Goal: Information Seeking & Learning: Learn about a topic

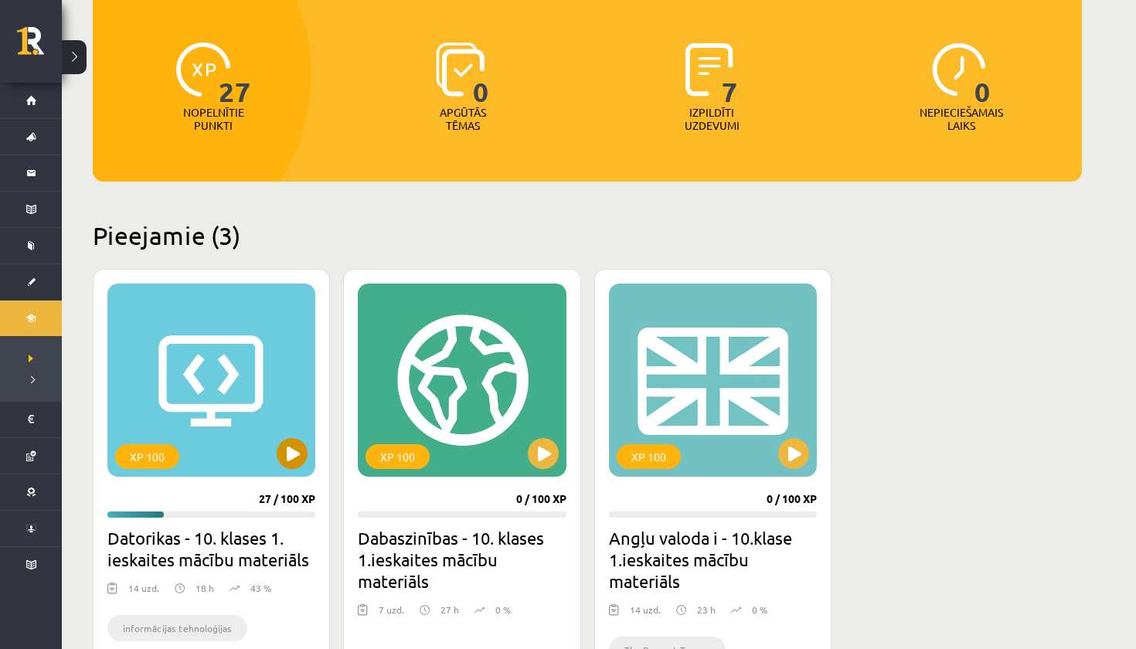
scroll to position [289, 0]
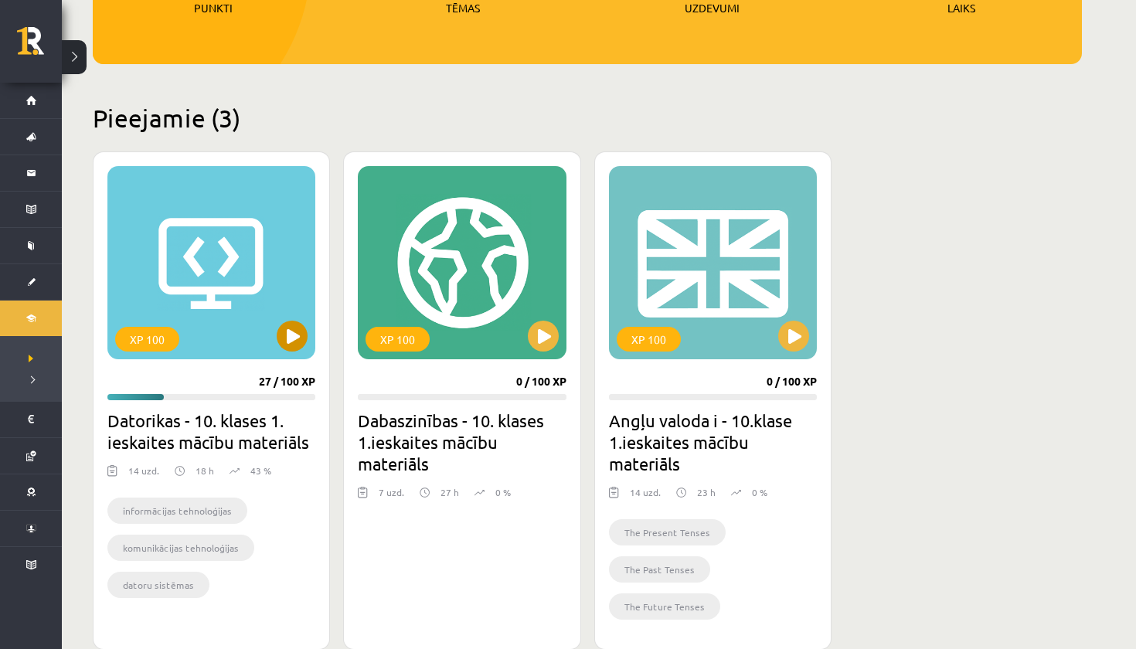
click at [297, 330] on button at bounding box center [292, 336] width 31 height 31
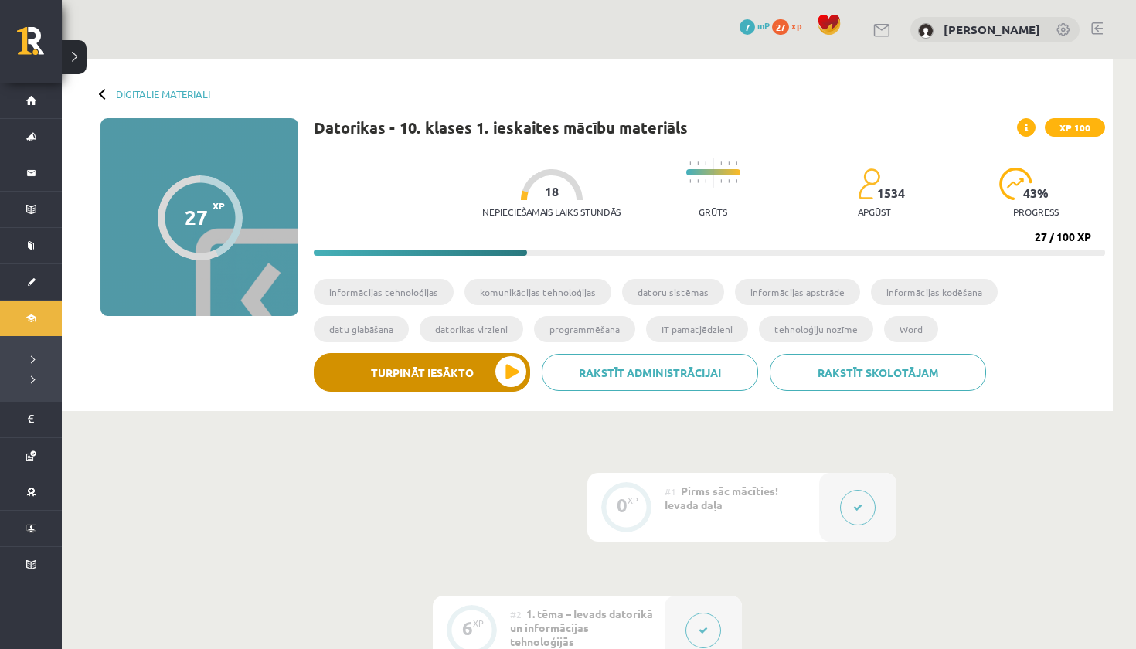
click at [385, 376] on button "Turpināt iesākto" at bounding box center [422, 372] width 216 height 39
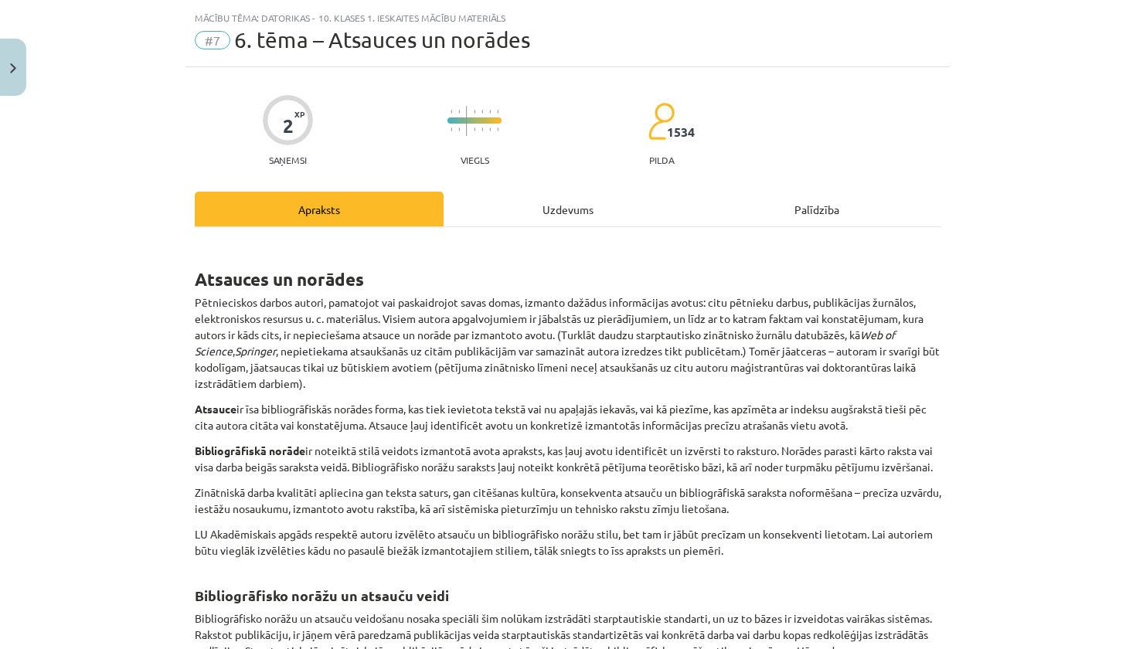
scroll to position [42, 0]
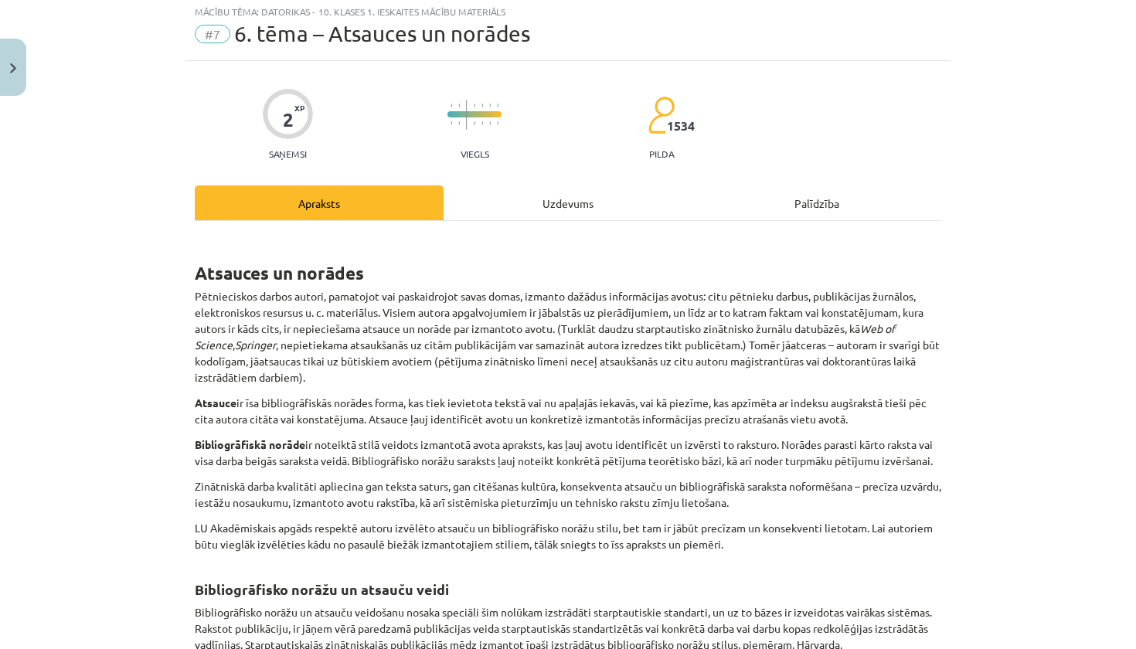
click at [550, 209] on div "Uzdevums" at bounding box center [568, 202] width 249 height 35
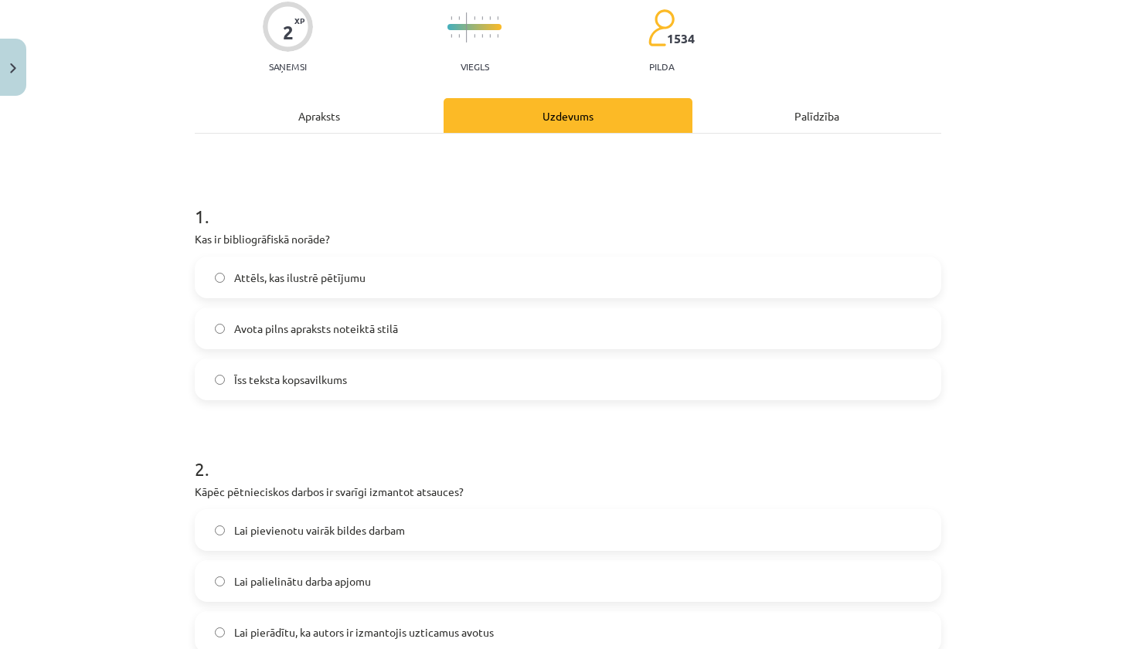
scroll to position [0, 0]
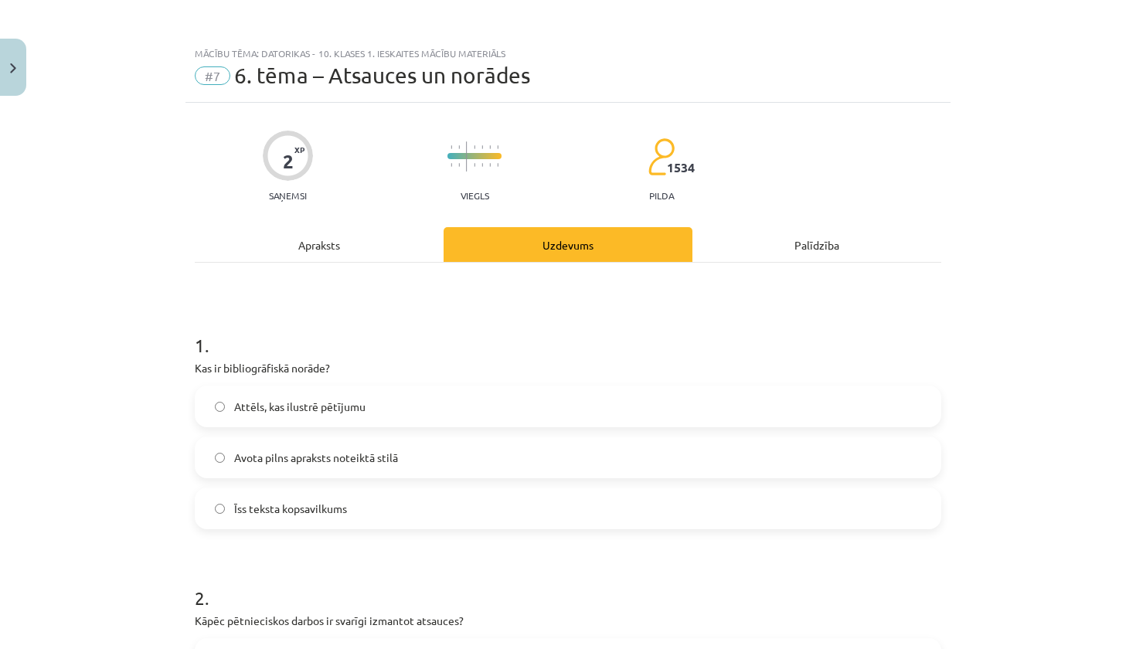
click at [311, 243] on div "Apraksts" at bounding box center [319, 244] width 249 height 35
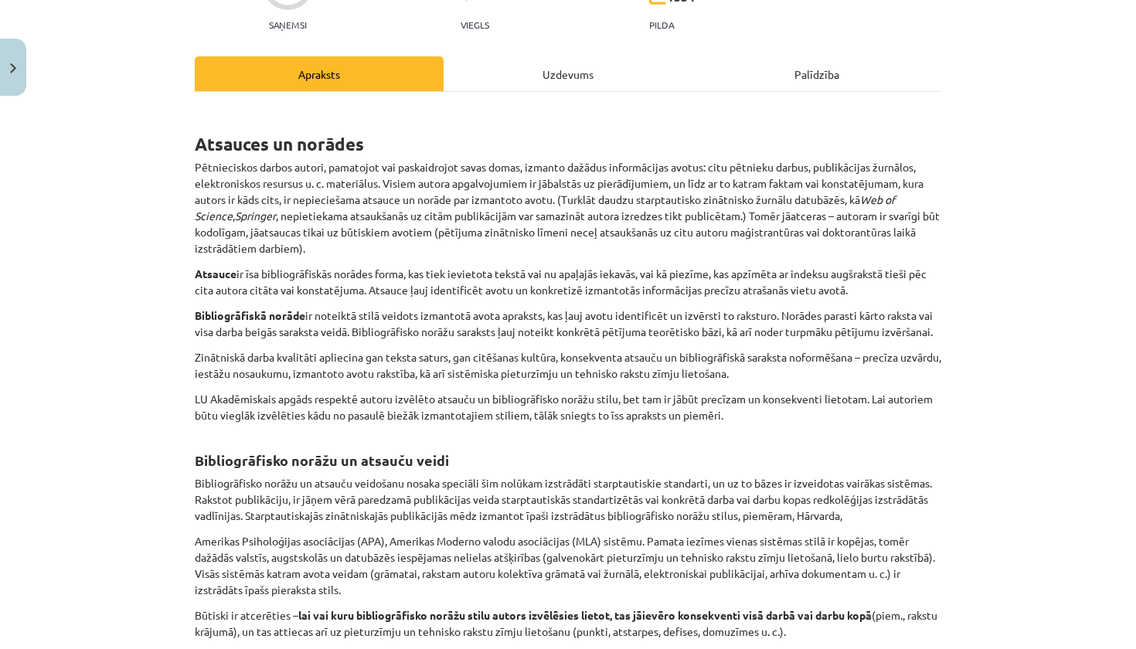
scroll to position [172, 0]
click at [501, 73] on div "Uzdevums" at bounding box center [568, 73] width 249 height 35
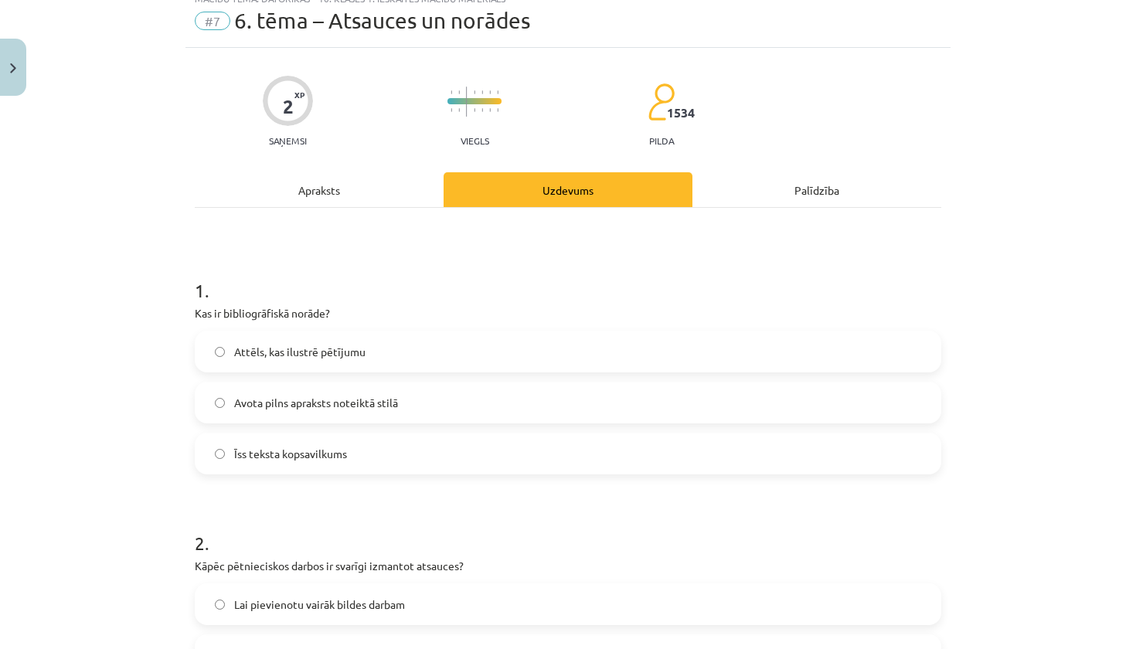
scroll to position [39, 0]
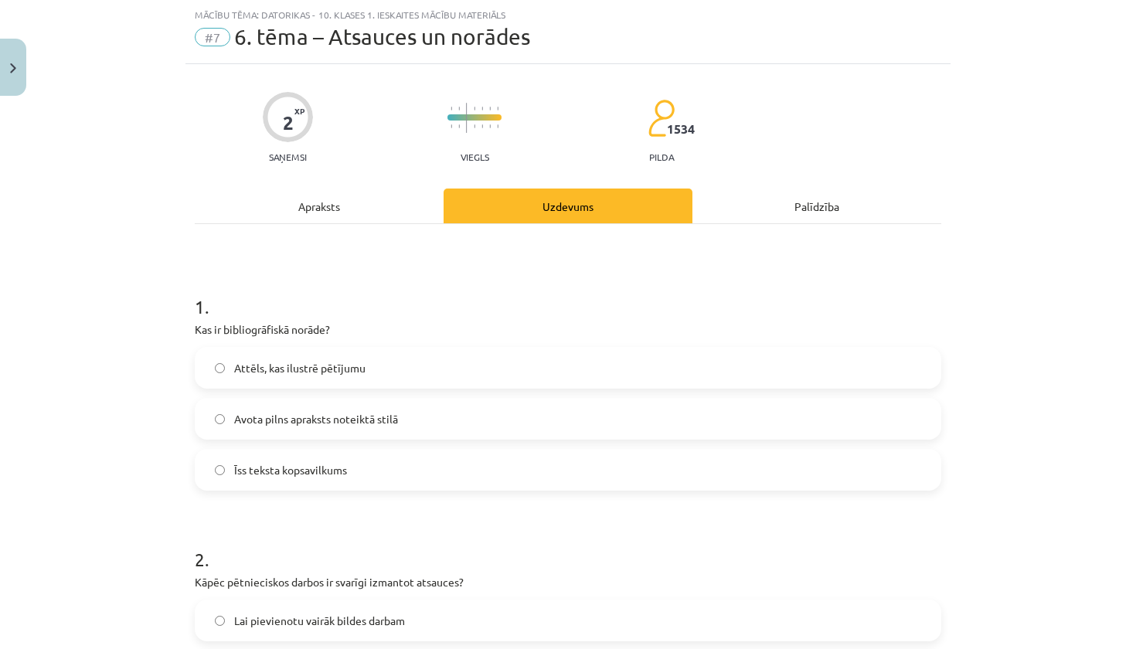
click at [328, 208] on div "Apraksts" at bounding box center [319, 206] width 249 height 35
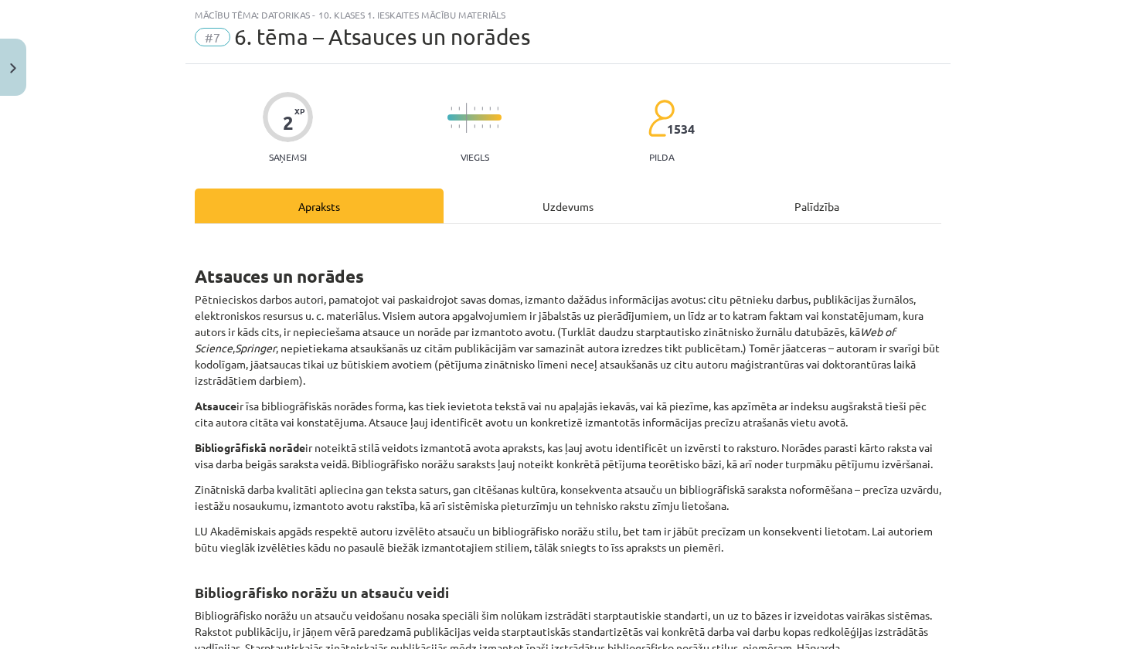
click at [562, 201] on div "Uzdevums" at bounding box center [568, 206] width 249 height 35
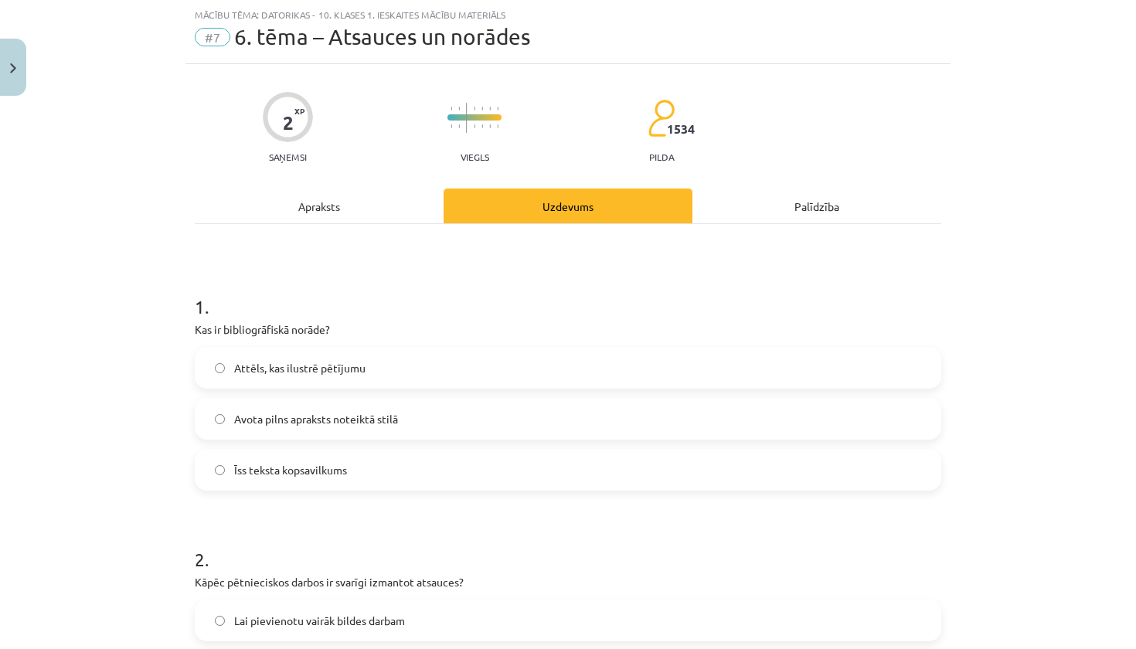
click at [398, 423] on span "Avota pilns apraksts noteiktā stilā" at bounding box center [316, 419] width 164 height 16
click at [389, 207] on div "Apraksts" at bounding box center [319, 206] width 249 height 35
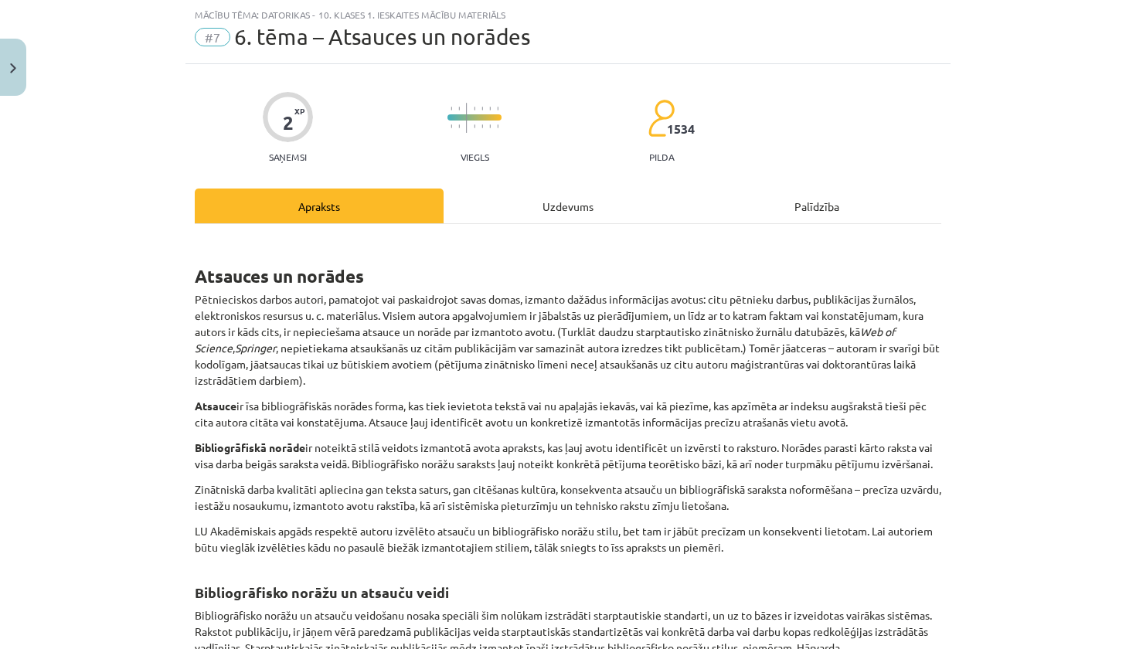
click at [522, 189] on div "Uzdevums" at bounding box center [568, 206] width 249 height 35
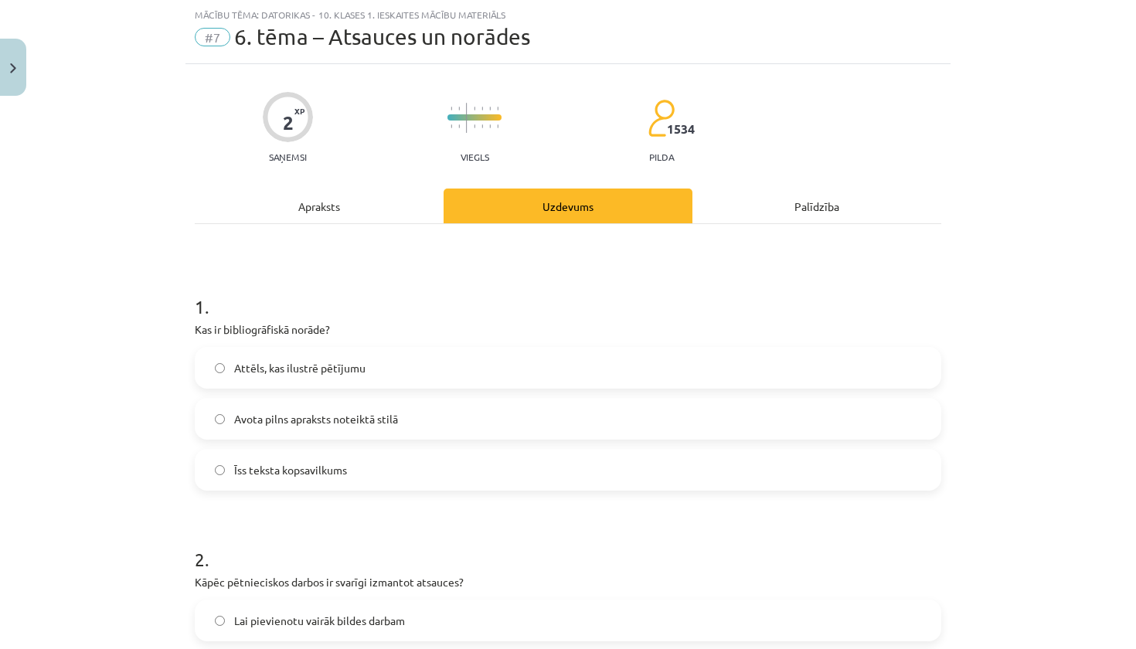
click at [331, 209] on div "Apraksts" at bounding box center [319, 206] width 249 height 35
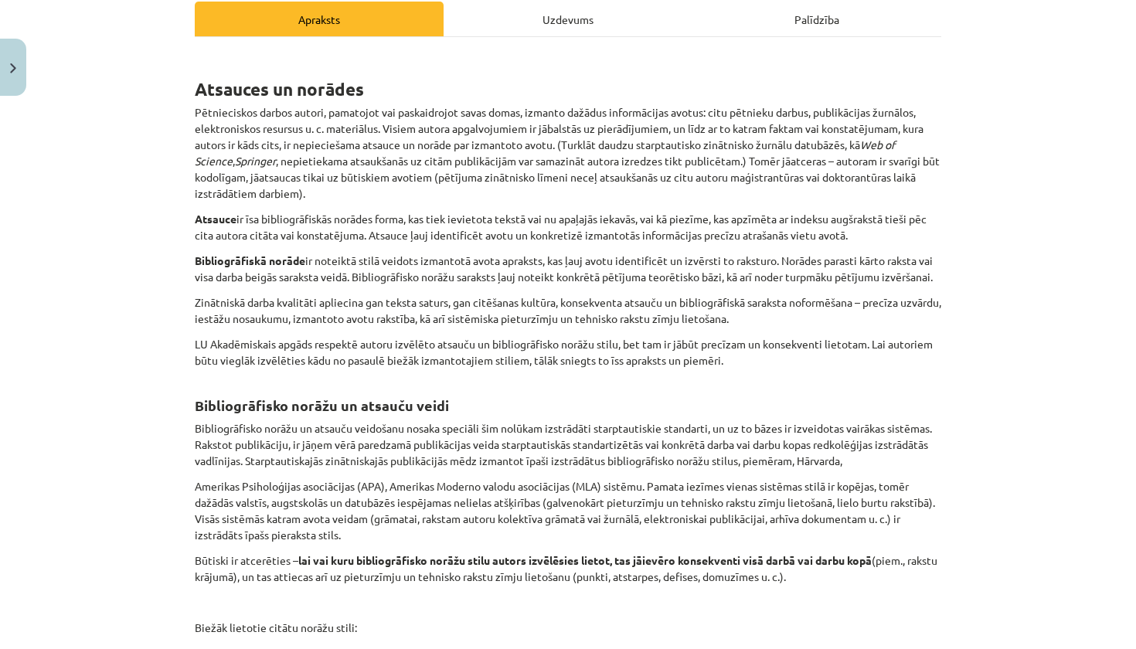
click at [596, 28] on div "Uzdevums" at bounding box center [568, 19] width 249 height 35
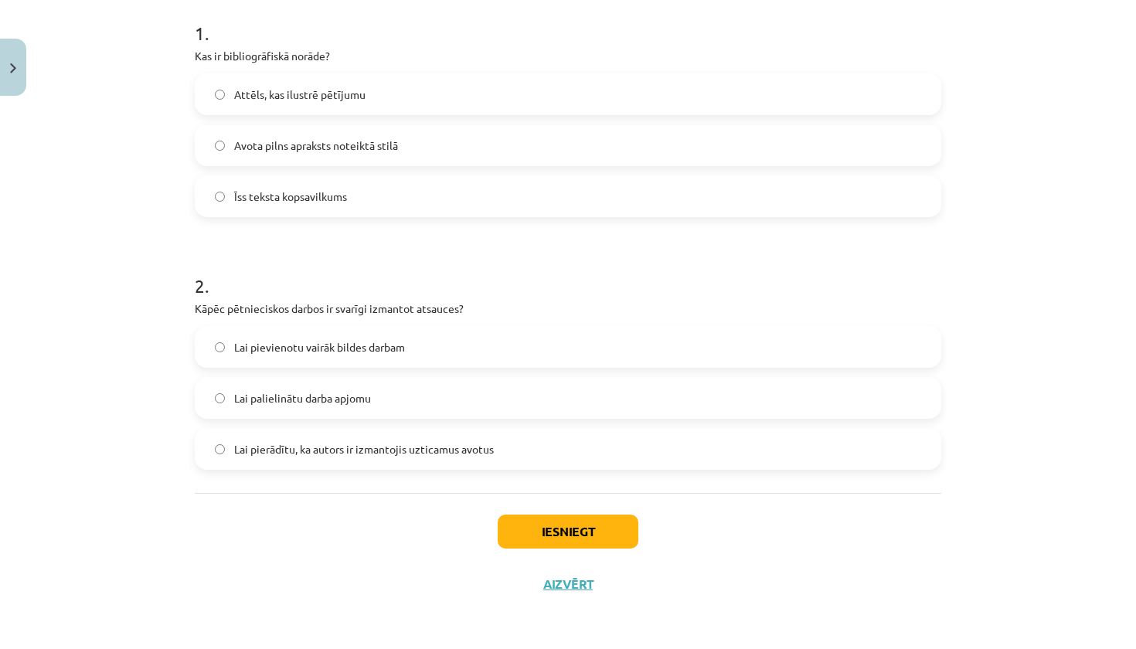
scroll to position [314, 0]
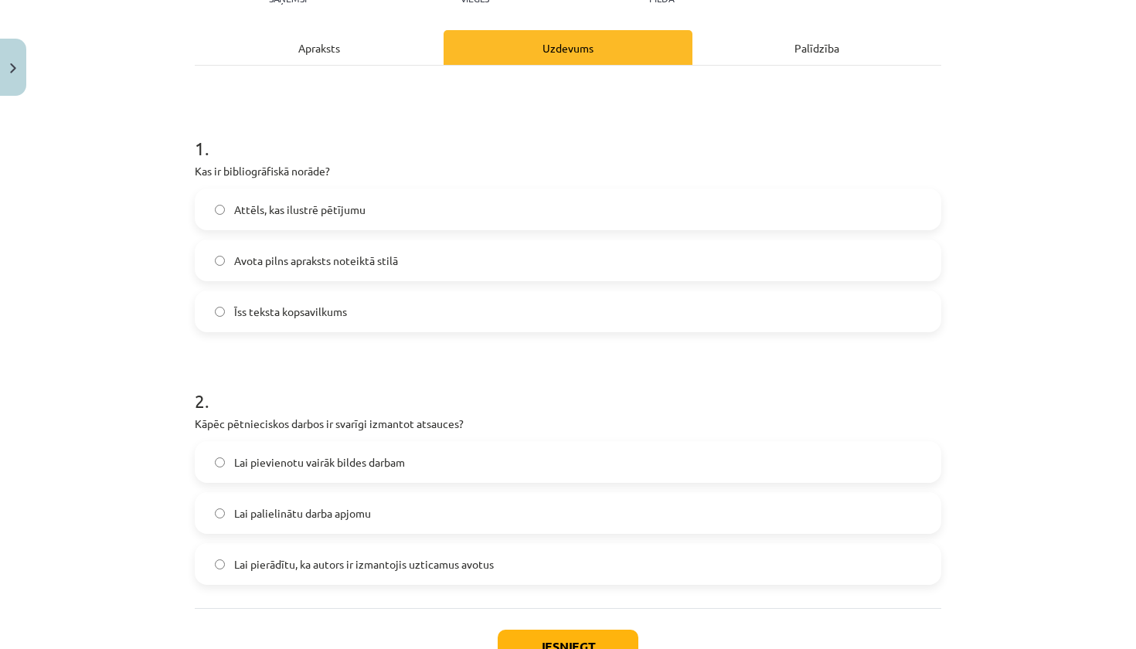
click at [352, 46] on div "Apraksts" at bounding box center [319, 47] width 249 height 35
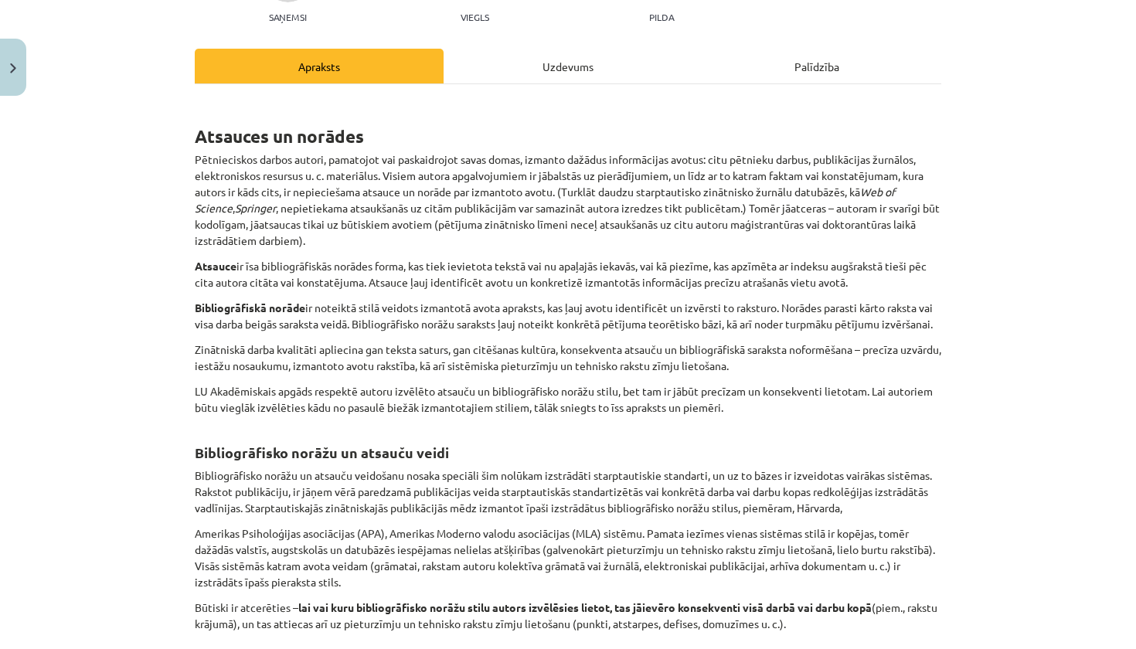
scroll to position [176, 0]
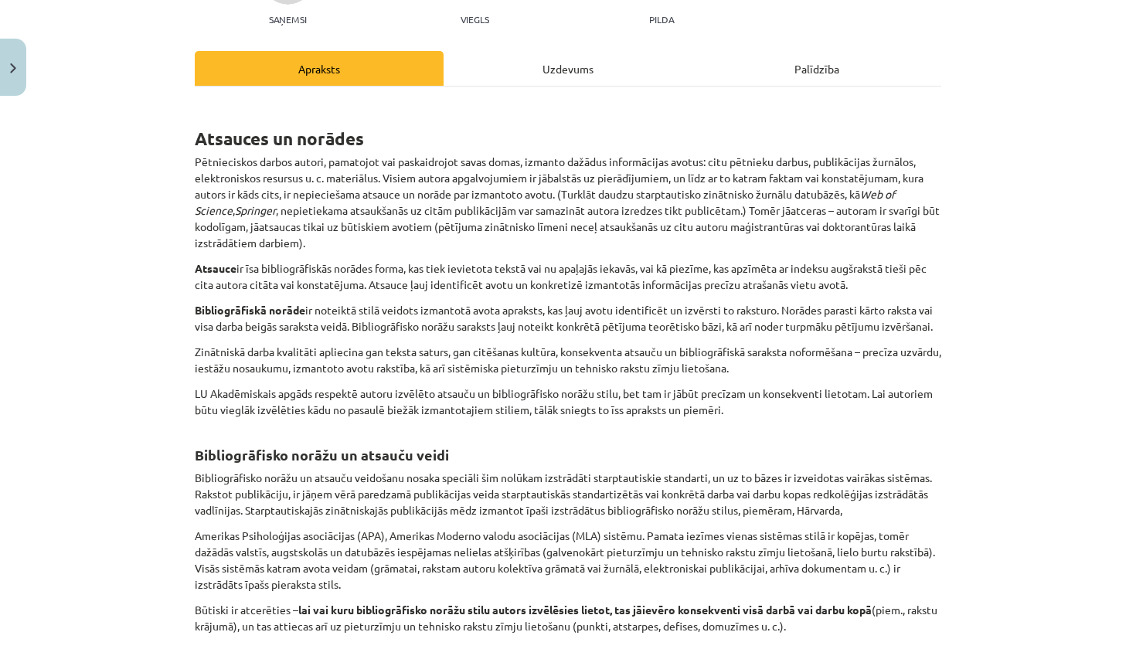
click at [549, 70] on div "Uzdevums" at bounding box center [568, 68] width 249 height 35
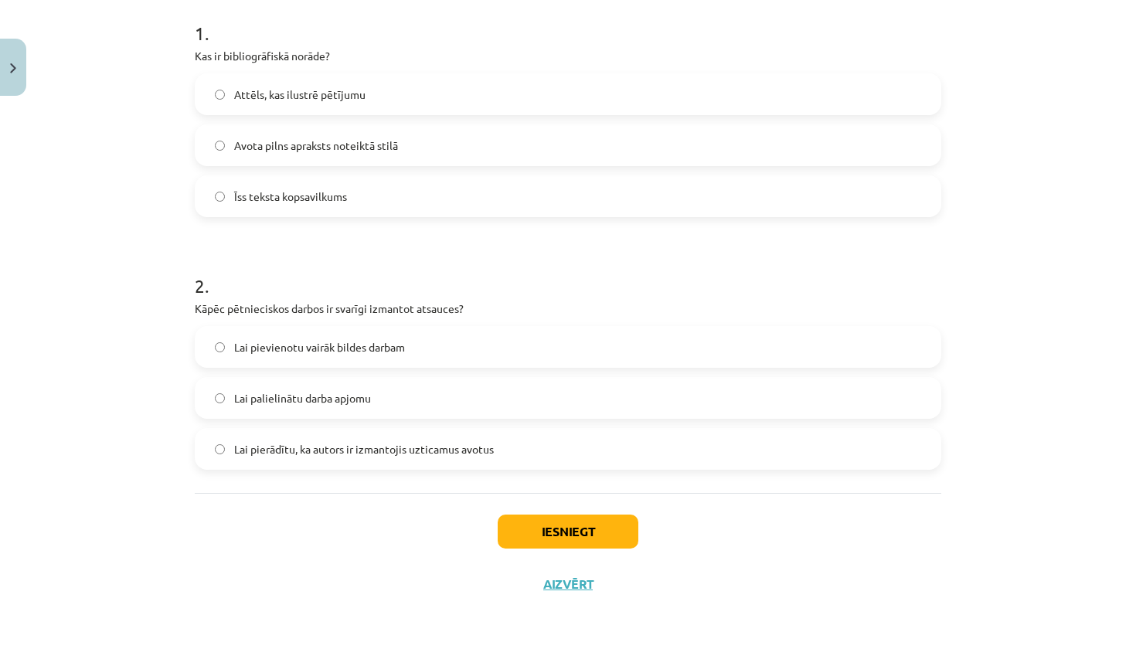
scroll to position [314, 0]
click at [352, 446] on span "Lai pierādītu, ka autors ir izmantojis uzticamus avotus" at bounding box center [364, 449] width 260 height 16
click at [547, 524] on button "Iesniegt" at bounding box center [568, 532] width 141 height 34
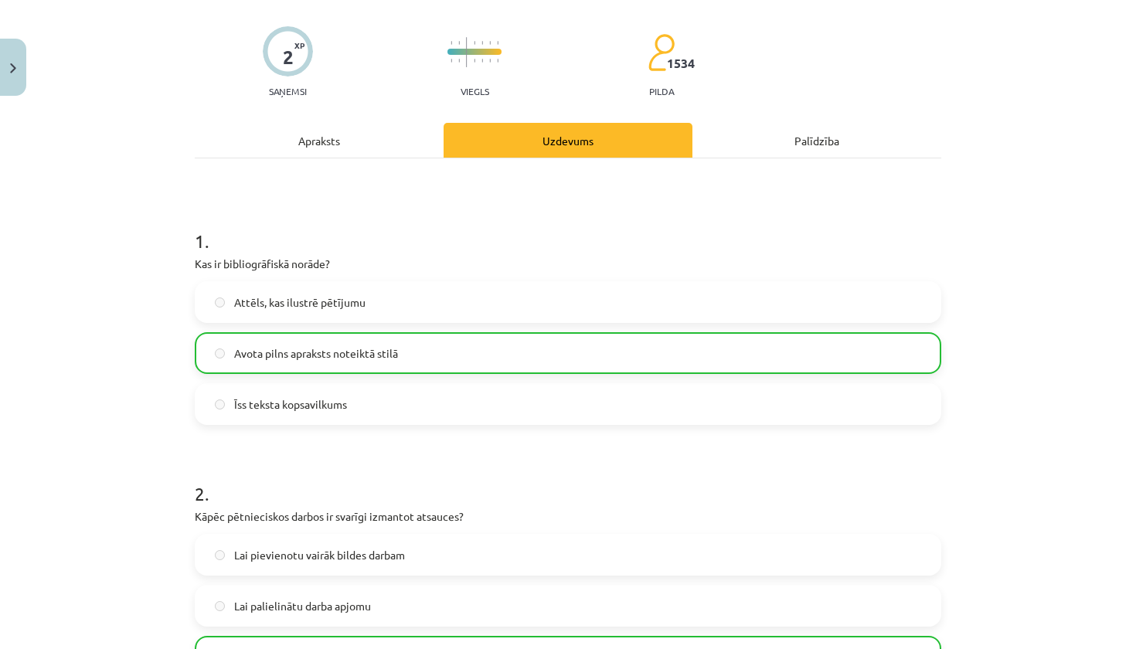
scroll to position [95, 0]
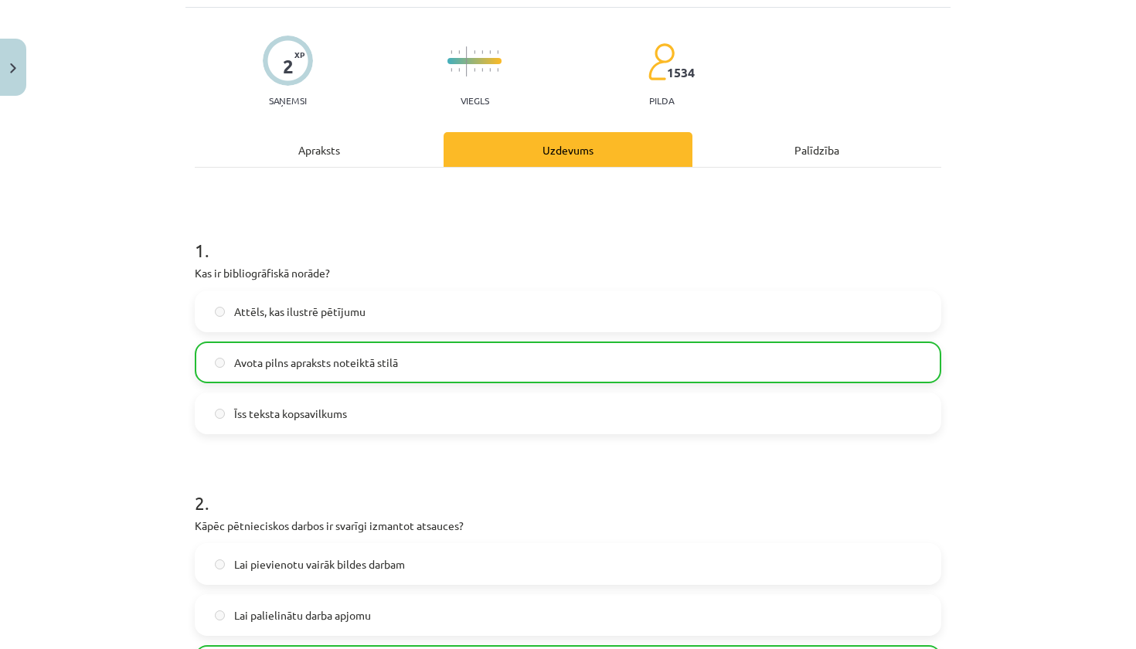
click at [797, 154] on div "Palīdzība" at bounding box center [816, 149] width 249 height 35
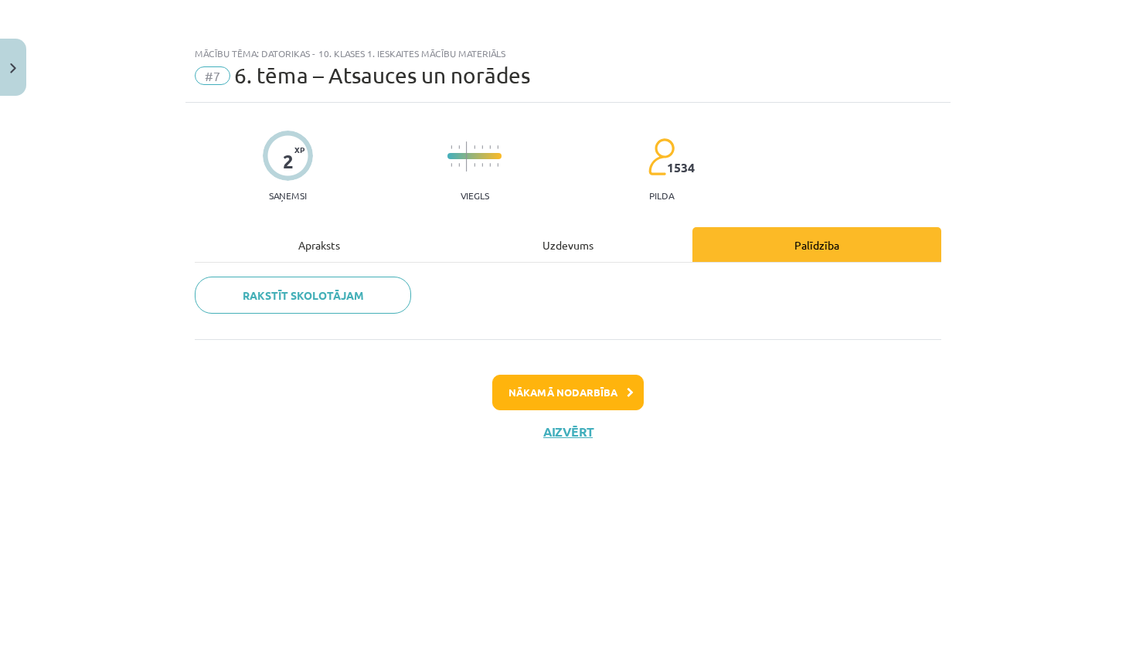
scroll to position [0, 0]
click at [593, 251] on div "Uzdevums" at bounding box center [568, 244] width 249 height 35
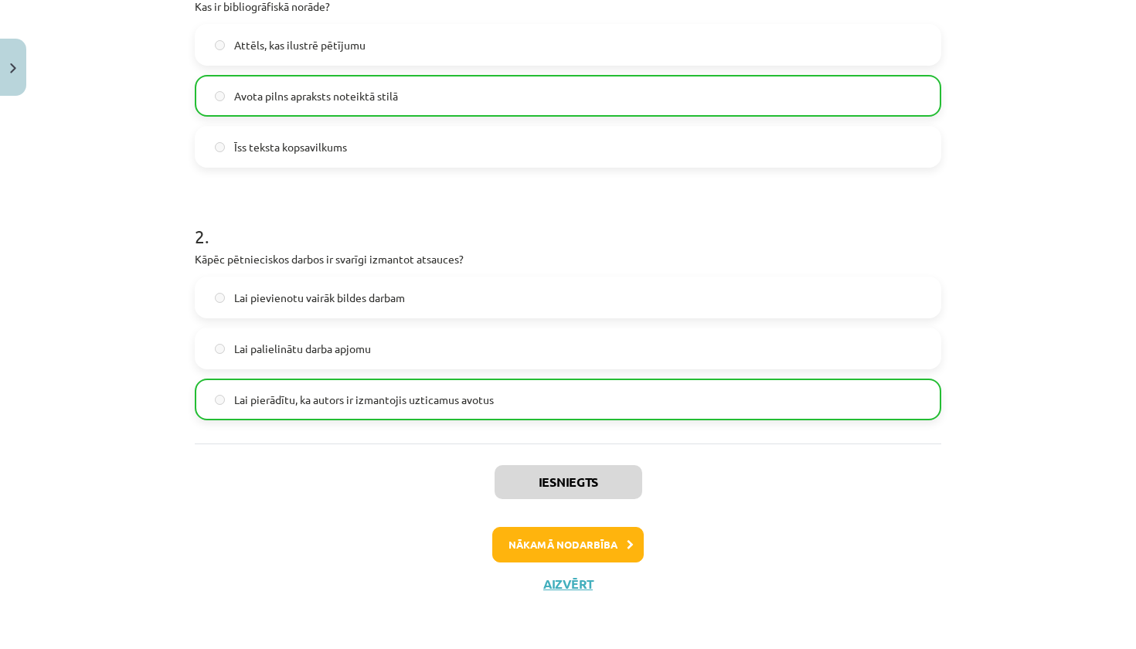
scroll to position [363, 0]
click at [571, 549] on button "Nākamā nodarbība" at bounding box center [567, 545] width 151 height 36
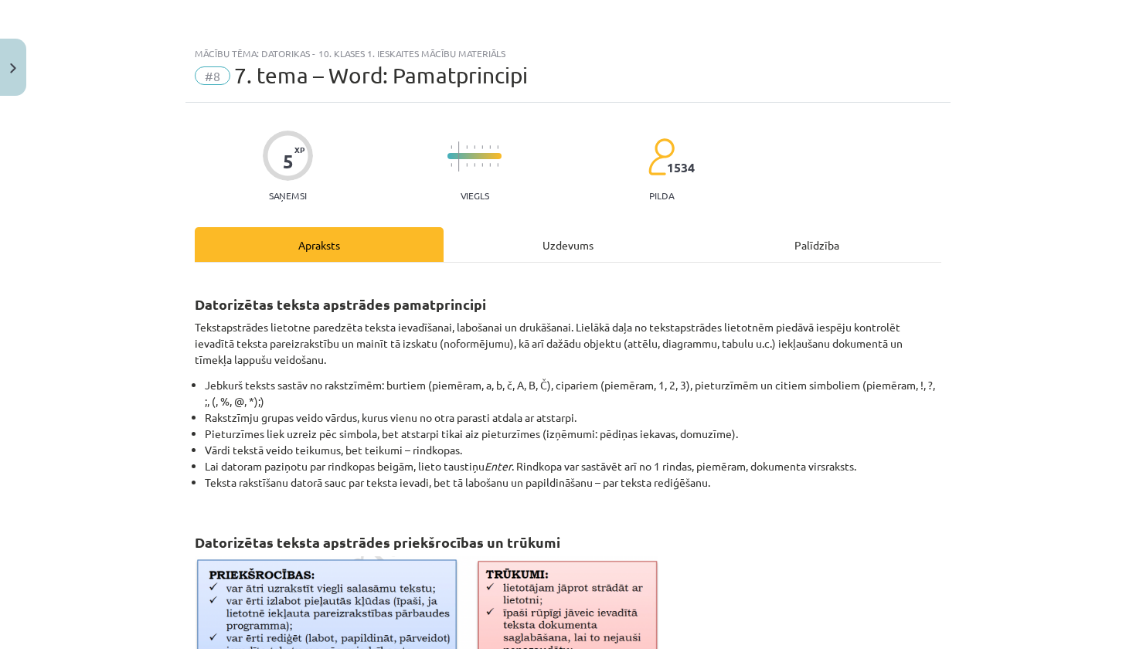
scroll to position [0, 0]
click at [577, 250] on div "Uzdevums" at bounding box center [568, 244] width 249 height 35
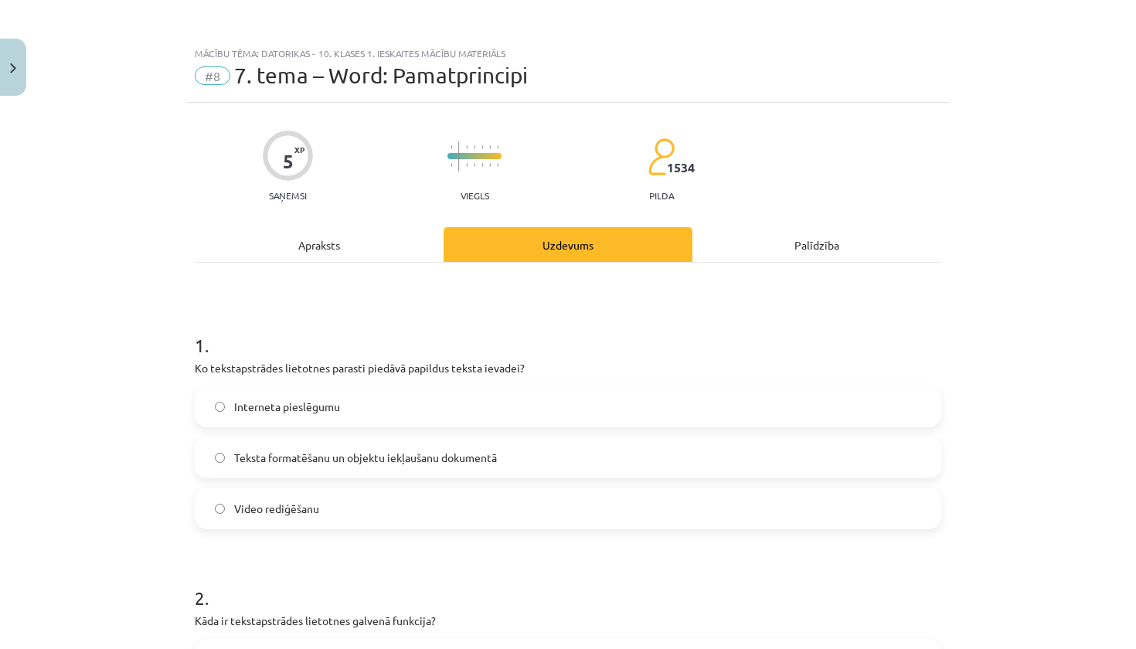
click at [326, 244] on div "Apraksts" at bounding box center [319, 244] width 249 height 35
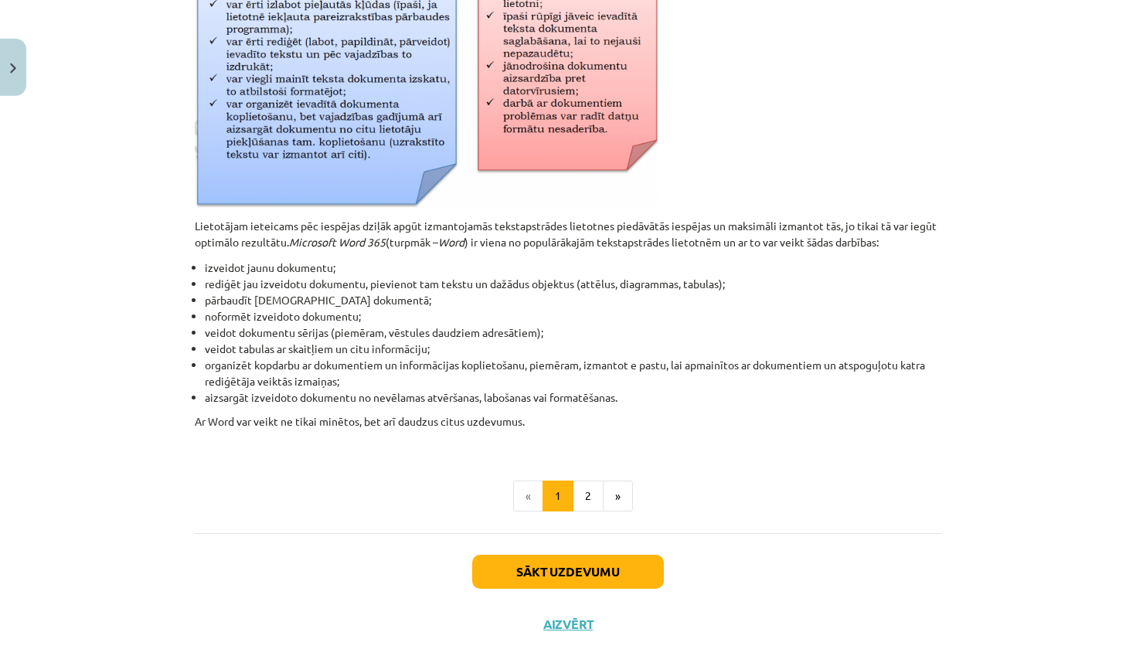
scroll to position [617, 0]
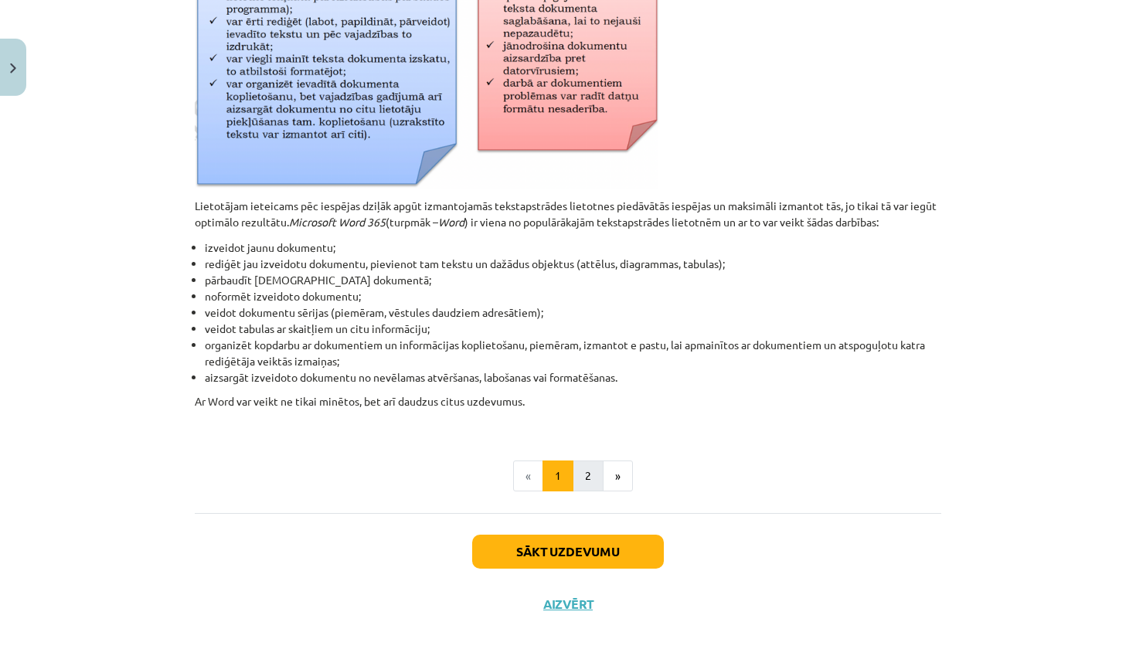
click at [591, 464] on button "2" at bounding box center [588, 476] width 31 height 31
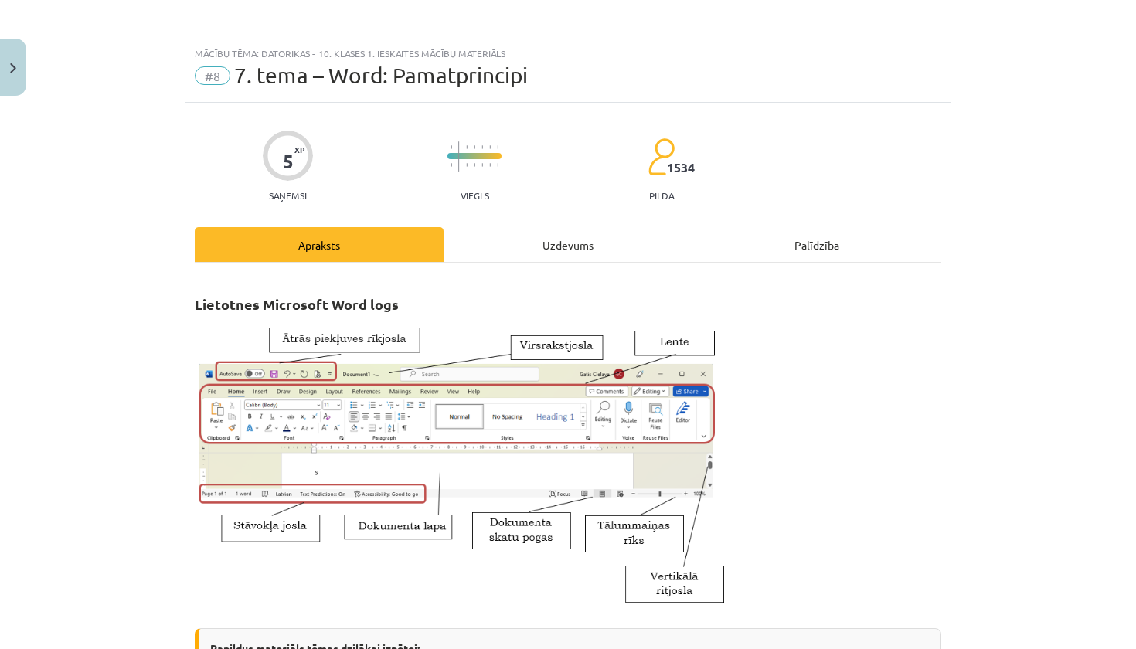
scroll to position [0, 0]
click at [562, 242] on div "Uzdevums" at bounding box center [568, 244] width 249 height 35
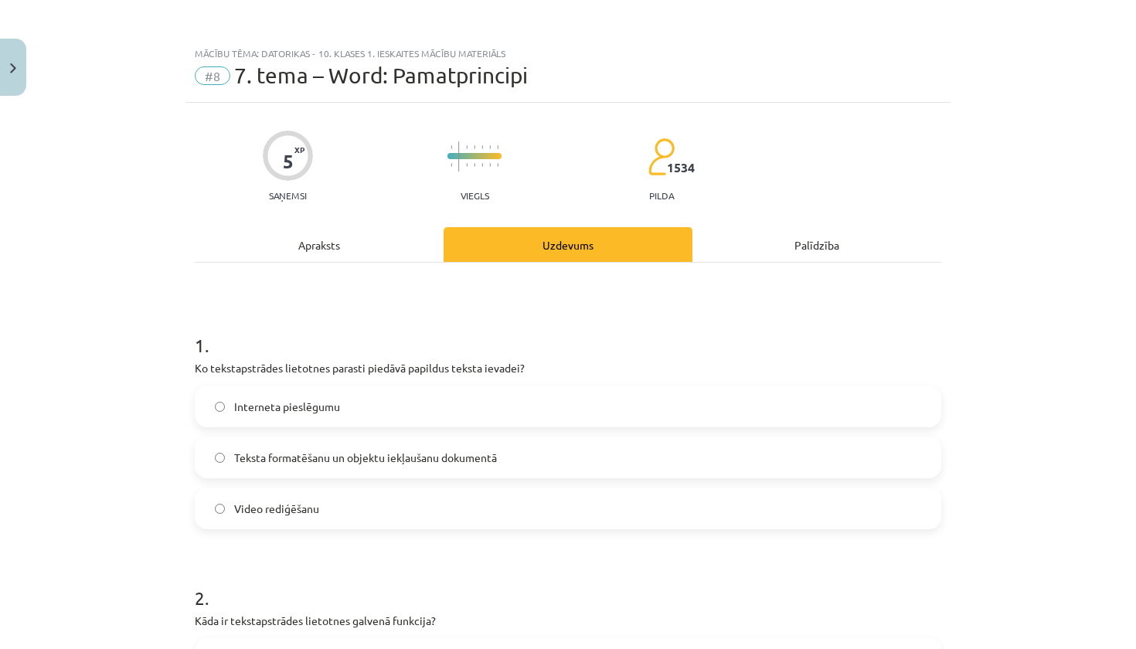
click at [350, 444] on label "Teksta formatēšanu un objektu iekļaušanu dokumentā" at bounding box center [567, 457] width 743 height 39
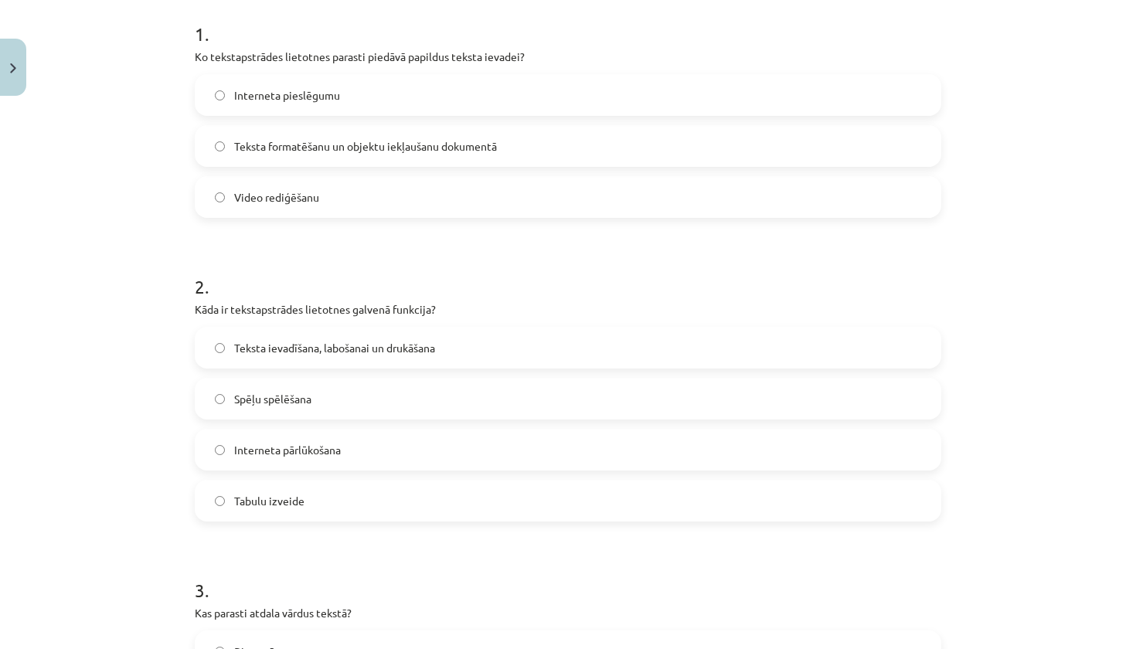
scroll to position [314, 0]
click at [351, 358] on label "Teksta ievadīšana, labošanai un drukāšana" at bounding box center [567, 345] width 743 height 39
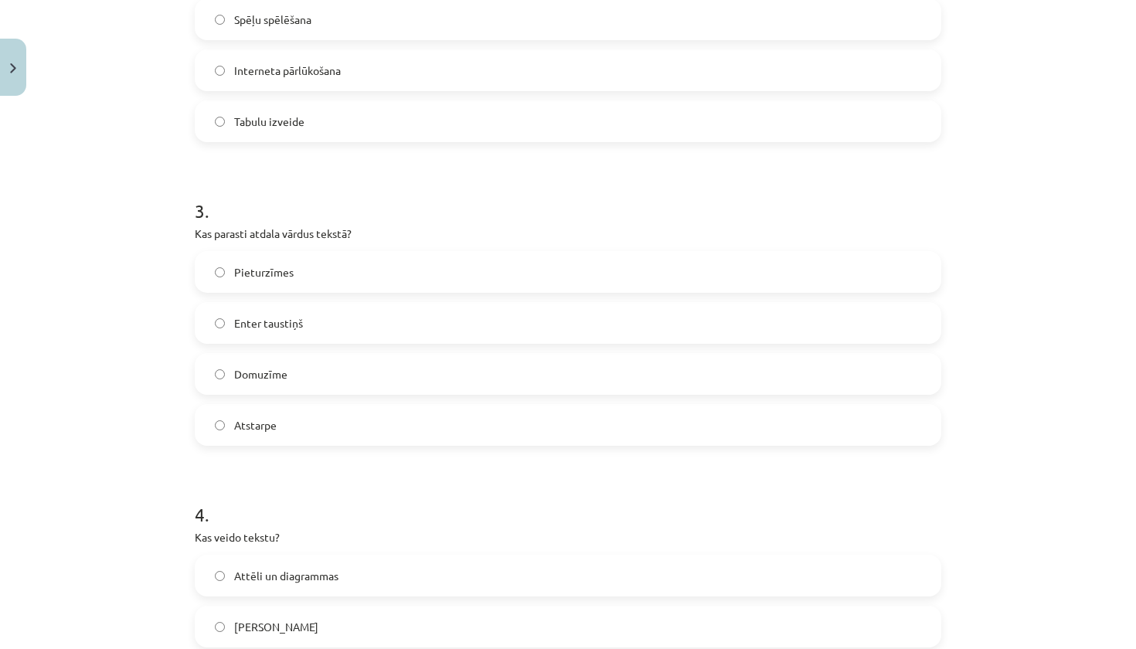
scroll to position [693, 0]
click at [273, 423] on span "Atstarpe" at bounding box center [255, 423] width 42 height 16
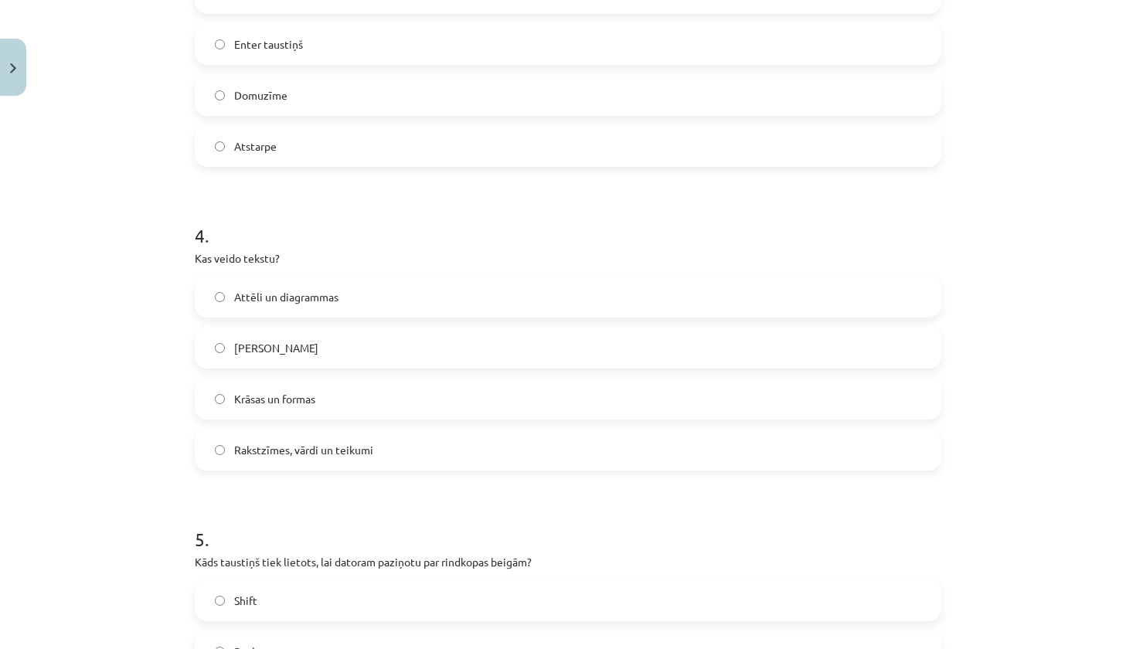
scroll to position [977, 0]
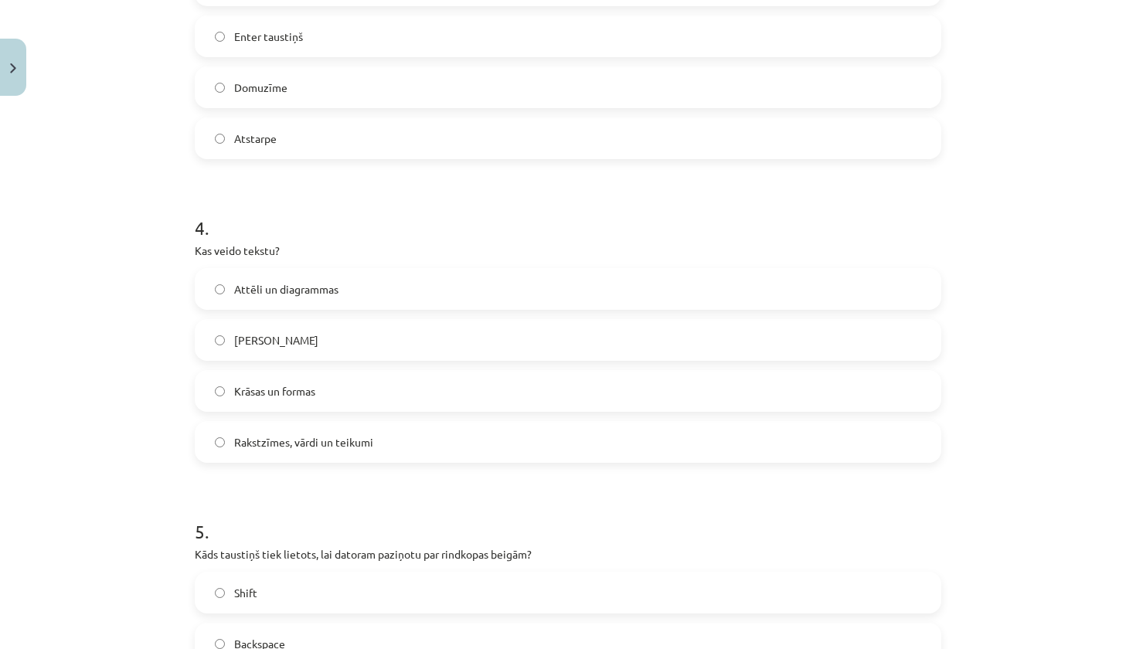
click at [250, 449] on span "Rakstzīmes, vārdi un teikumi" at bounding box center [303, 442] width 139 height 16
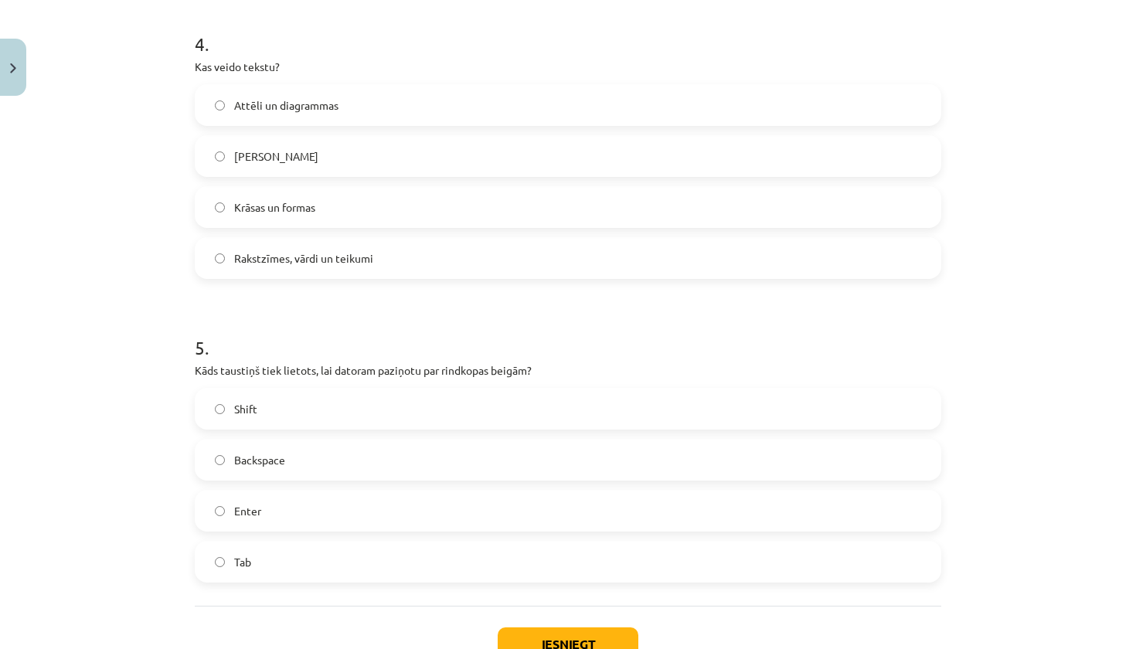
scroll to position [1161, 0]
click at [248, 508] on span "Enter" at bounding box center [247, 512] width 27 height 16
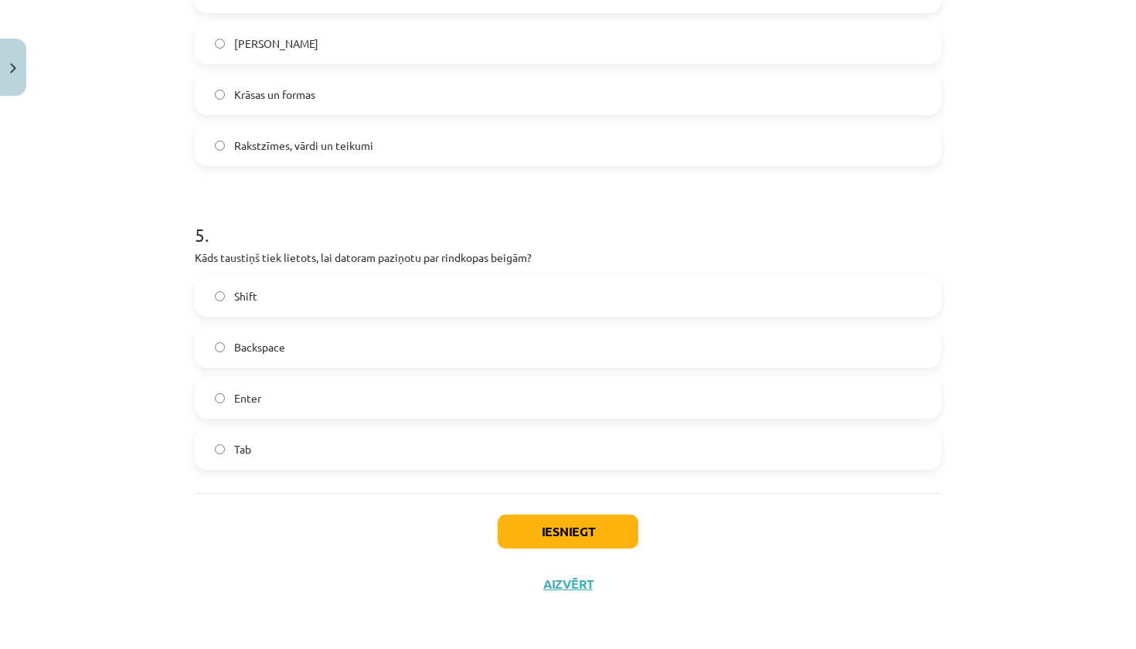
scroll to position [1276, 0]
click at [544, 531] on button "Iesniegt" at bounding box center [568, 532] width 141 height 34
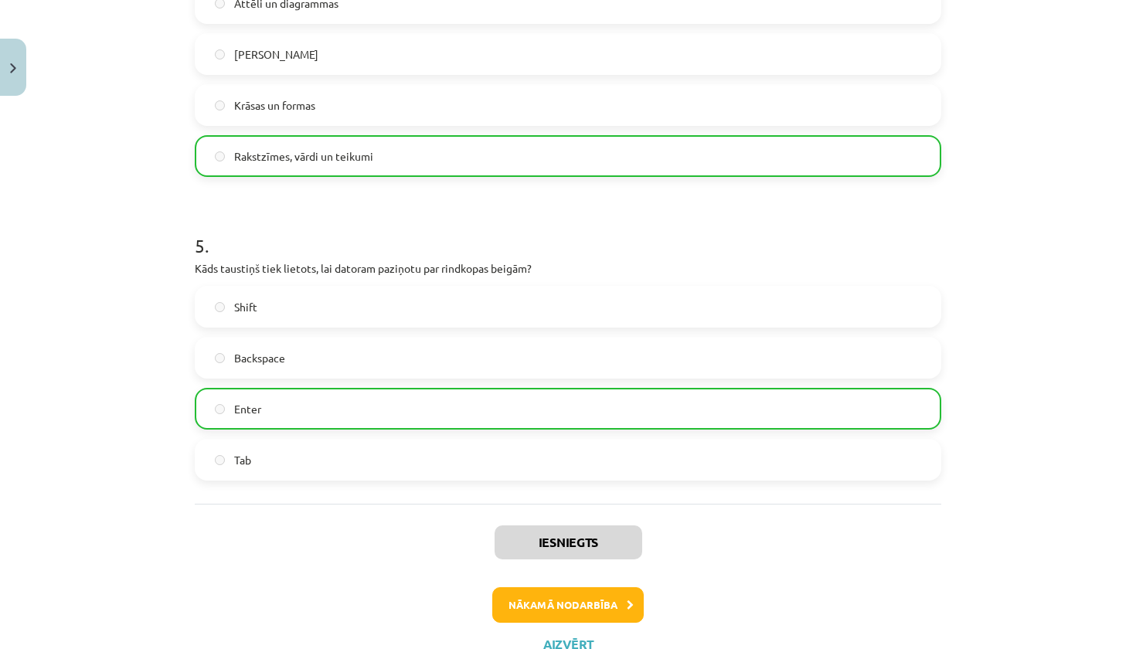
click at [570, 605] on button "Nākamā nodarbība" at bounding box center [567, 605] width 151 height 36
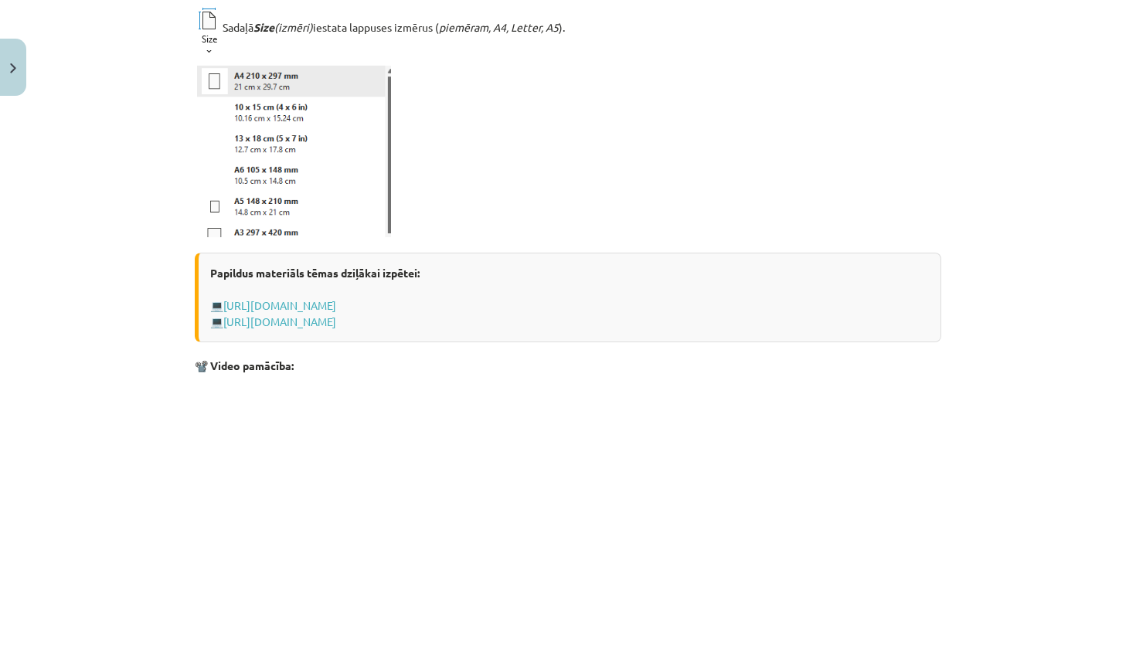
scroll to position [1065, 0]
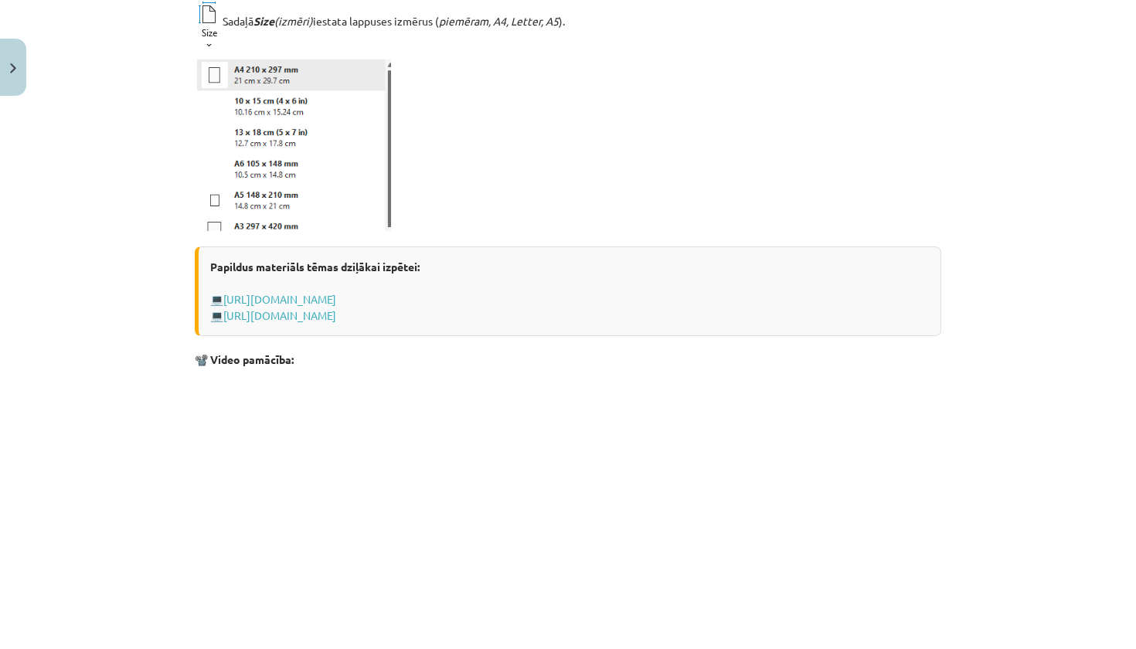
click at [727, 648] on p at bounding box center [568, 518] width 746 height 282
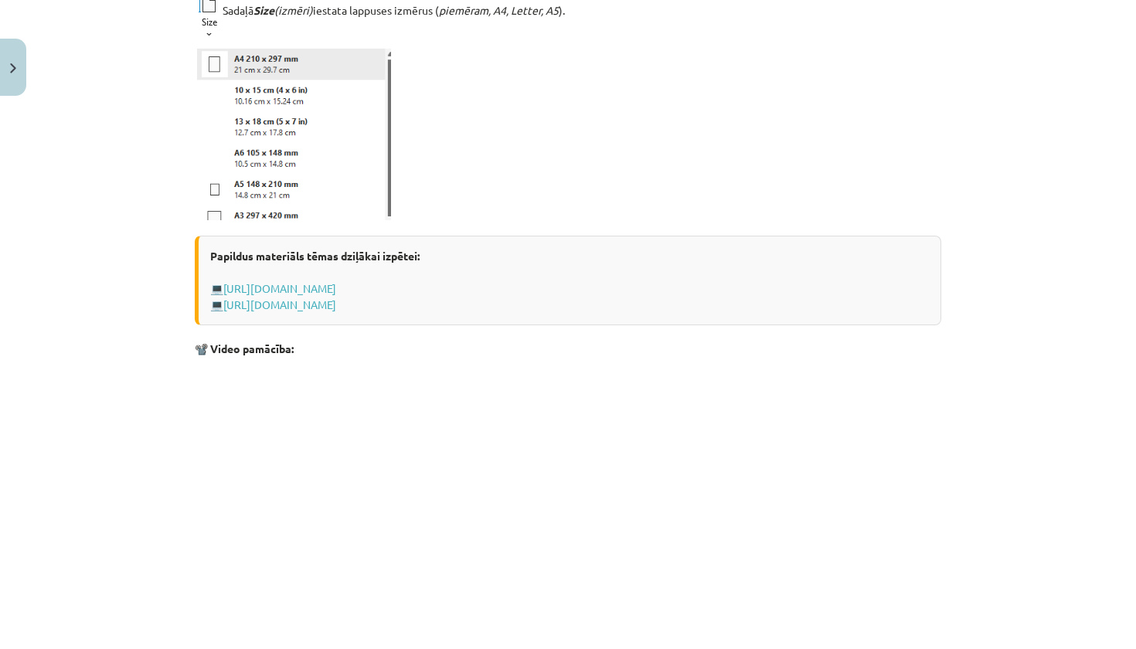
drag, startPoint x: 729, startPoint y: 647, endPoint x: 725, endPoint y: 593, distance: 54.3
click at [725, 593] on p at bounding box center [568, 507] width 746 height 282
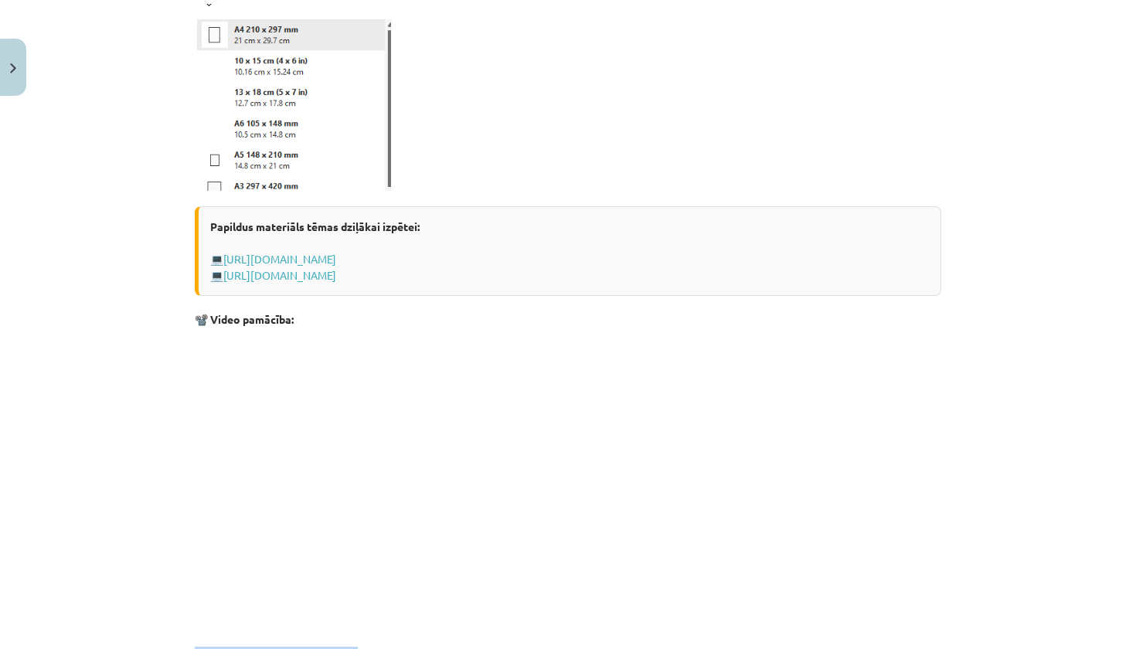
scroll to position [1127, 0]
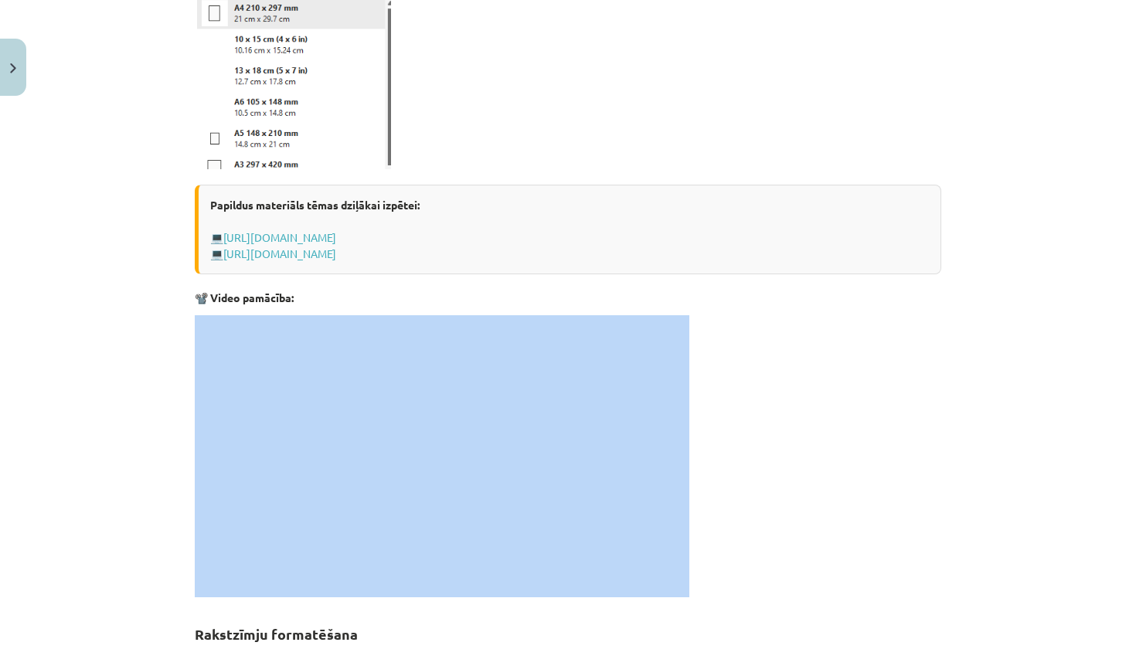
drag, startPoint x: 727, startPoint y: 648, endPoint x: 731, endPoint y: 577, distance: 71.2
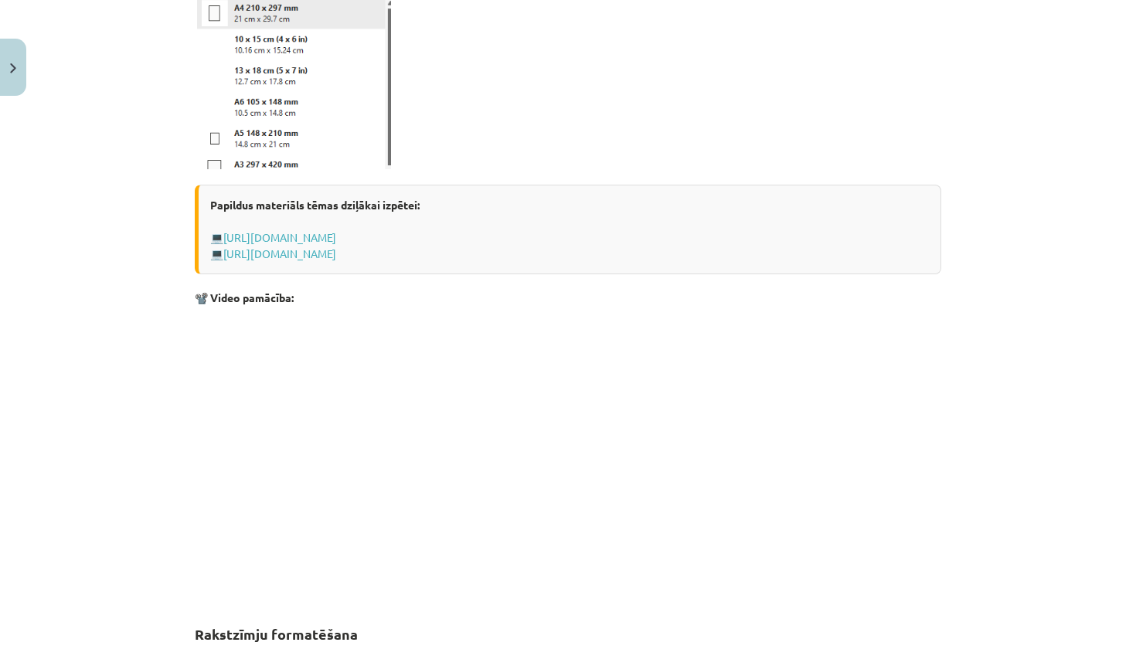
click at [812, 114] on p at bounding box center [568, 83] width 746 height 172
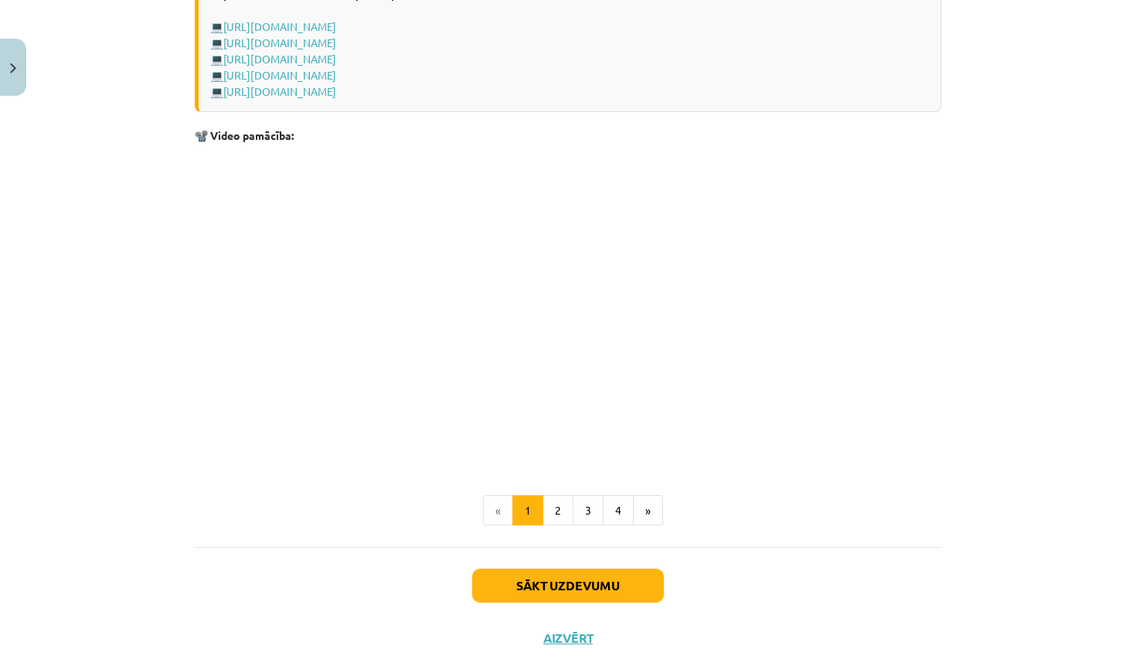
scroll to position [2957, 0]
click at [563, 494] on button "2" at bounding box center [557, 509] width 31 height 31
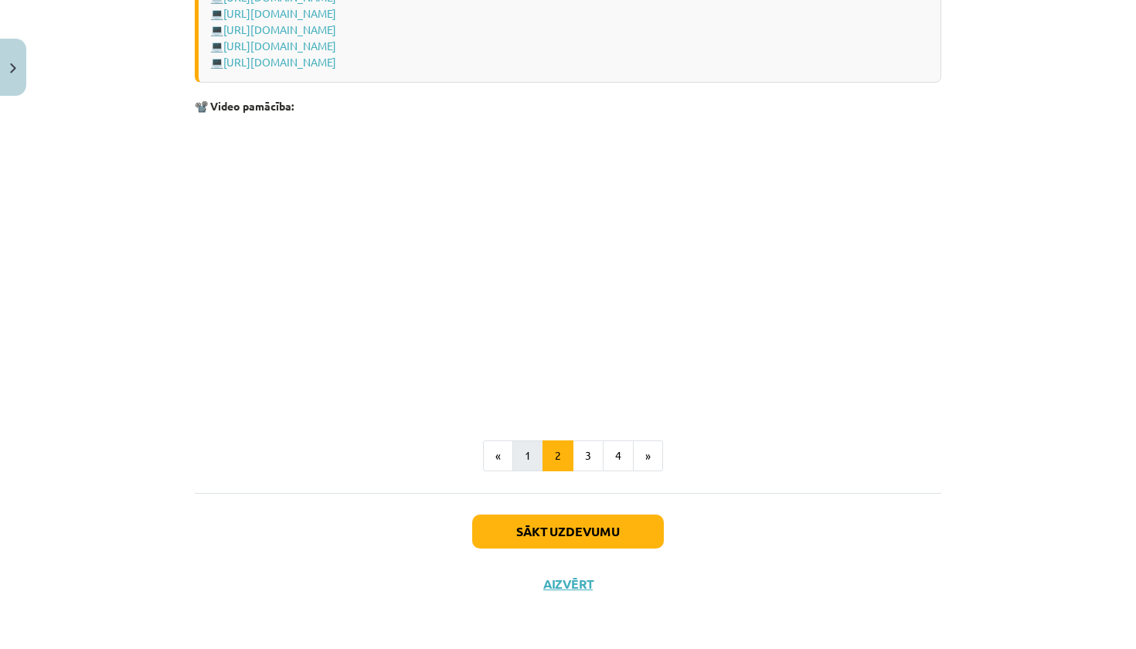
scroll to position [2306, 0]
click at [580, 458] on button "3" at bounding box center [588, 455] width 31 height 31
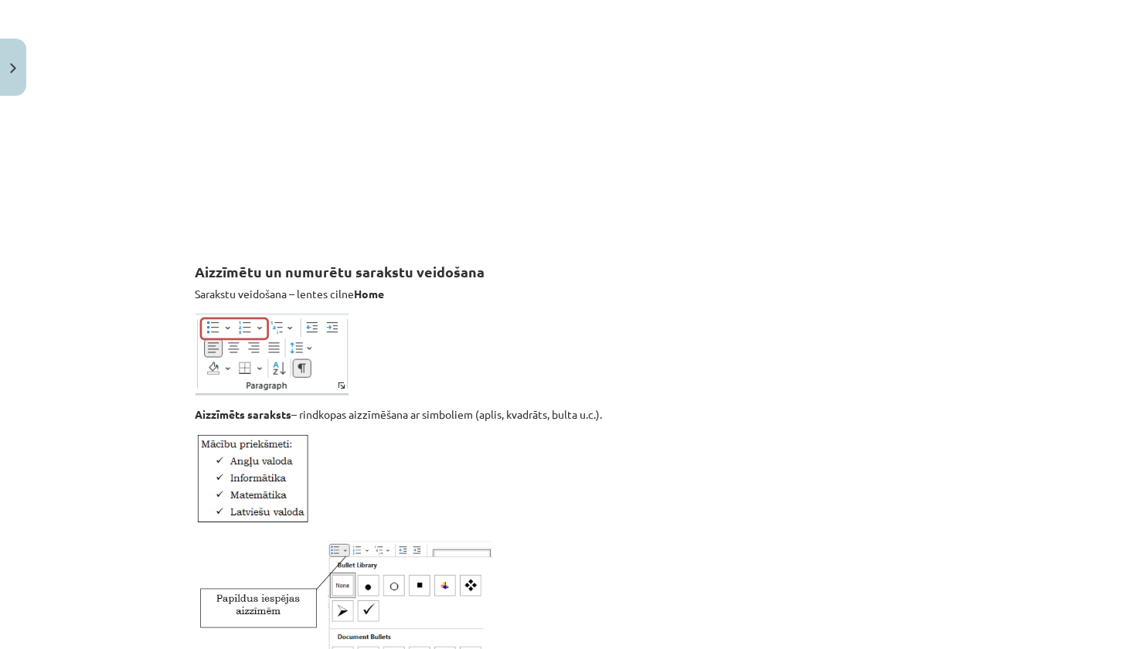
scroll to position [1028, 0]
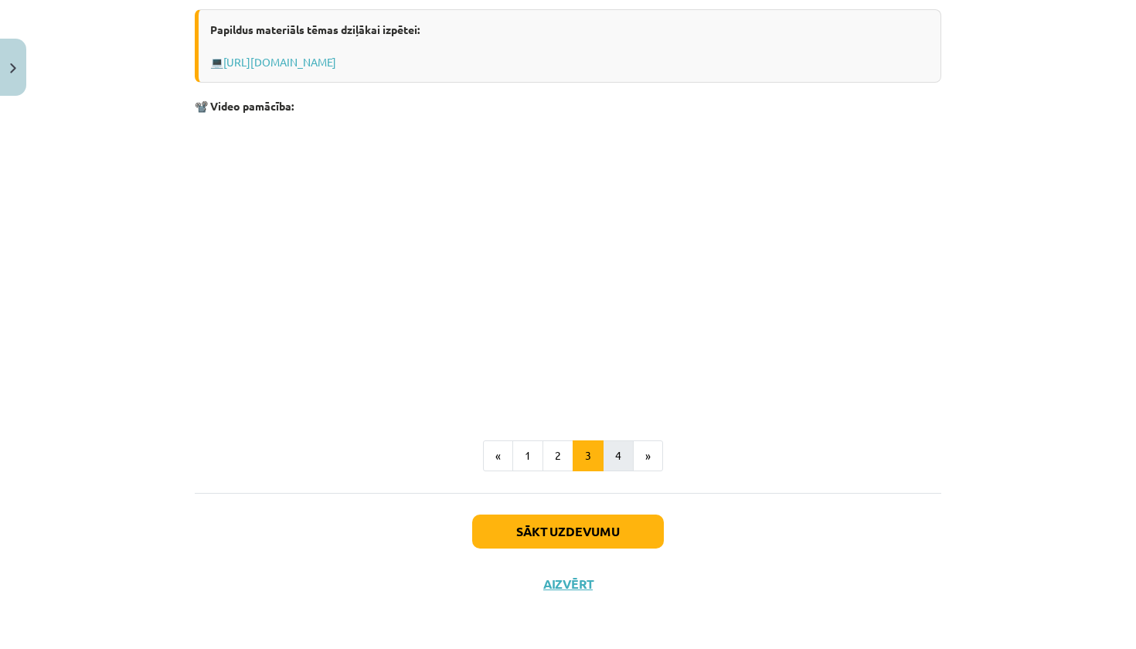
click at [617, 453] on button "4" at bounding box center [618, 455] width 31 height 31
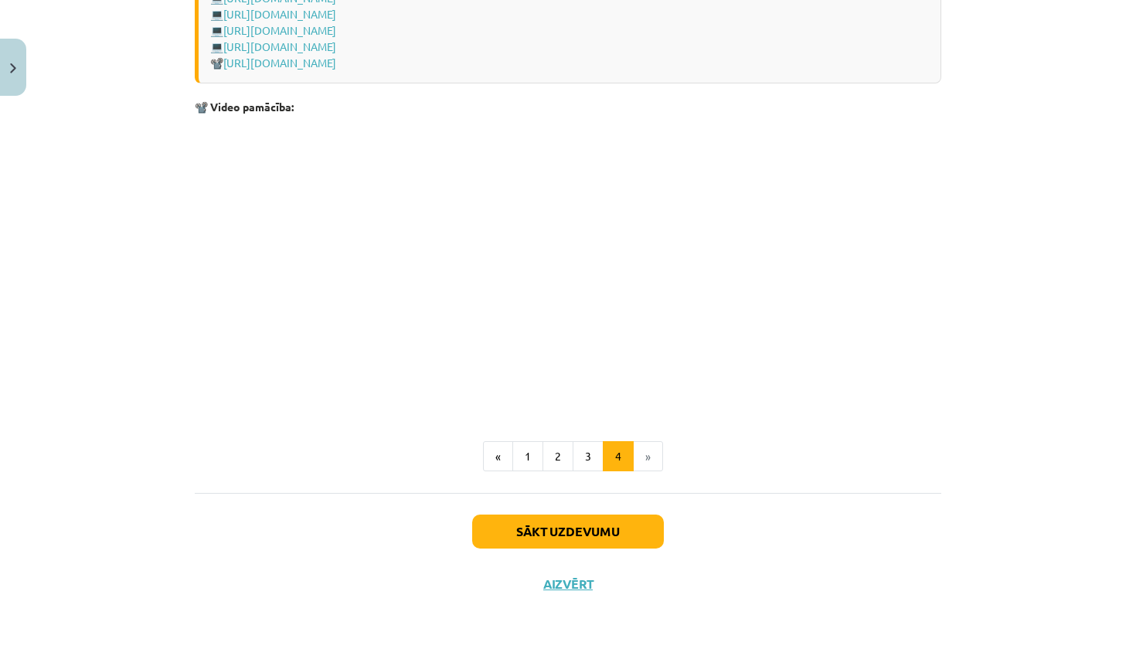
scroll to position [2225, 0]
click at [611, 529] on button "Sākt uzdevumu" at bounding box center [568, 532] width 192 height 34
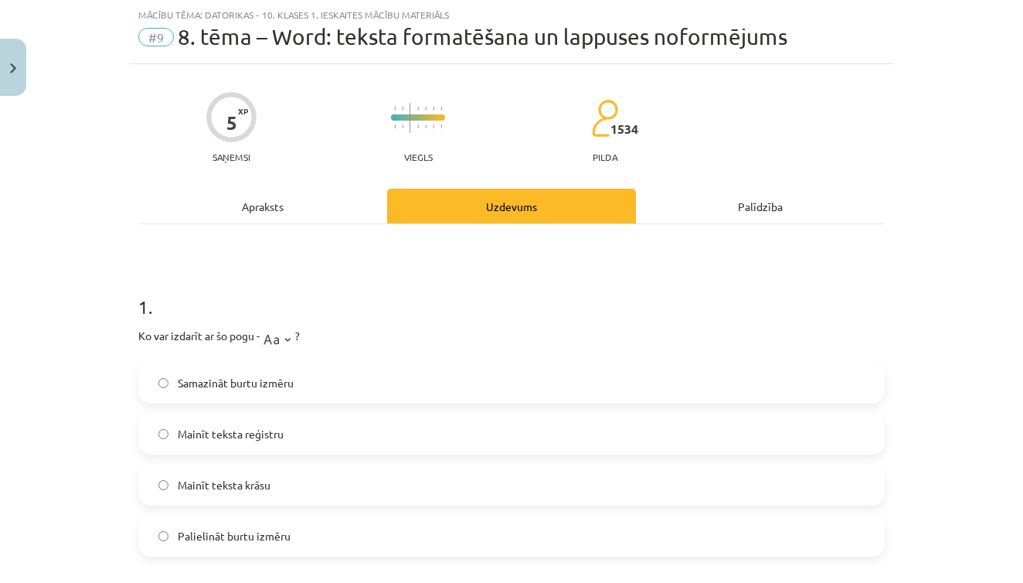
scroll to position [39, 0]
click at [268, 435] on span "Mainīt teksta reģistru" at bounding box center [231, 433] width 106 height 16
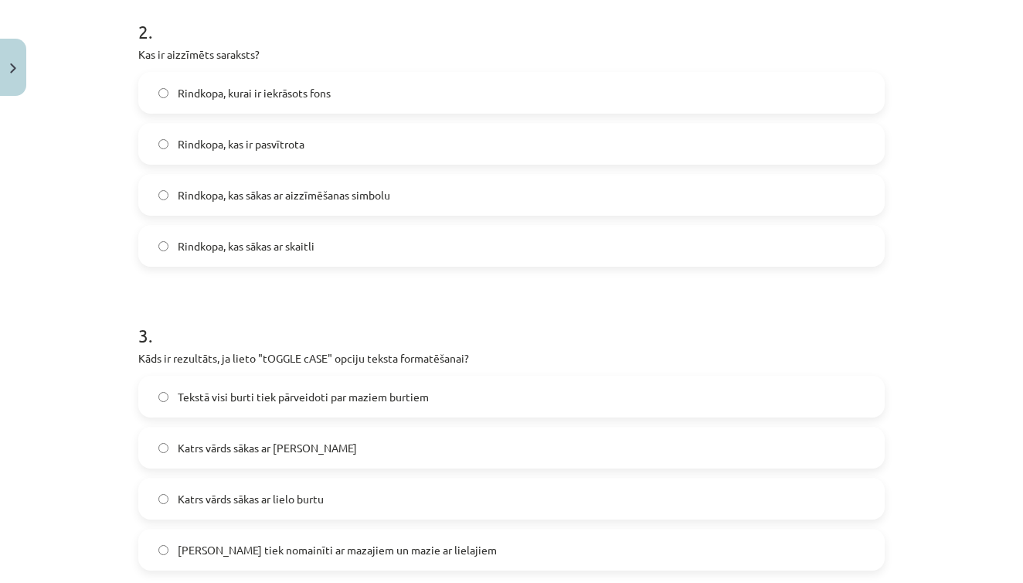
scroll to position [638, 0]
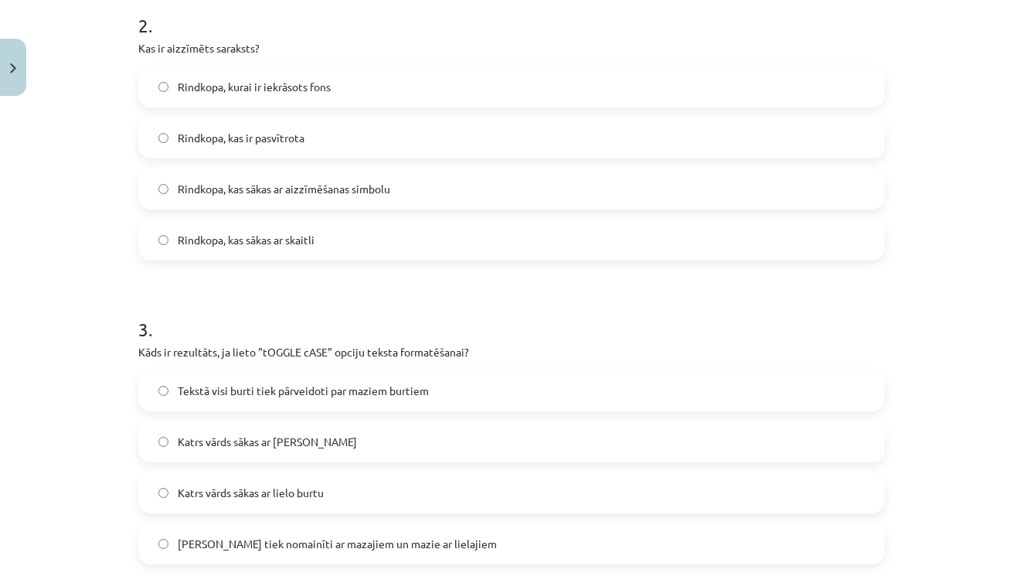
click at [317, 542] on span "Lielie burti tiek nomainīti ar mazajiem un mazie ar lielajiem" at bounding box center [337, 543] width 319 height 16
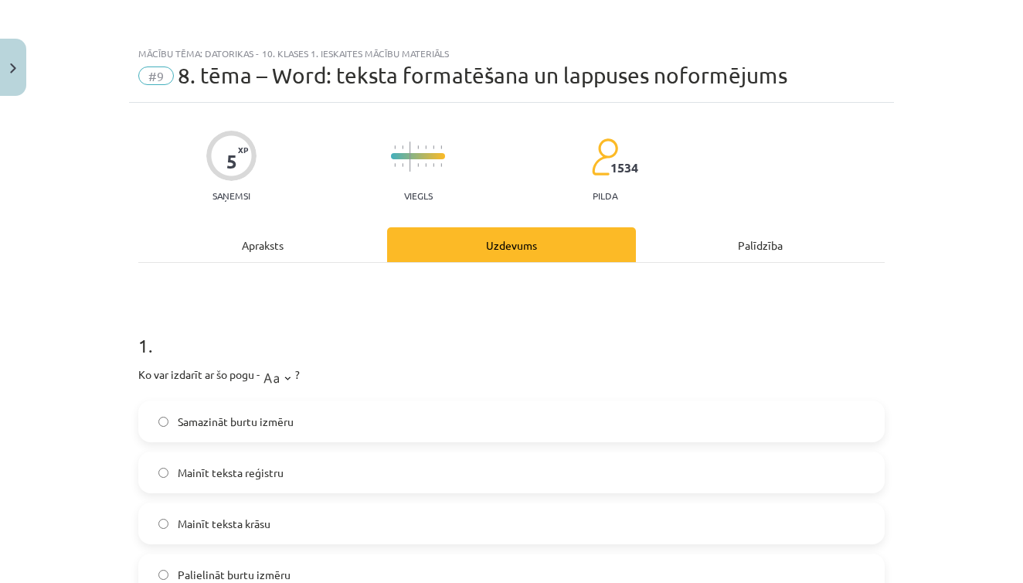
scroll to position [0, 0]
click at [277, 241] on div "Apraksts" at bounding box center [262, 244] width 249 height 35
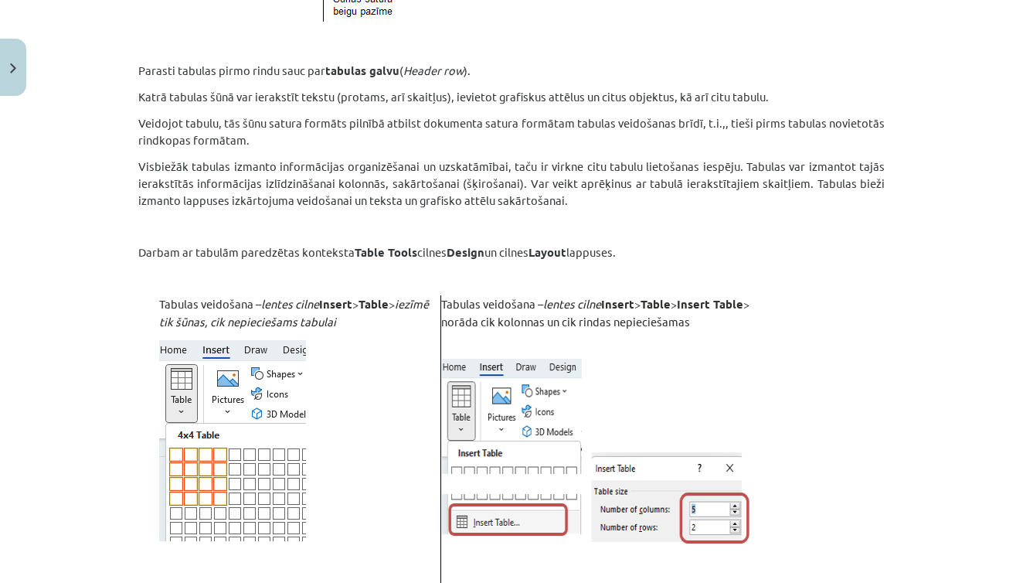
scroll to position [613, 0]
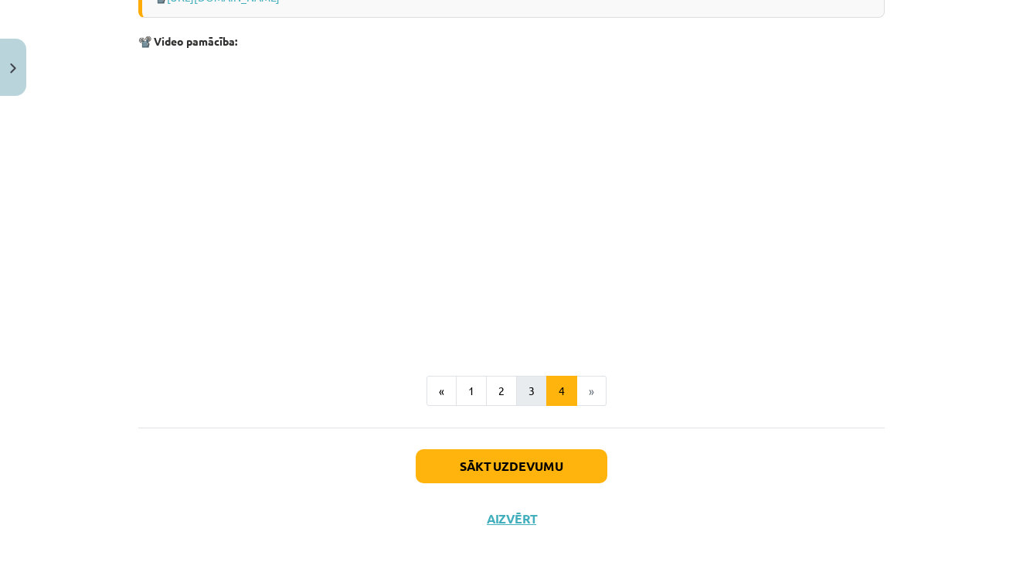
click at [535, 387] on button "3" at bounding box center [531, 391] width 31 height 31
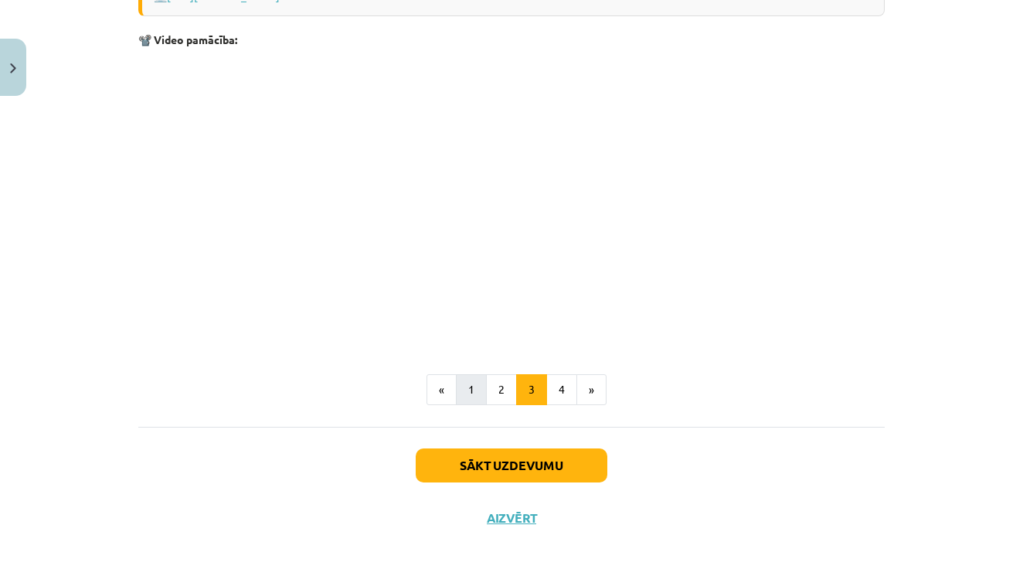
click at [474, 380] on button "1" at bounding box center [471, 389] width 31 height 31
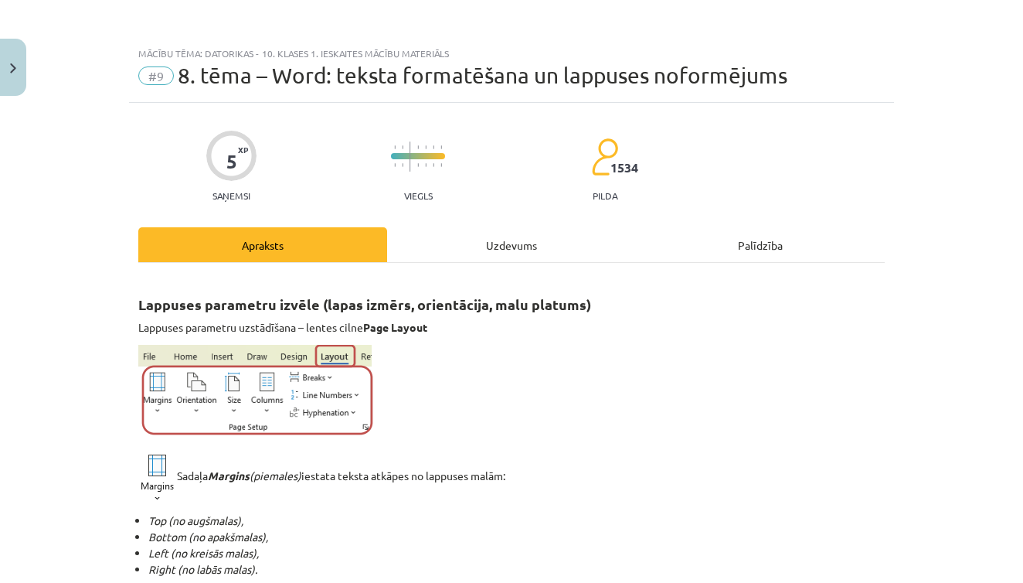
scroll to position [0, 0]
click at [465, 233] on div "Uzdevums" at bounding box center [511, 244] width 249 height 35
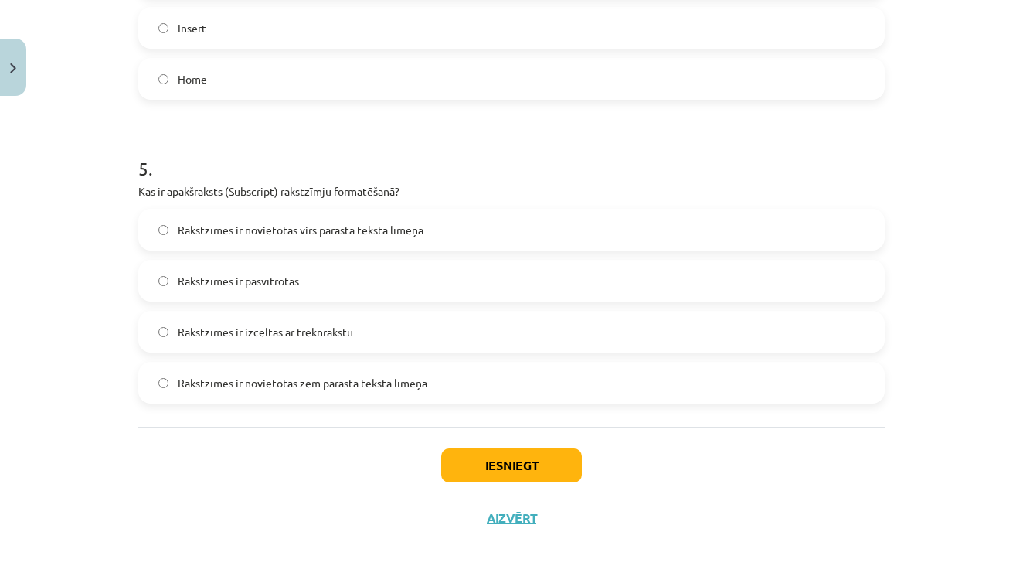
scroll to position [1409, 0]
click at [467, 386] on label "Rakstzīmes ir novietotas zem parastā teksta līmeņa" at bounding box center [511, 382] width 743 height 39
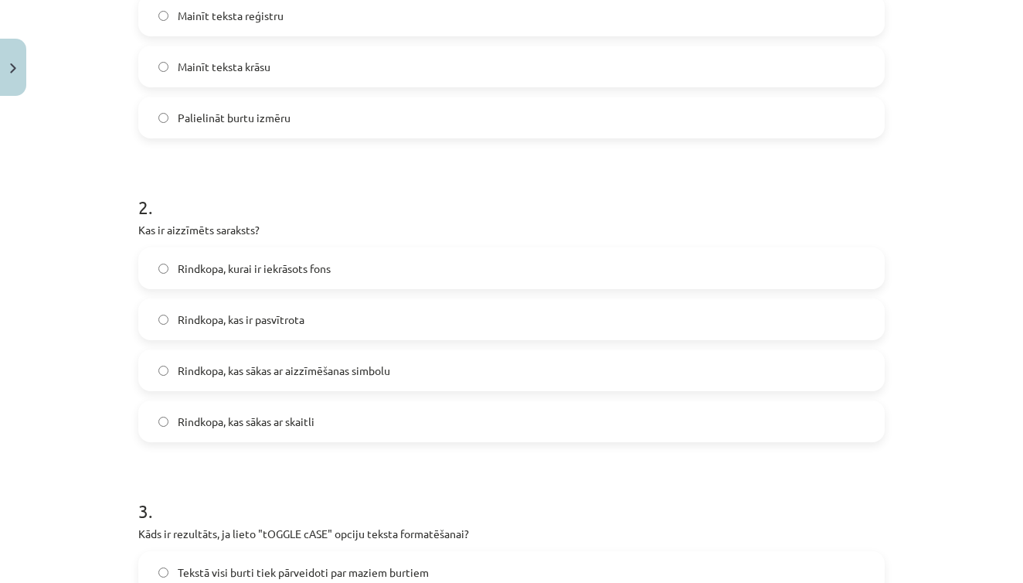
scroll to position [454, 0]
click at [338, 275] on label "Rindkopa, kurai ir iekrāsots fons" at bounding box center [511, 270] width 743 height 39
click at [360, 366] on span "Rindkopa, kas sākas ar aizzīmēšanas simbolu" at bounding box center [284, 373] width 212 height 16
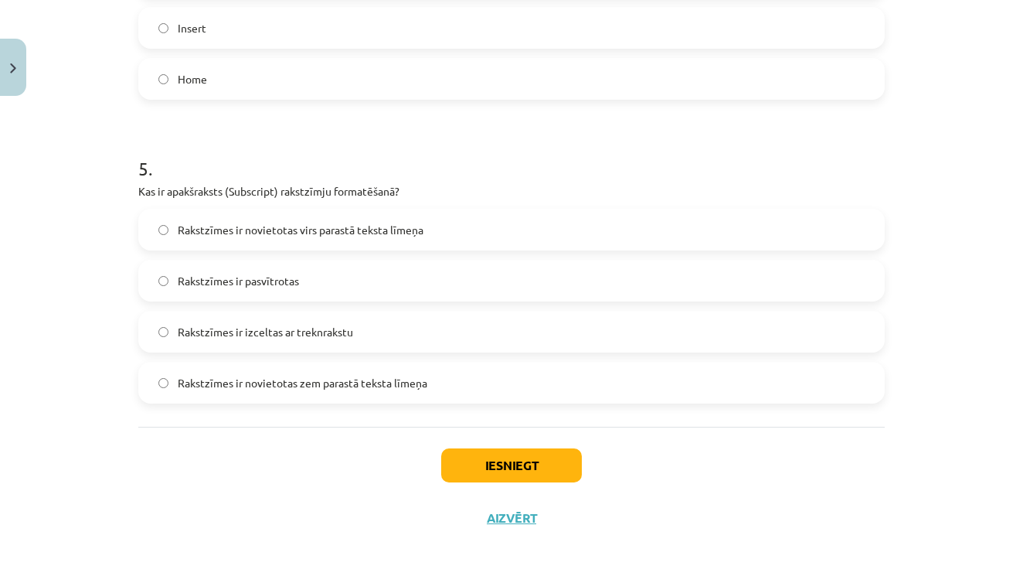
scroll to position [1409, 0]
click at [485, 459] on button "Iesniegt" at bounding box center [511, 465] width 141 height 34
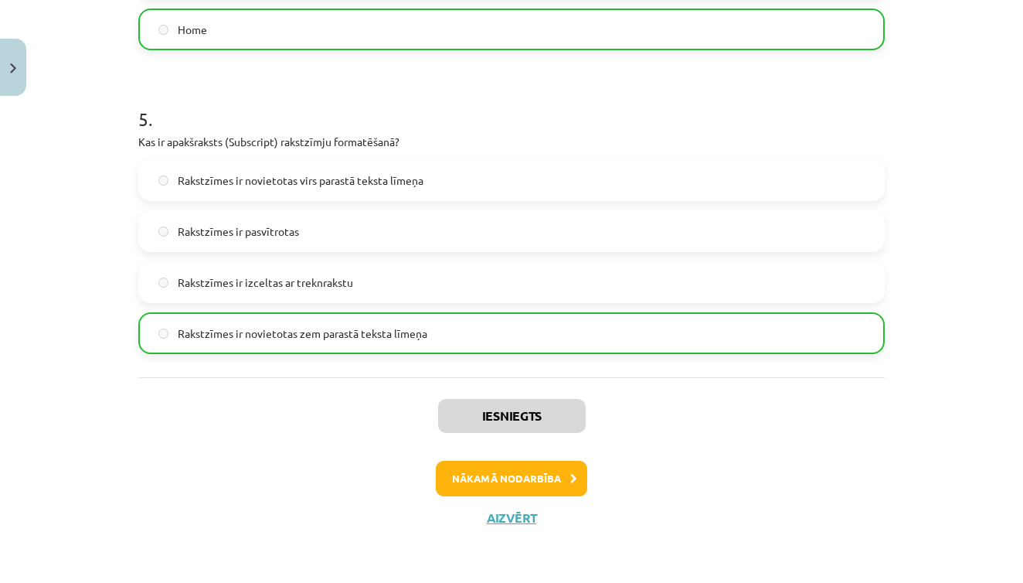
scroll to position [1457, 0]
click at [525, 479] on button "Nākamā nodarbība" at bounding box center [511, 479] width 151 height 36
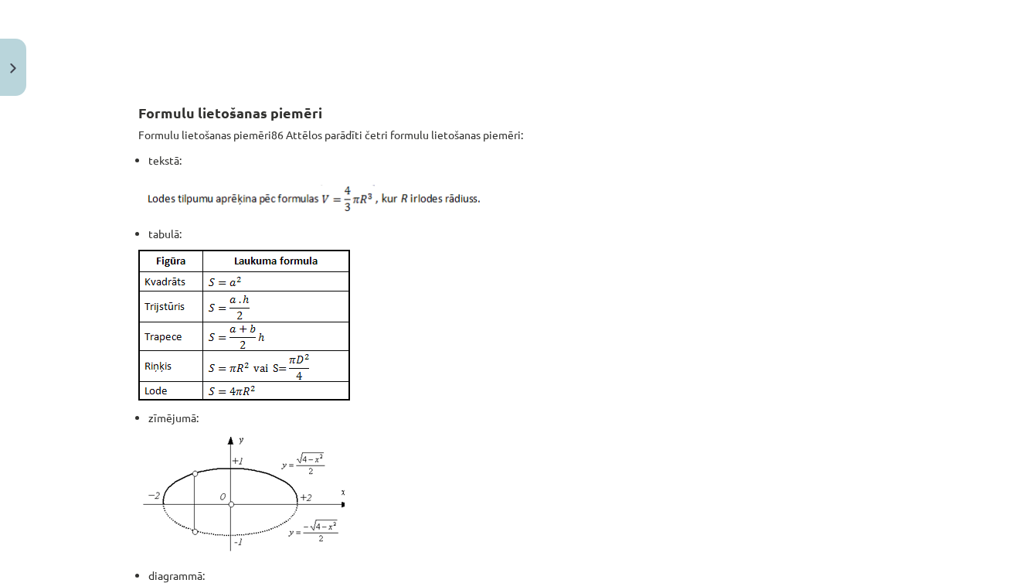
scroll to position [1173, 0]
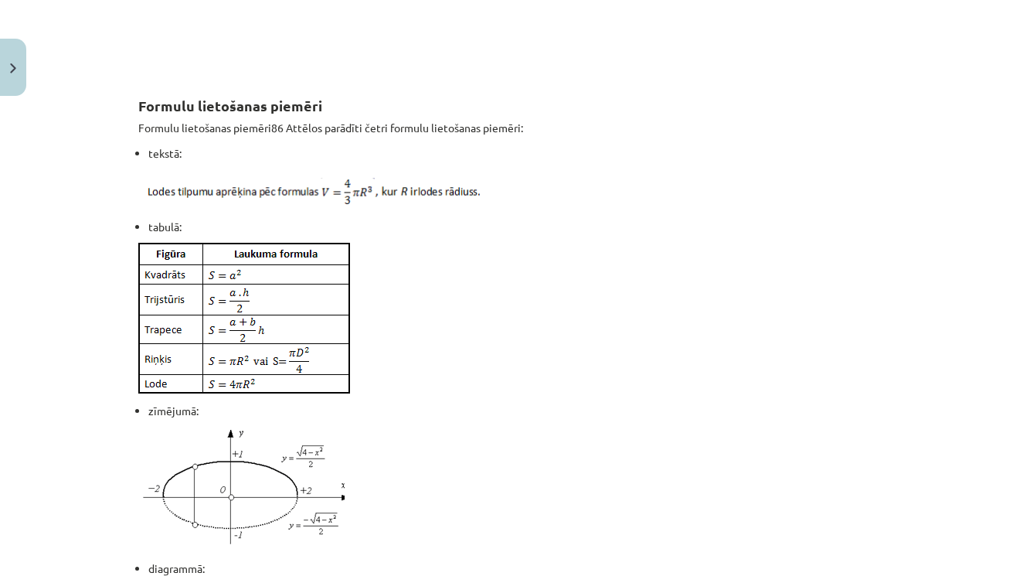
drag, startPoint x: 450, startPoint y: 532, endPoint x: 452, endPoint y: 501, distance: 30.2
click at [452, 501] on p at bounding box center [511, 489] width 746 height 124
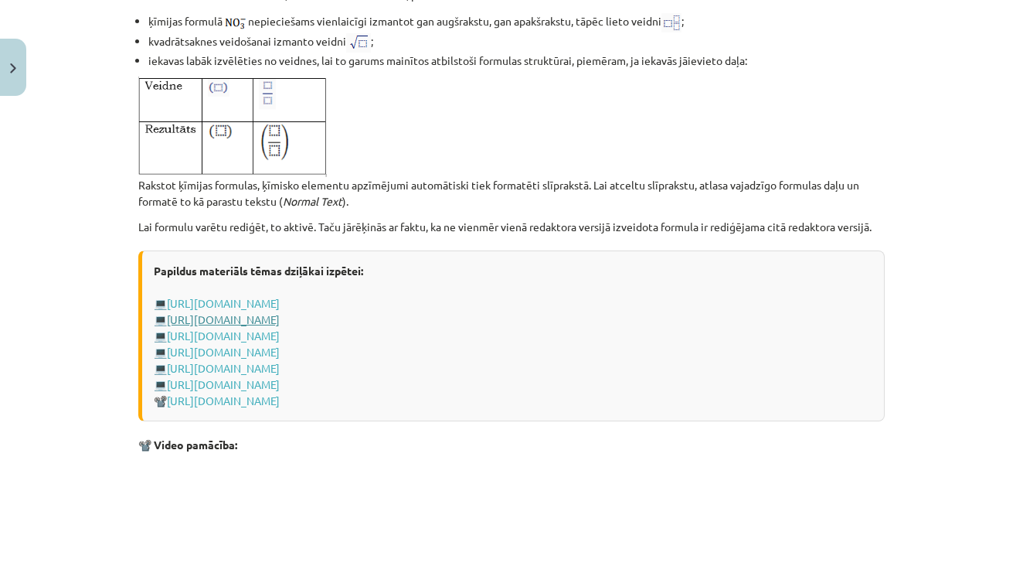
scroll to position [2992, 0]
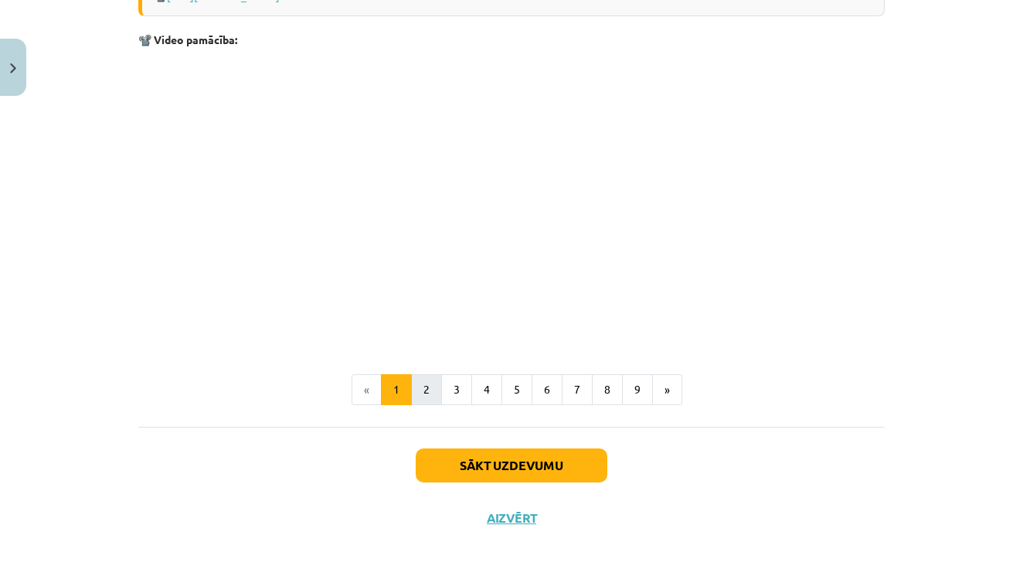
click at [431, 391] on button "2" at bounding box center [426, 389] width 31 height 31
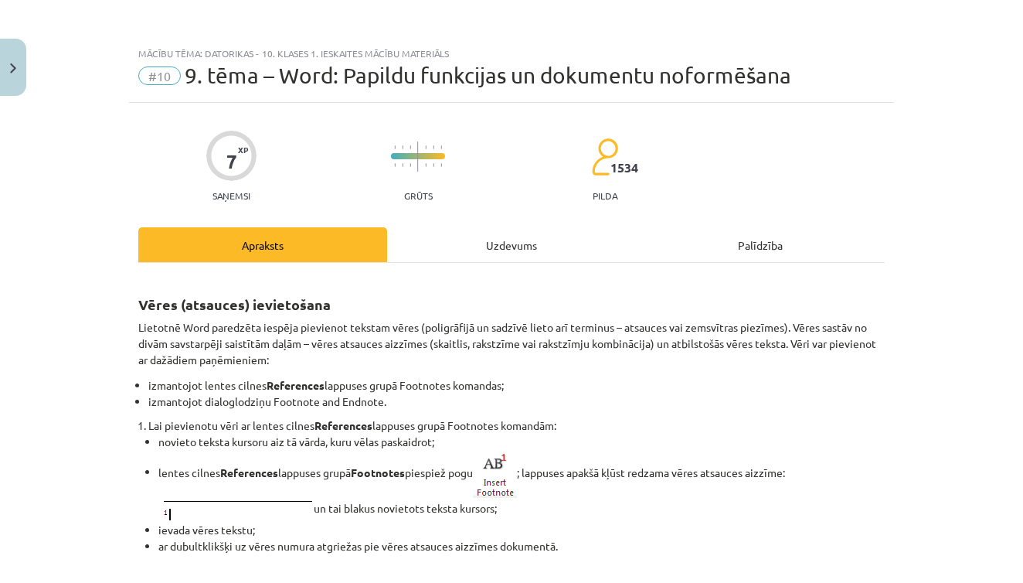
scroll to position [0, 0]
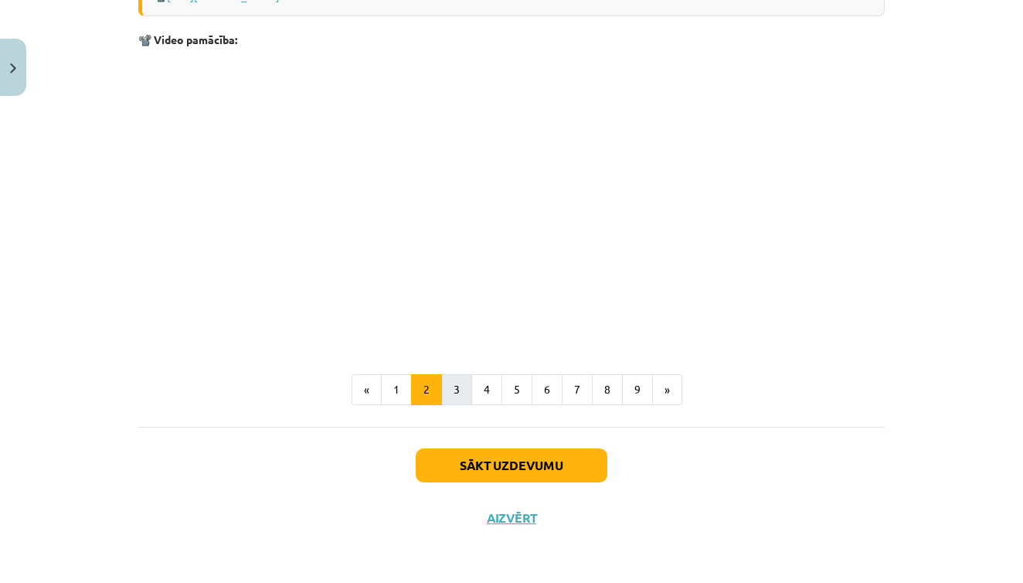
click at [455, 382] on button "3" at bounding box center [456, 389] width 31 height 31
click at [484, 379] on button "4" at bounding box center [486, 390] width 31 height 31
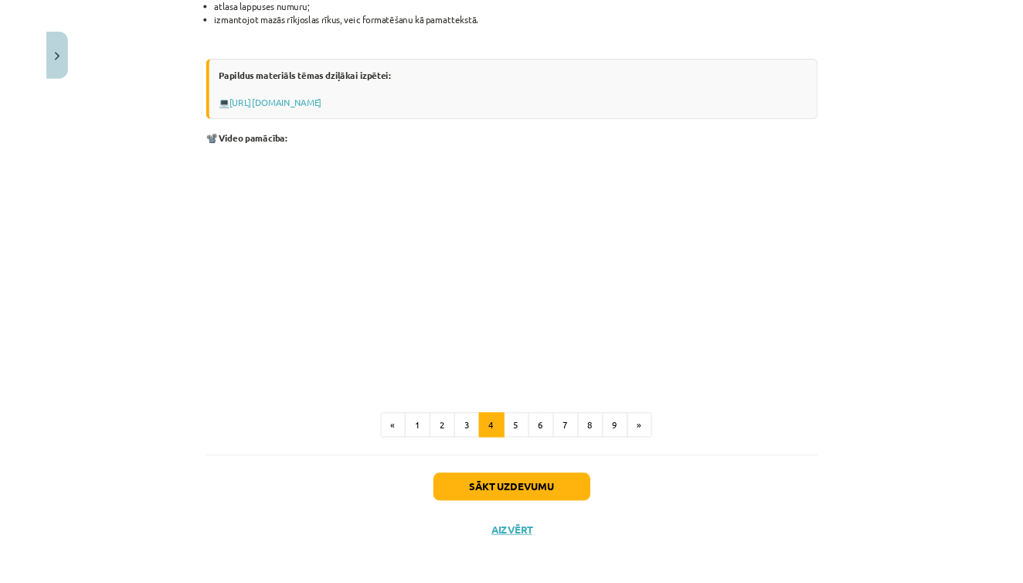
scroll to position [1011, 0]
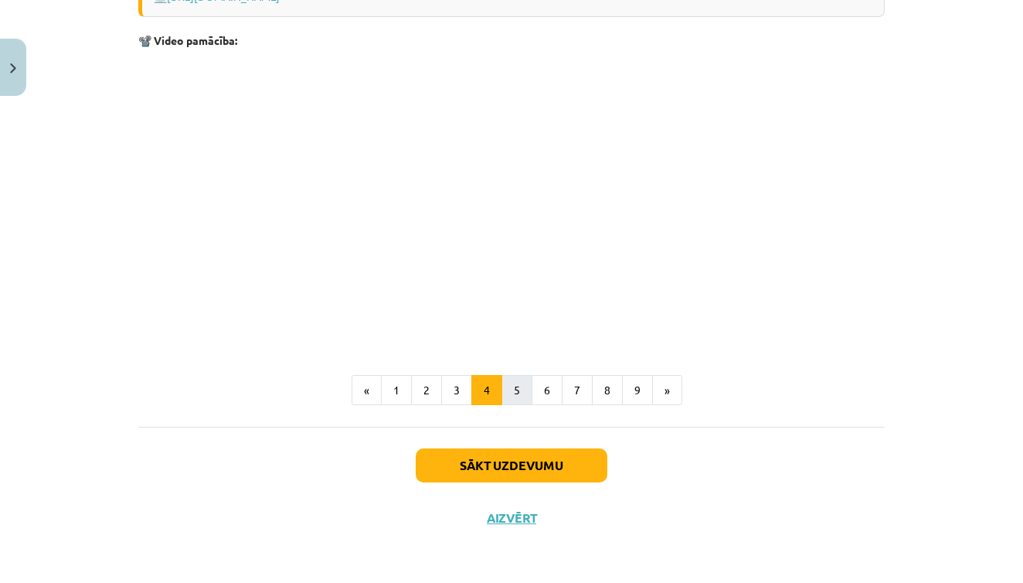
click at [522, 391] on button "5" at bounding box center [516, 390] width 31 height 31
drag, startPoint x: 559, startPoint y: 461, endPoint x: 745, endPoint y: 304, distance: 242.4
click at [556, 384] on button "6" at bounding box center [547, 390] width 31 height 31
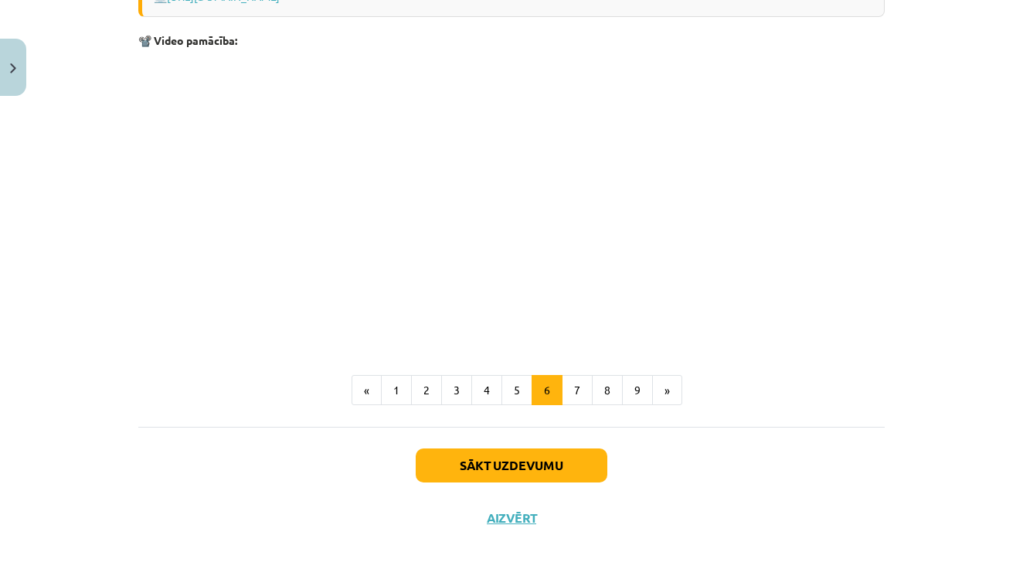
scroll to position [836, 0]
click at [583, 391] on button "7" at bounding box center [577, 390] width 31 height 31
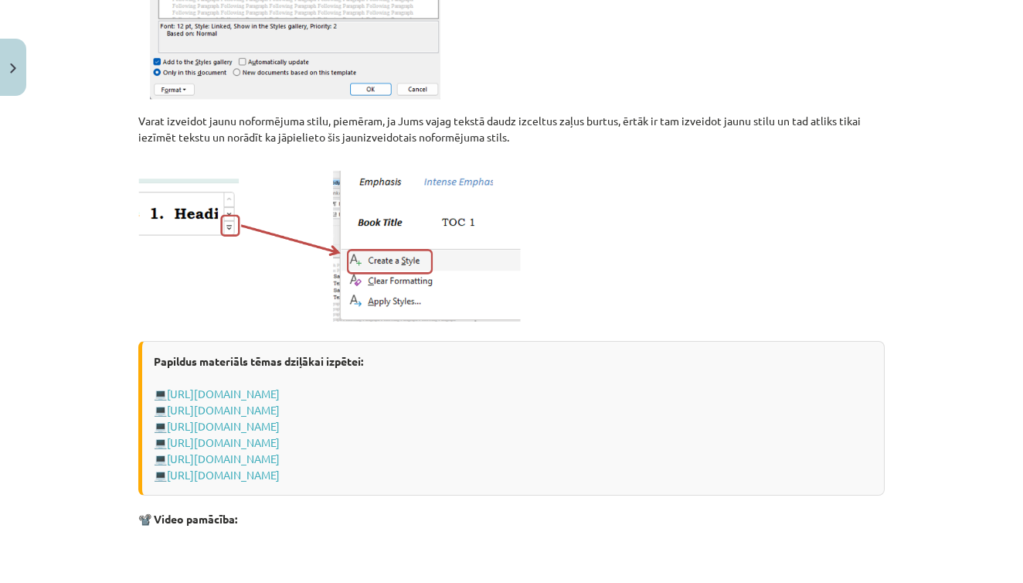
scroll to position [277, 0]
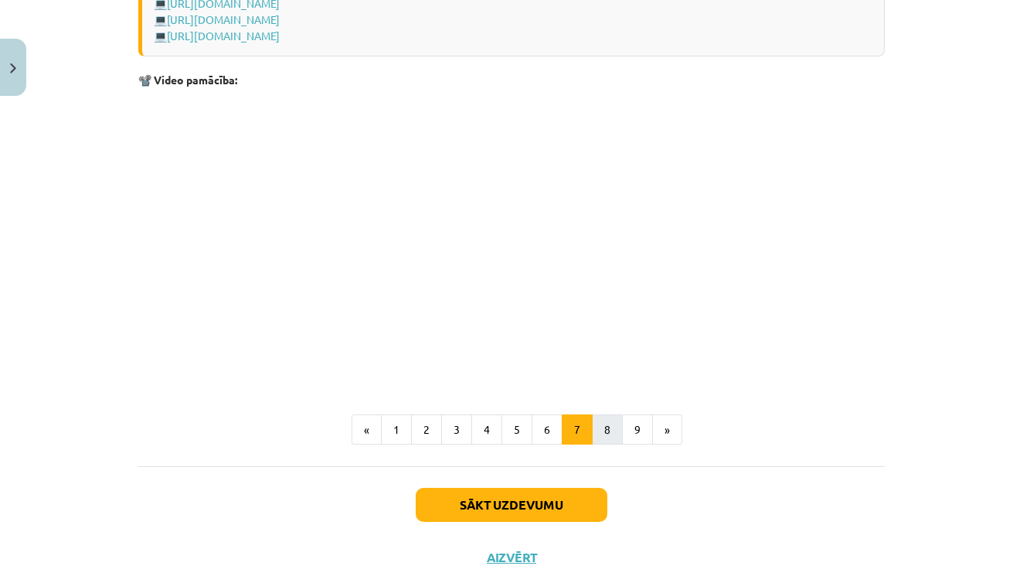
click at [608, 427] on button "8" at bounding box center [607, 429] width 31 height 31
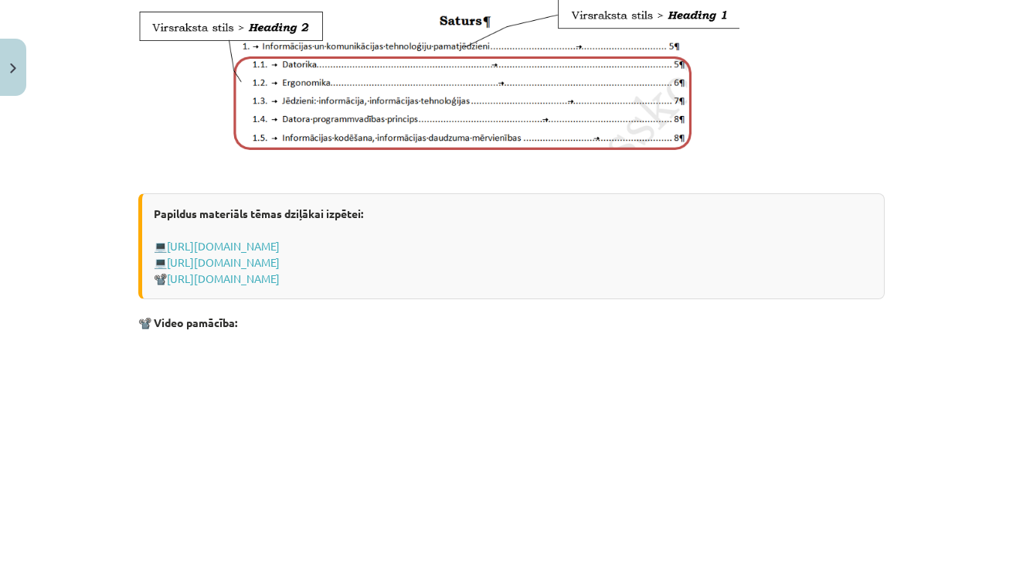
scroll to position [866, 0]
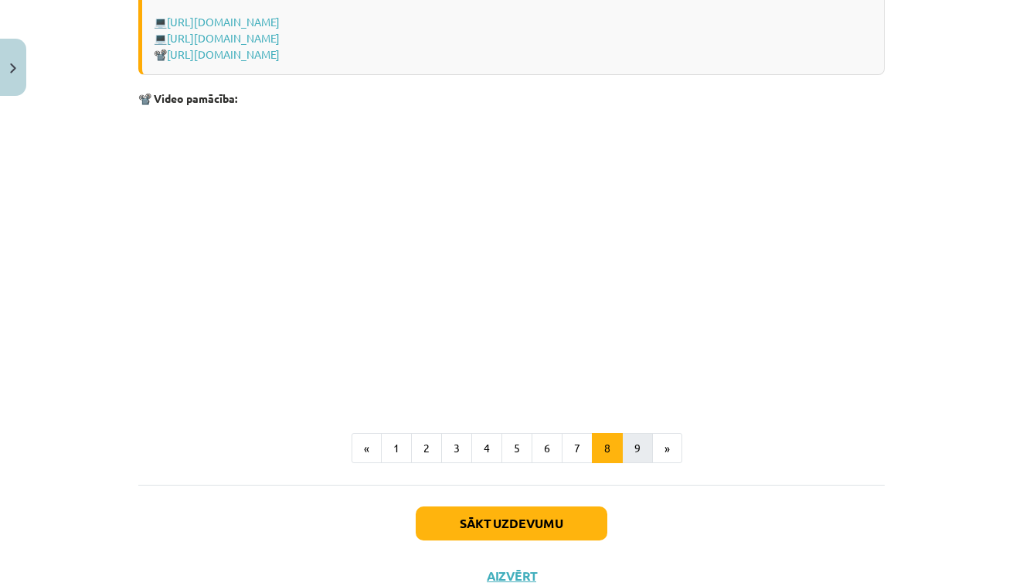
click at [632, 458] on button "9" at bounding box center [637, 448] width 31 height 31
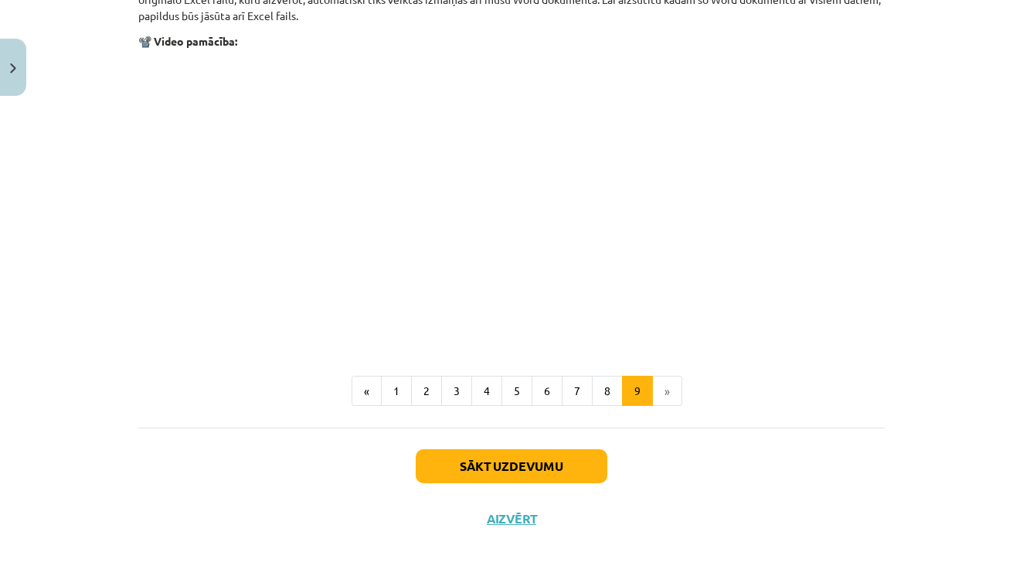
scroll to position [1894, 0]
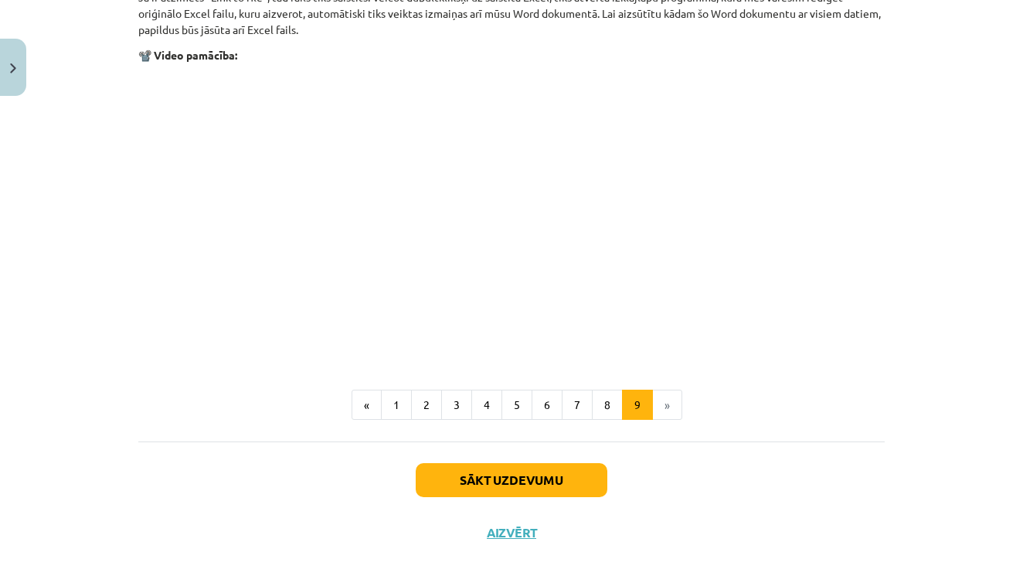
click at [577, 473] on button "Sākt uzdevumu" at bounding box center [512, 480] width 192 height 34
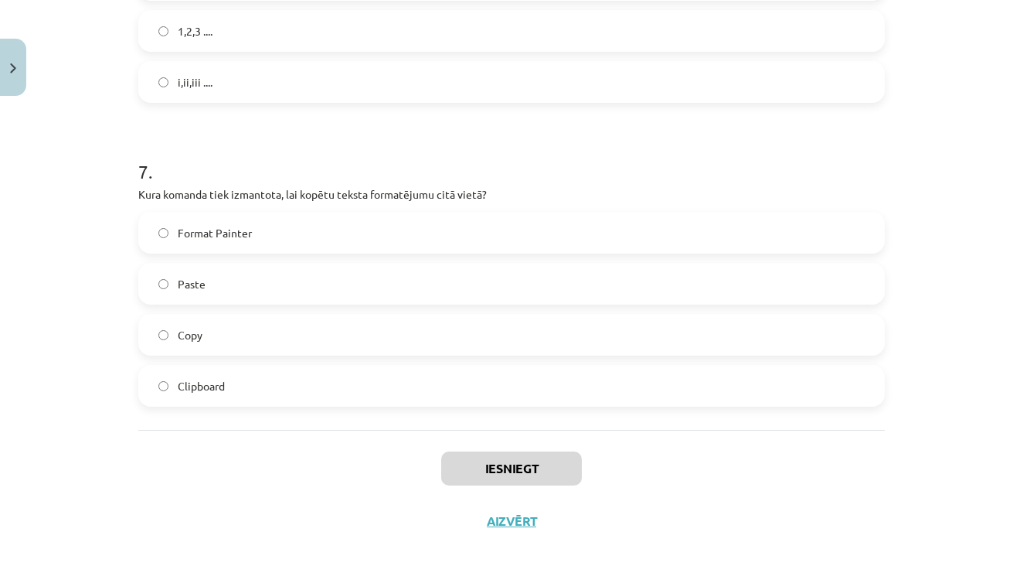
scroll to position [39, 0]
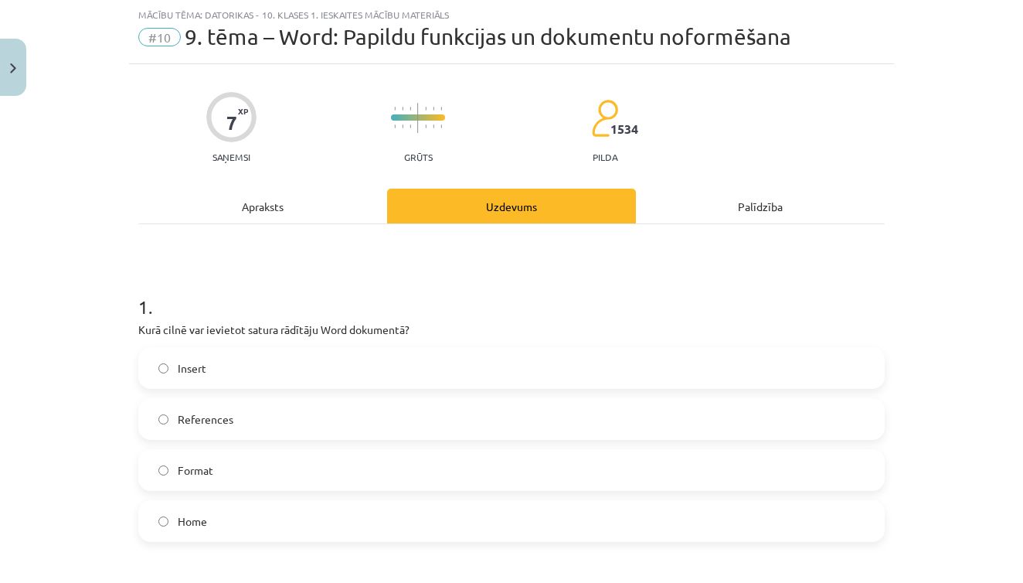
click at [440, 380] on label "Insert" at bounding box center [511, 367] width 743 height 39
click at [275, 410] on label "References" at bounding box center [511, 418] width 743 height 39
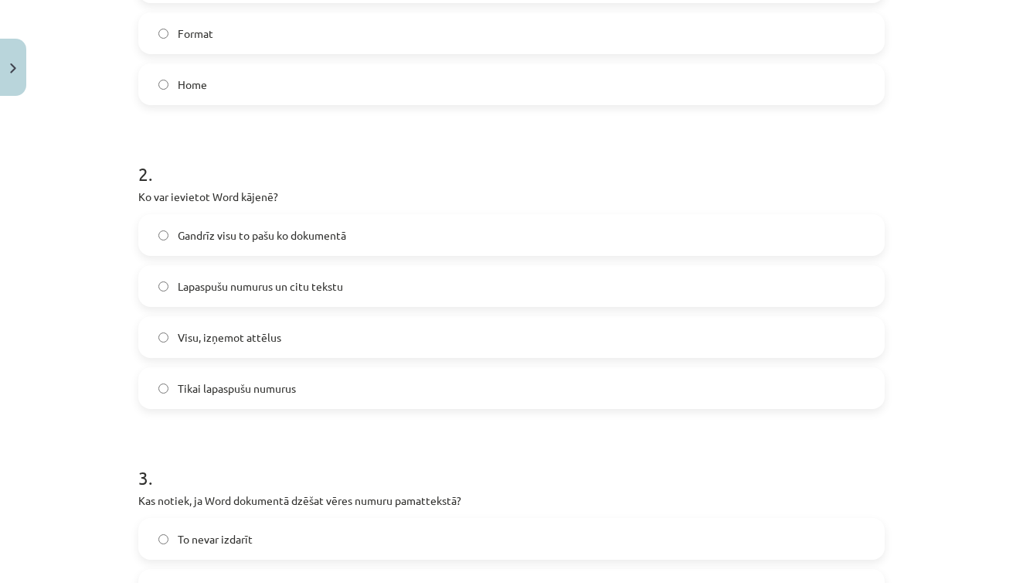
scroll to position [476, 0]
click at [321, 290] on span "Lapaspušu numurus un citu tekstu" at bounding box center [260, 285] width 165 height 16
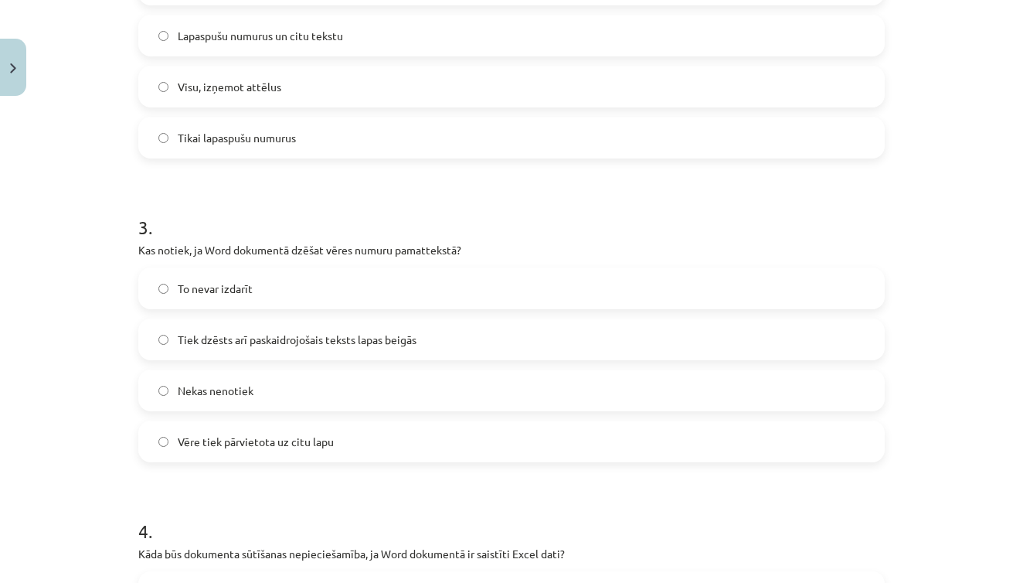
scroll to position [728, 0]
click at [314, 338] on span "Tiek dzēsts arī paskaidrojošais teksts lapas beigās" at bounding box center [297, 337] width 239 height 16
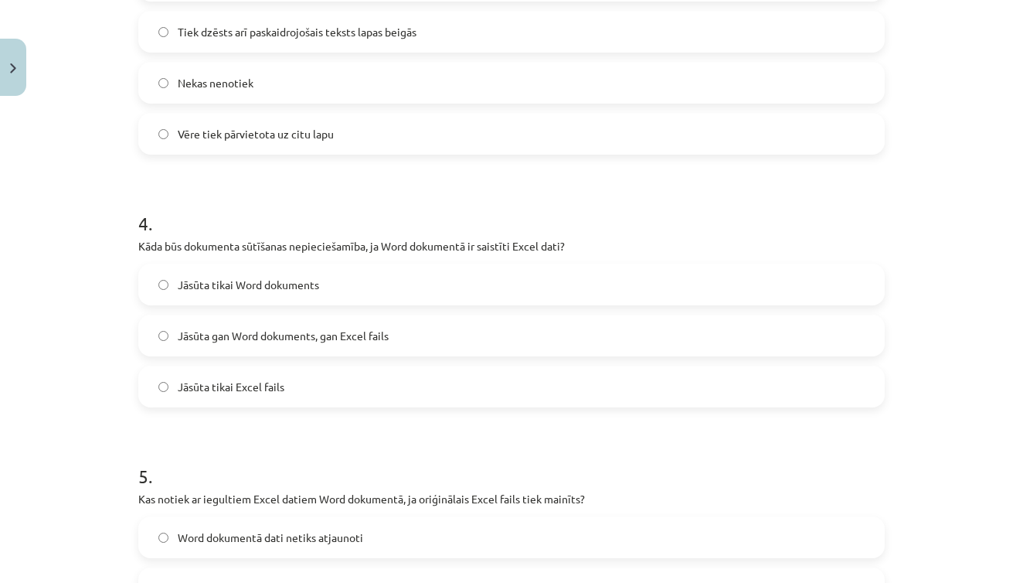
scroll to position [1042, 0]
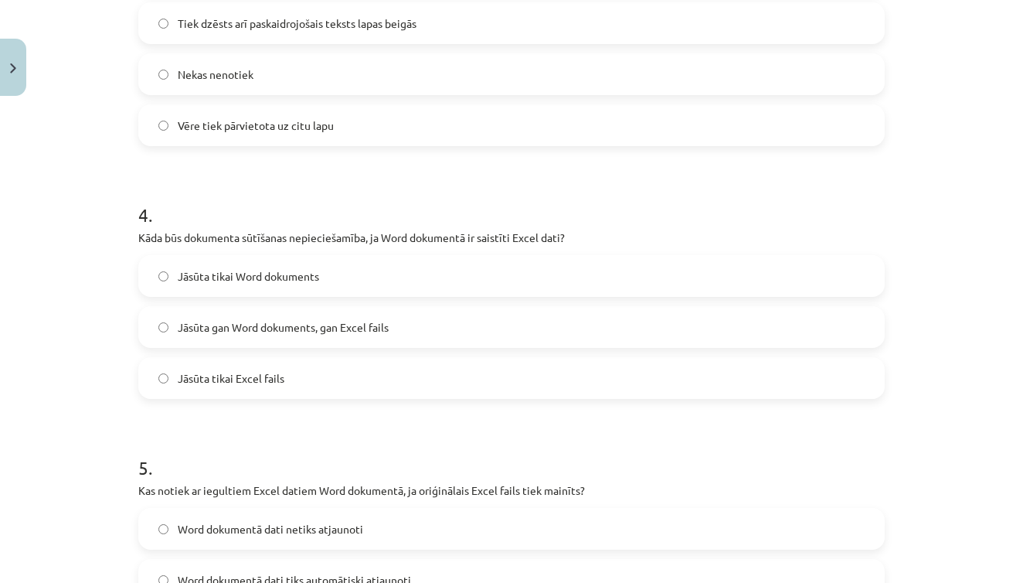
click at [329, 342] on label "Jāsūta gan Word dokuments, gan Excel fails" at bounding box center [511, 327] width 743 height 39
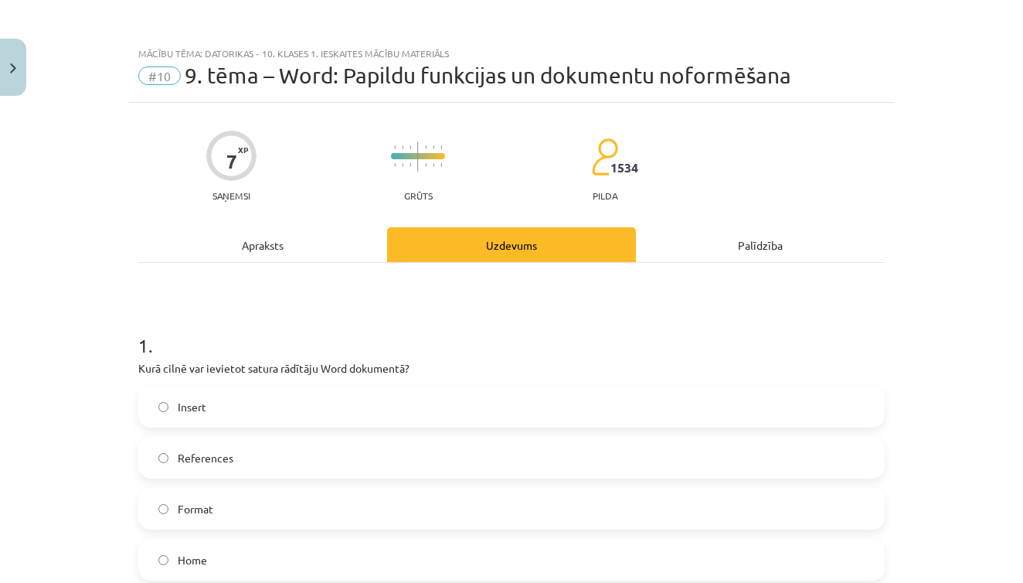
scroll to position [0, 0]
click at [267, 245] on div "Apraksts" at bounding box center [262, 244] width 249 height 35
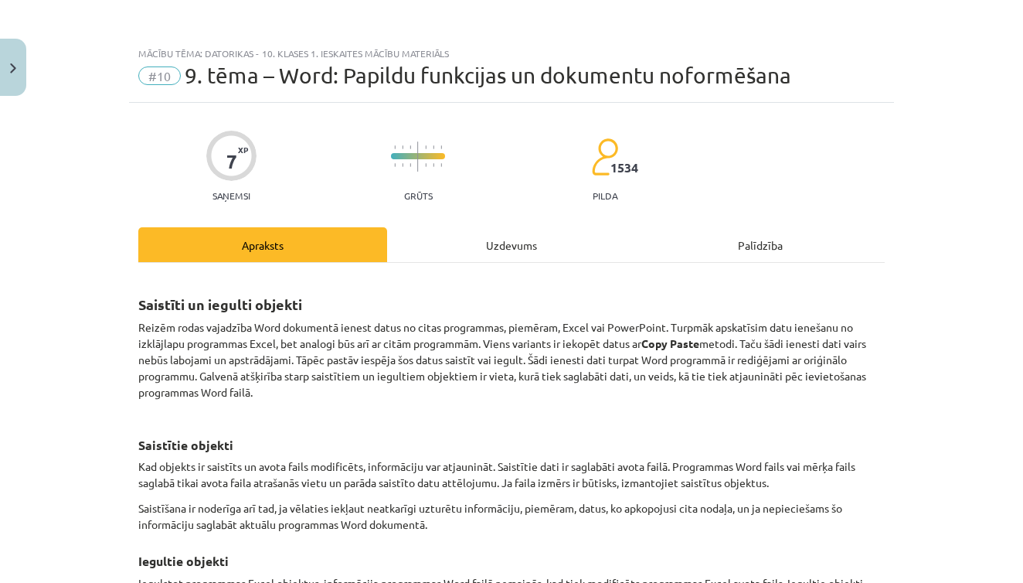
click at [508, 232] on div "Uzdevums" at bounding box center [511, 244] width 249 height 35
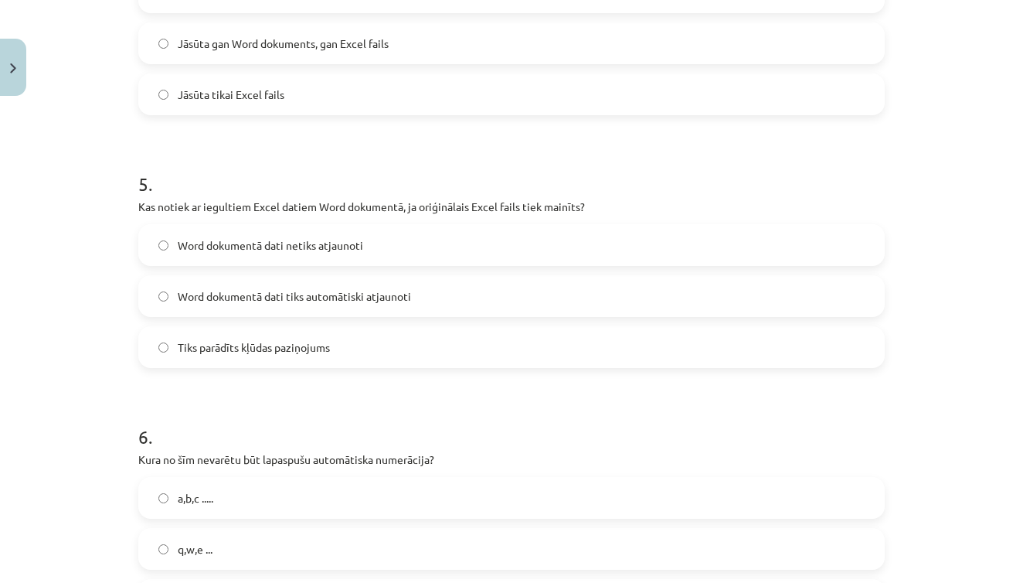
scroll to position [1324, 0]
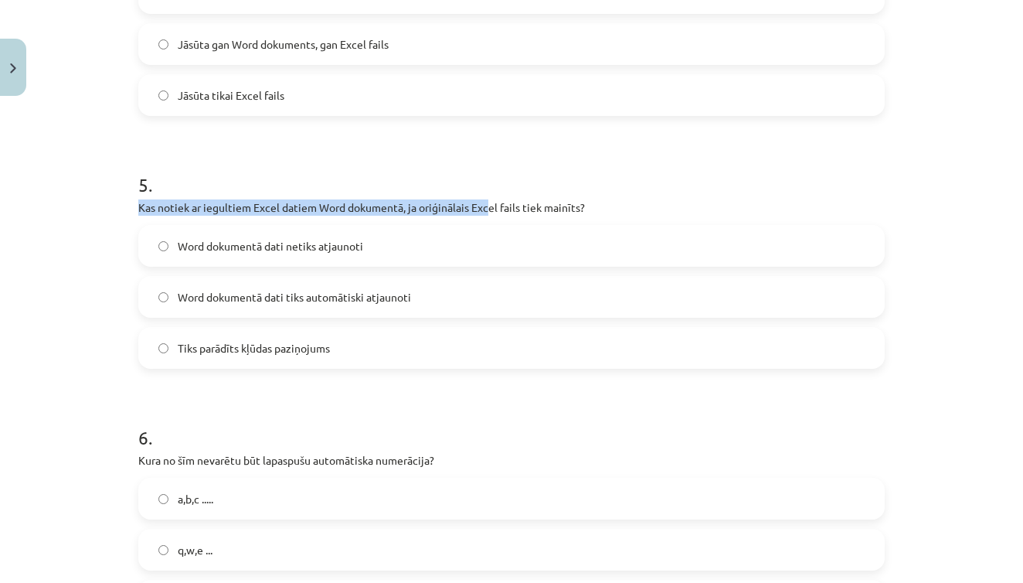
drag, startPoint x: 490, startPoint y: 206, endPoint x: 495, endPoint y: 180, distance: 26.1
click at [495, 180] on div "5 . Kas notiek ar iegultiem Excel datiem Word dokumentā, ja oriģinālais Excel f…" at bounding box center [511, 258] width 746 height 222
click at [495, 180] on h1 "5 ." at bounding box center [511, 171] width 746 height 48
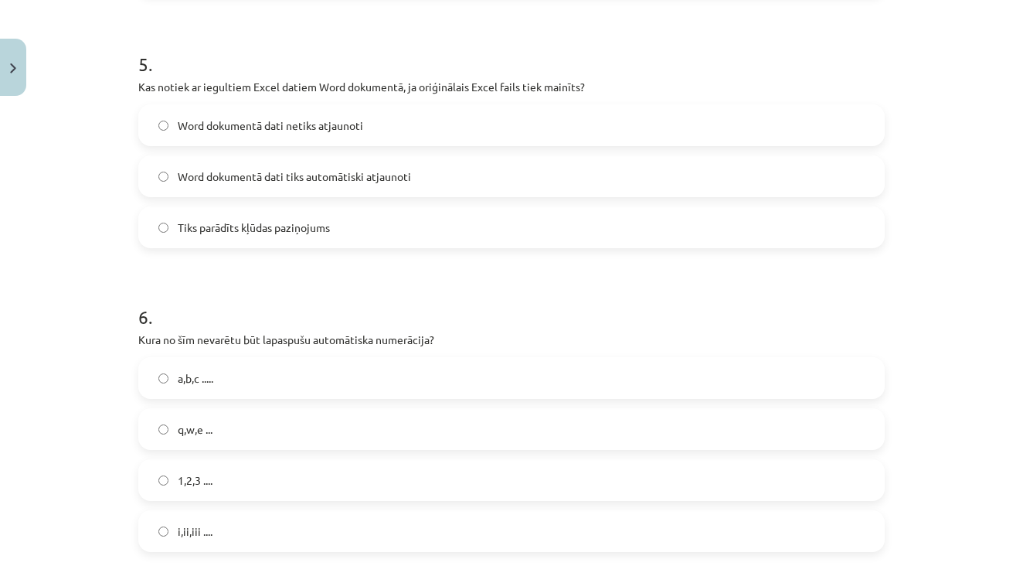
scroll to position [1448, 0]
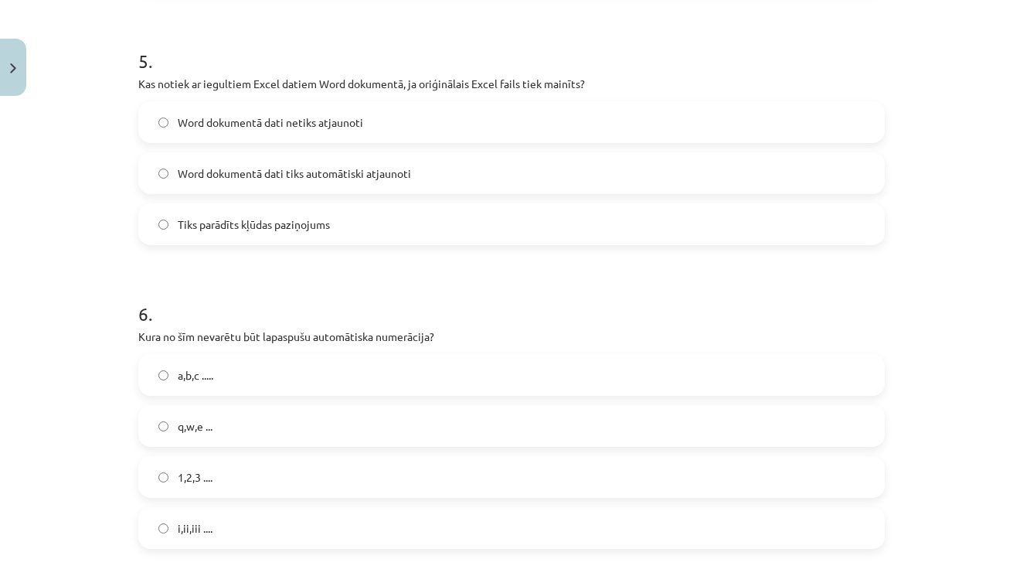
click at [305, 424] on label "q,w,e ..." at bounding box center [511, 425] width 743 height 39
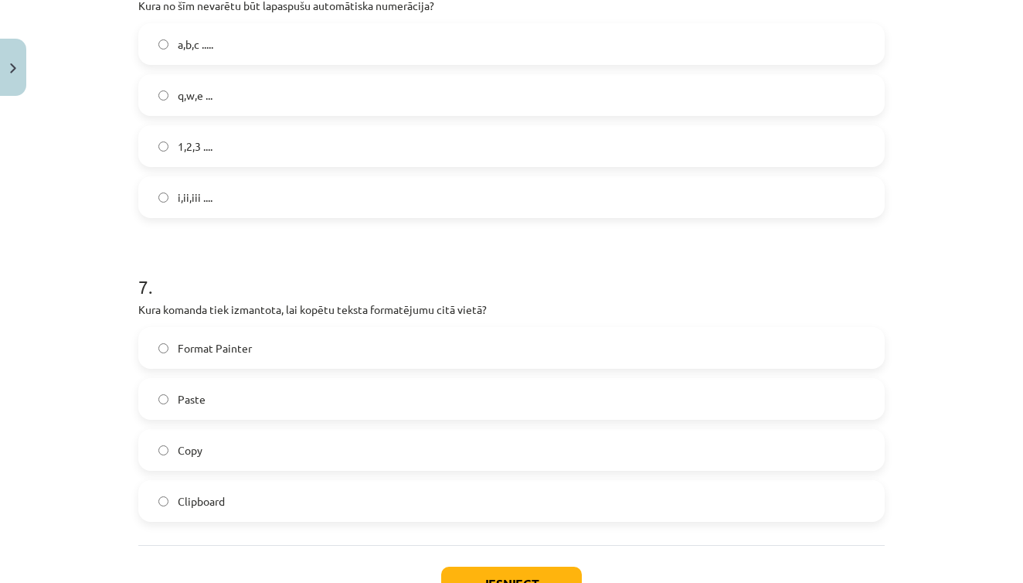
scroll to position [1779, 0]
click at [328, 354] on label "Format Painter" at bounding box center [511, 347] width 743 height 39
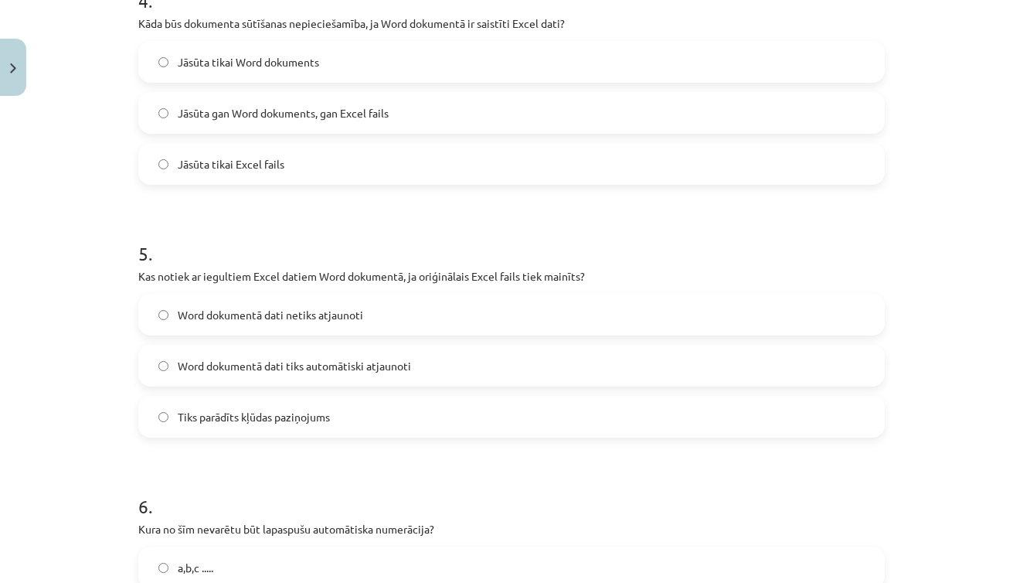
scroll to position [1249, 0]
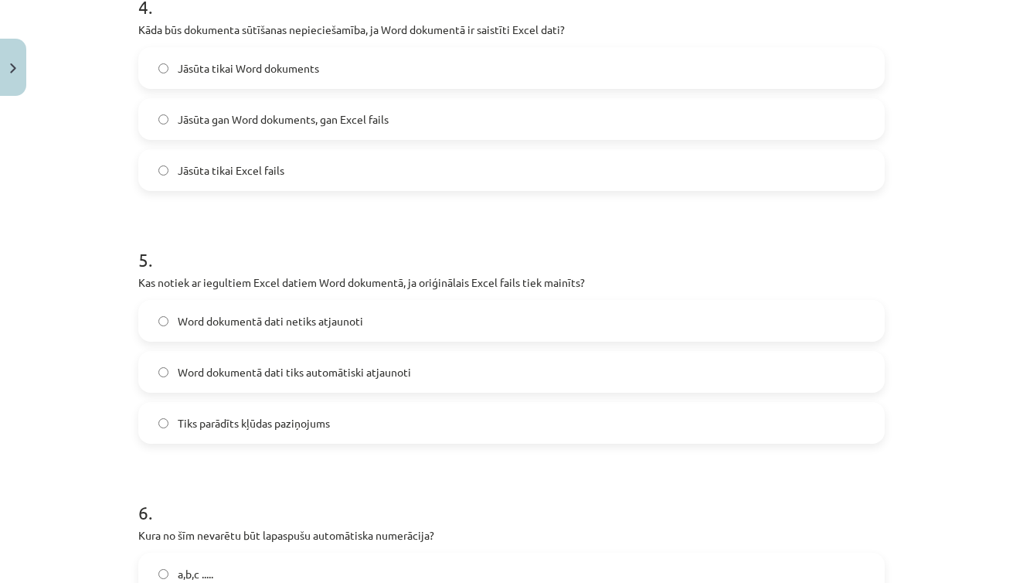
click at [332, 319] on span "Word dokumentā dati netiks atjaunoti" at bounding box center [270, 321] width 185 height 16
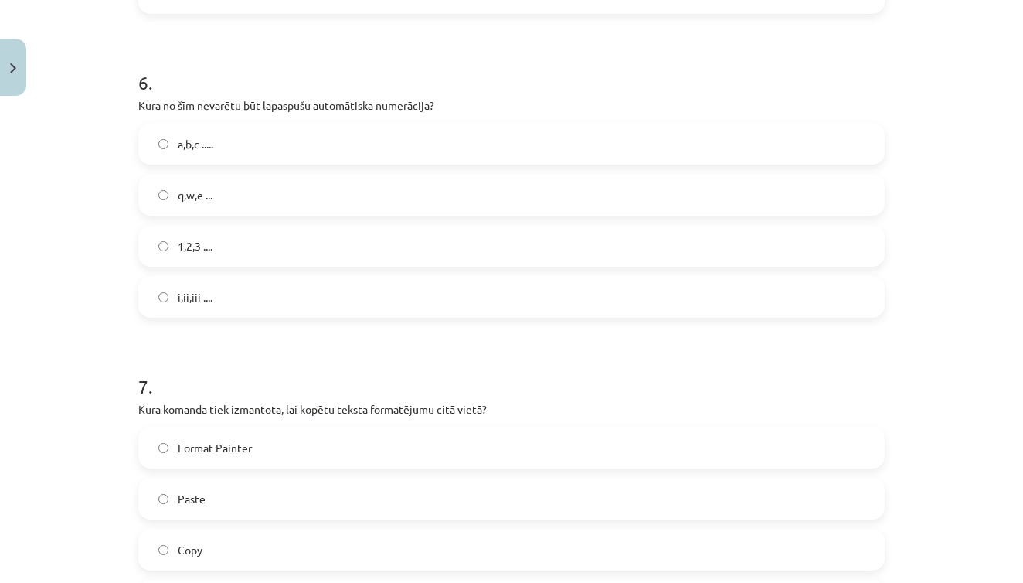
scroll to position [1820, 0]
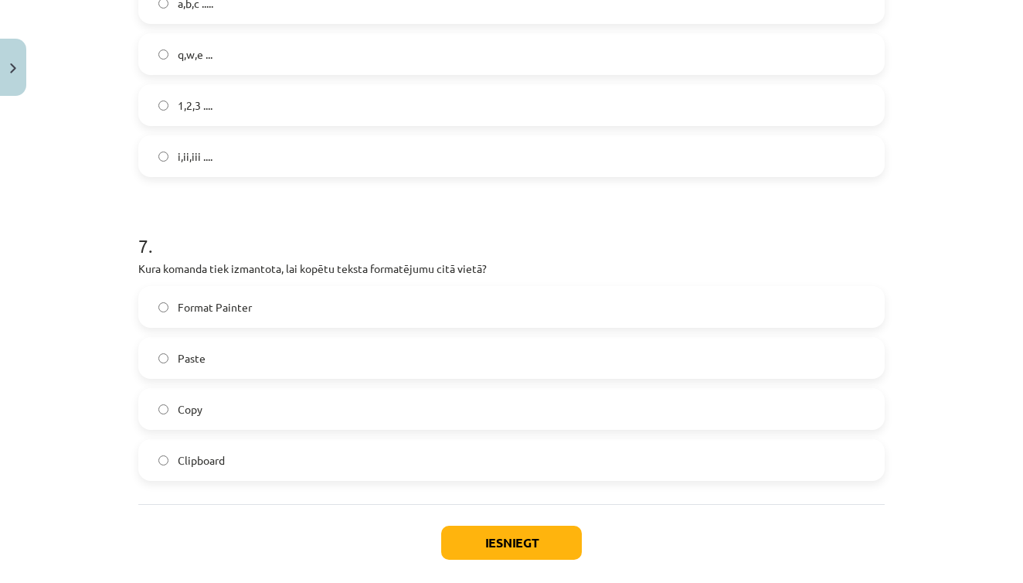
click at [522, 546] on button "Iesniegt" at bounding box center [511, 542] width 141 height 34
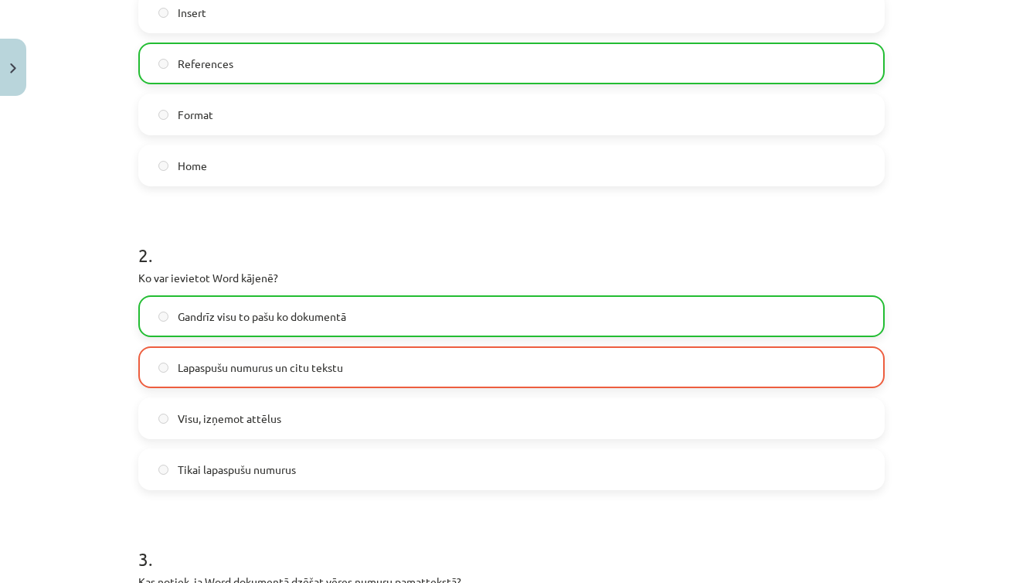
scroll to position [393, 0]
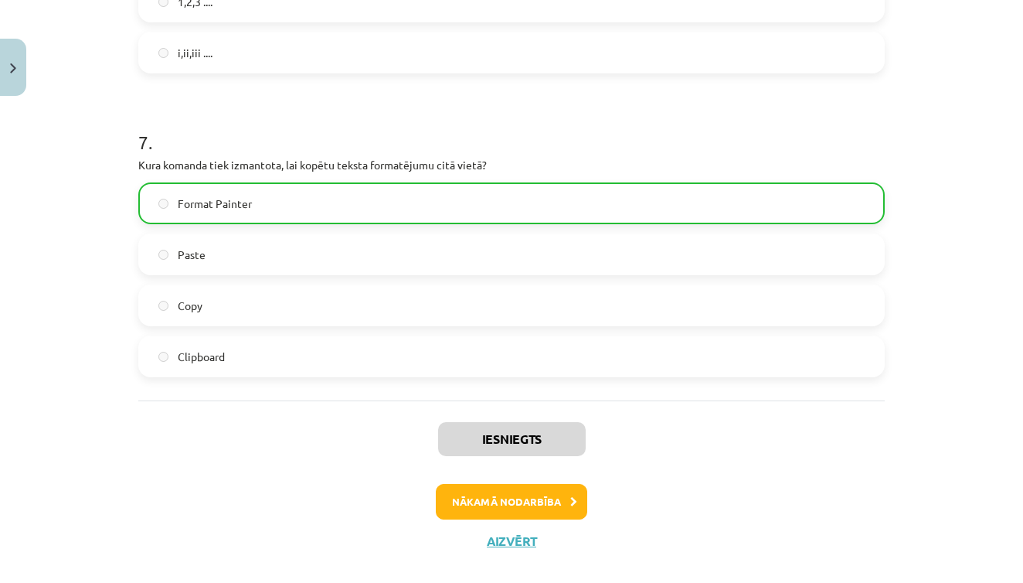
click at [526, 498] on button "Nākamā nodarbība" at bounding box center [511, 502] width 151 height 36
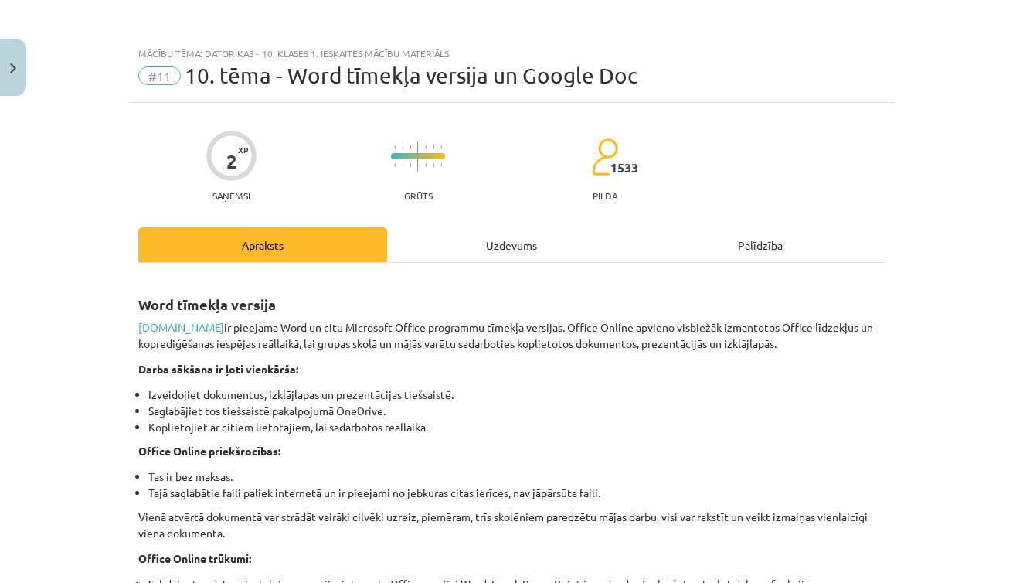
scroll to position [0, 0]
click at [20, 57] on button "Close" at bounding box center [13, 67] width 26 height 57
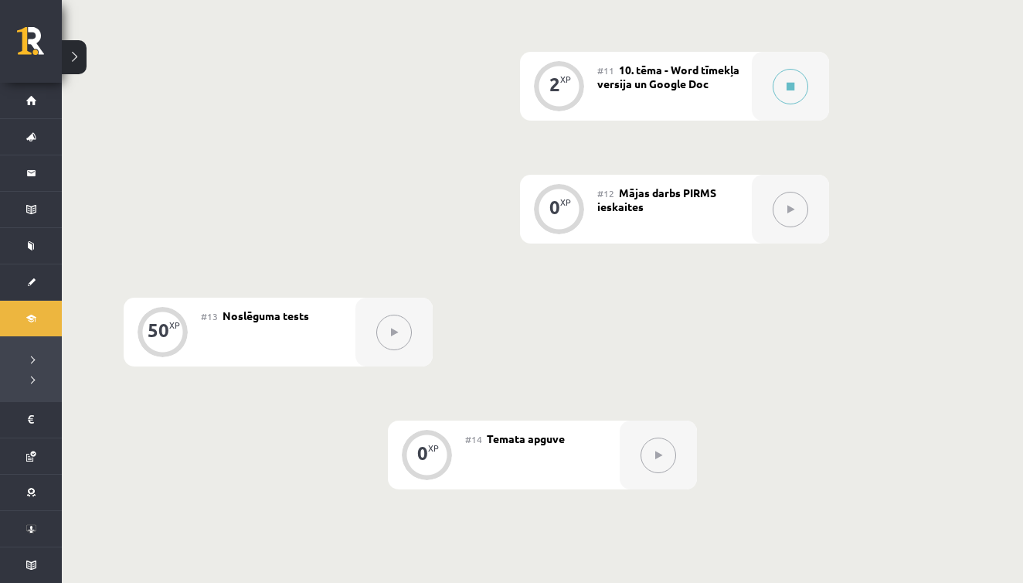
scroll to position [1666, 0]
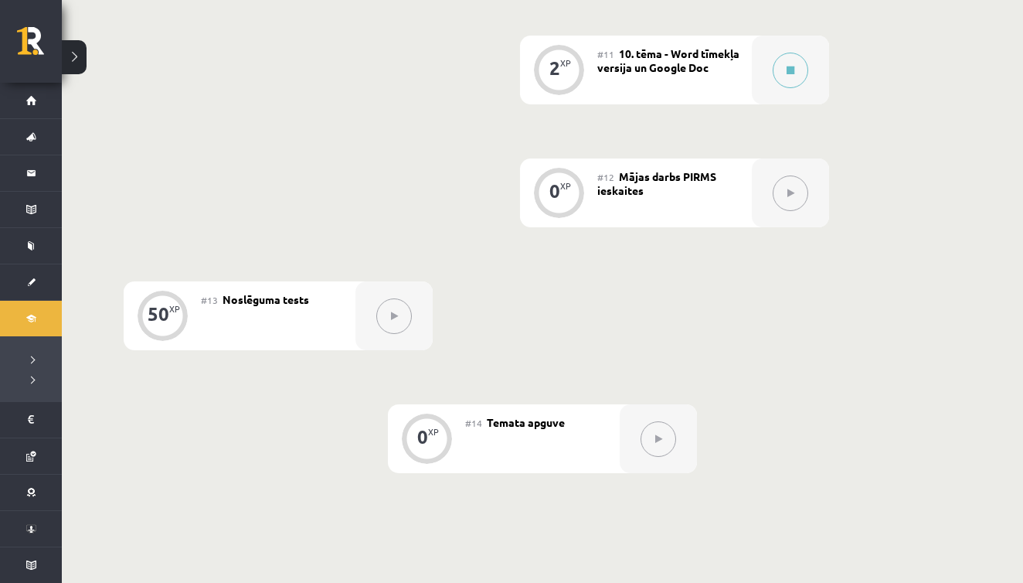
click at [290, 303] on span "Noslēguma tests" at bounding box center [266, 299] width 87 height 14
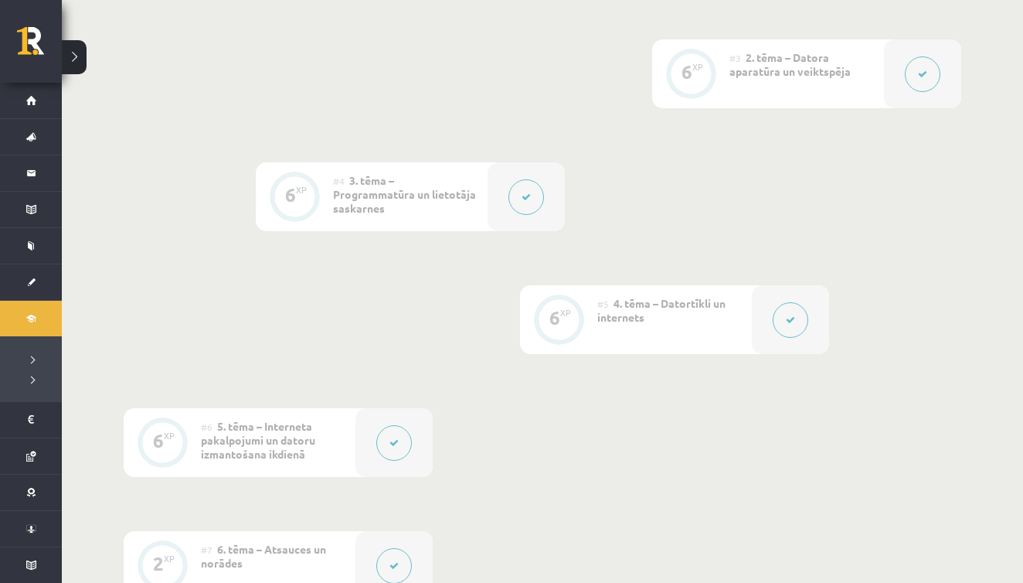
scroll to position [1395, 0]
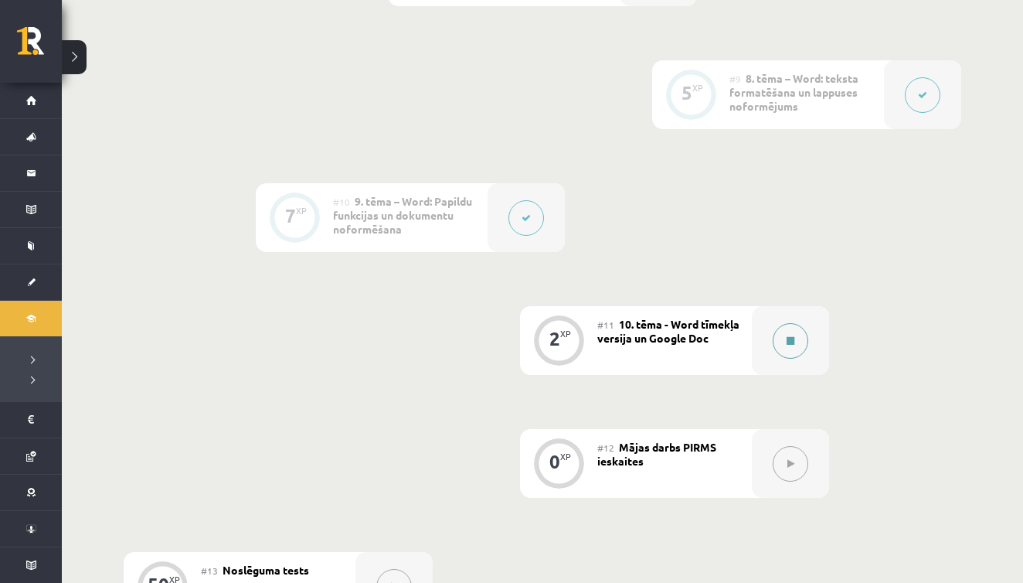
click at [800, 336] on button at bounding box center [791, 341] width 36 height 36
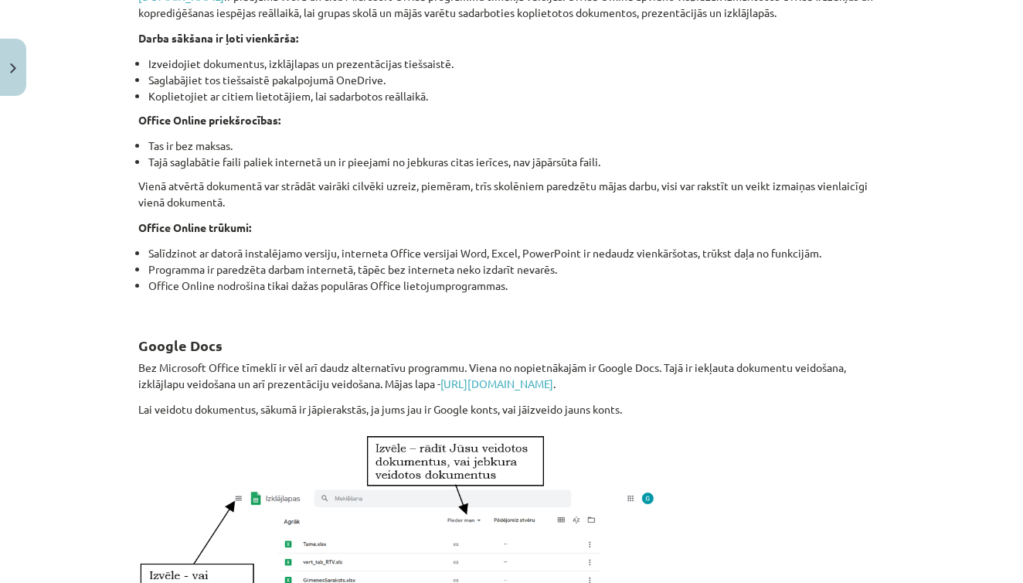
scroll to position [0, 0]
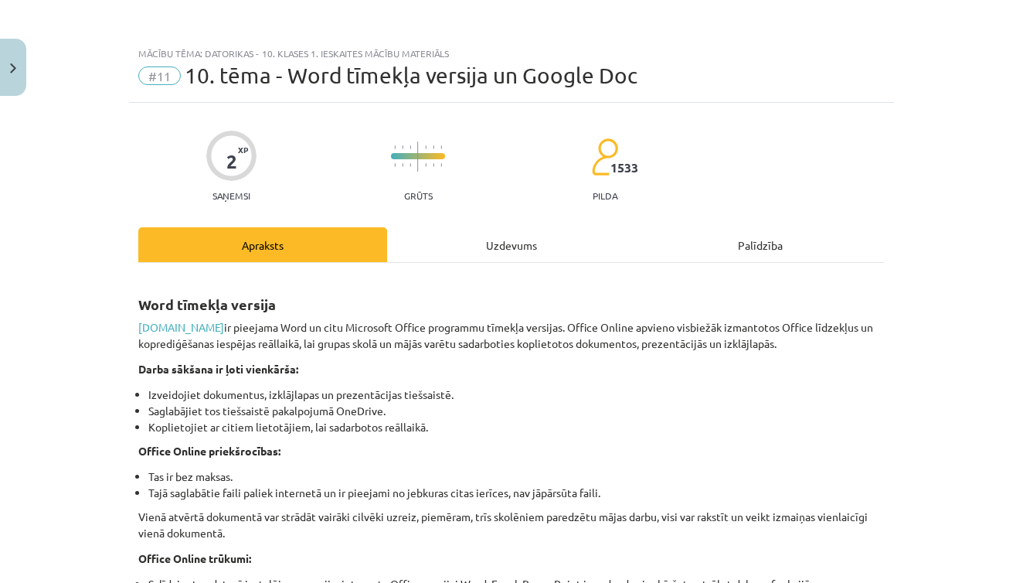
click at [471, 246] on div "Uzdevums" at bounding box center [511, 244] width 249 height 35
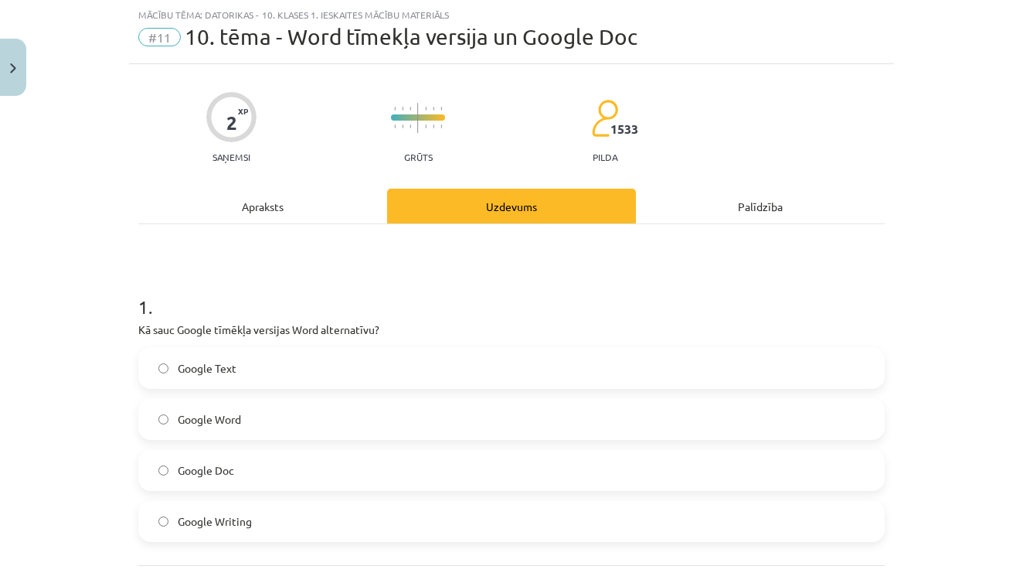
click at [210, 411] on span "Google Word" at bounding box center [209, 419] width 63 height 16
click at [194, 464] on span "Google Doc" at bounding box center [206, 470] width 56 height 16
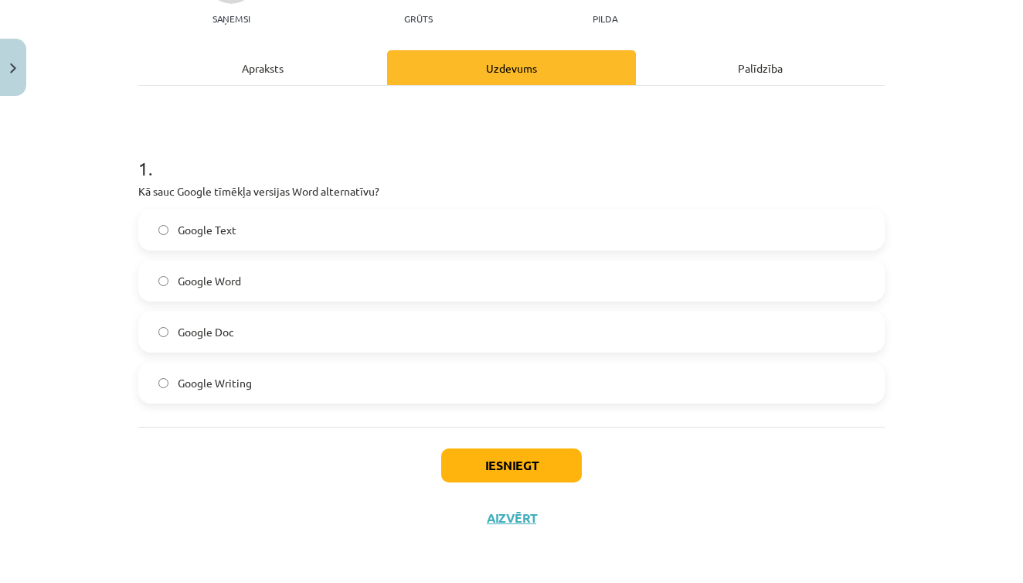
scroll to position [179, 0]
click at [484, 467] on button "Iesniegt" at bounding box center [511, 465] width 141 height 34
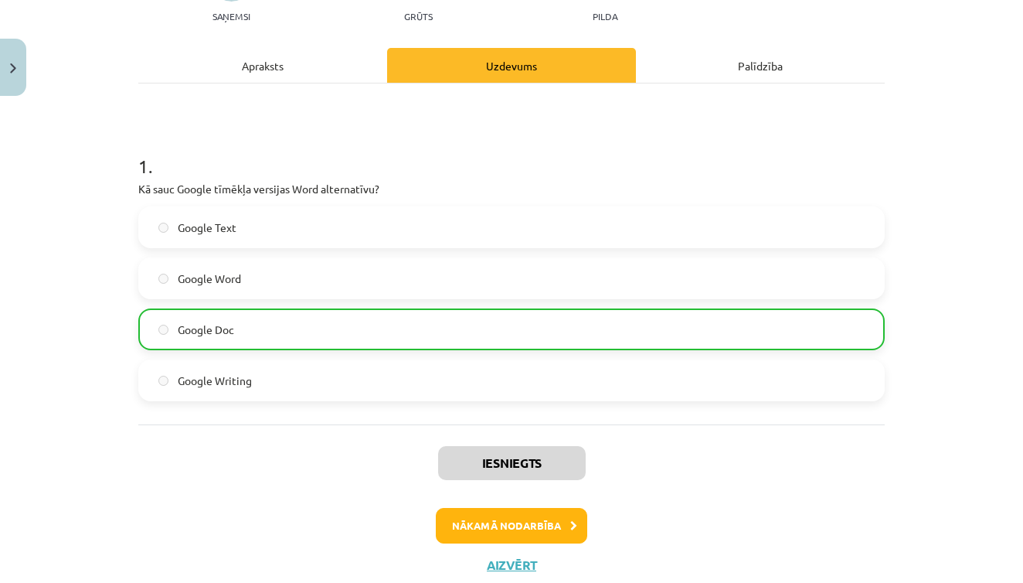
click at [484, 527] on button "Nākamā nodarbība" at bounding box center [511, 526] width 151 height 36
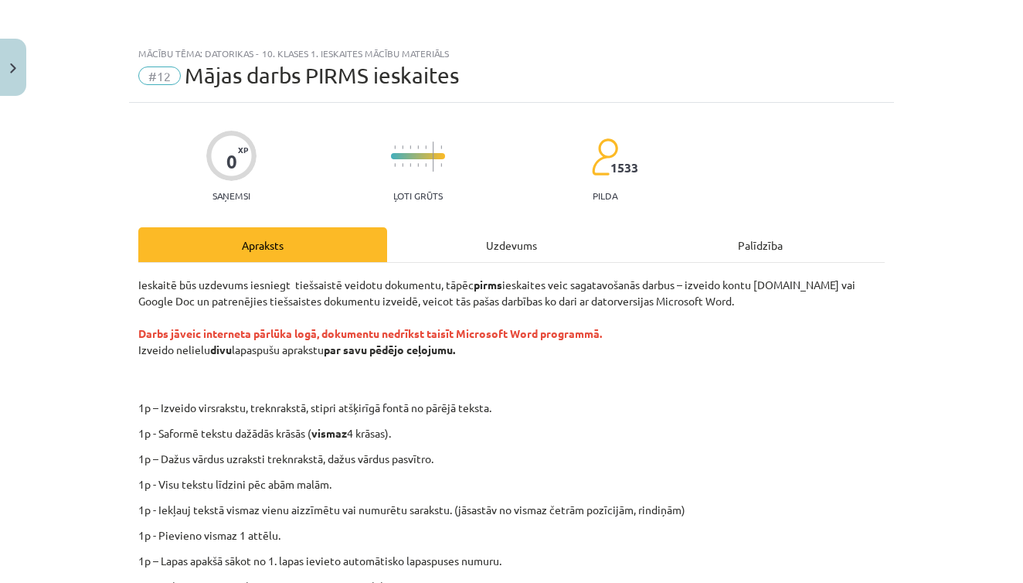
scroll to position [12, 0]
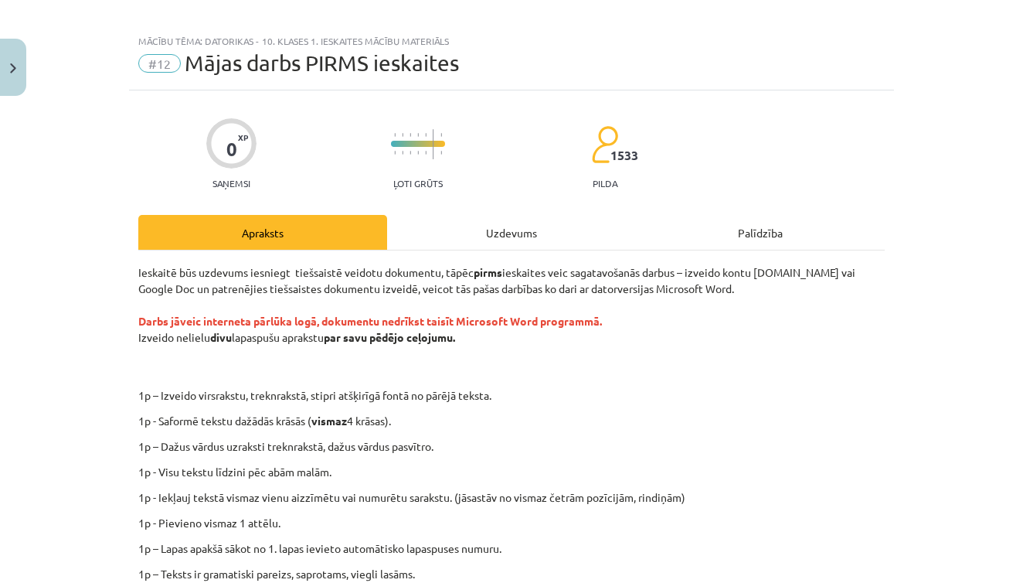
click at [569, 242] on div "Uzdevums" at bounding box center [511, 232] width 249 height 35
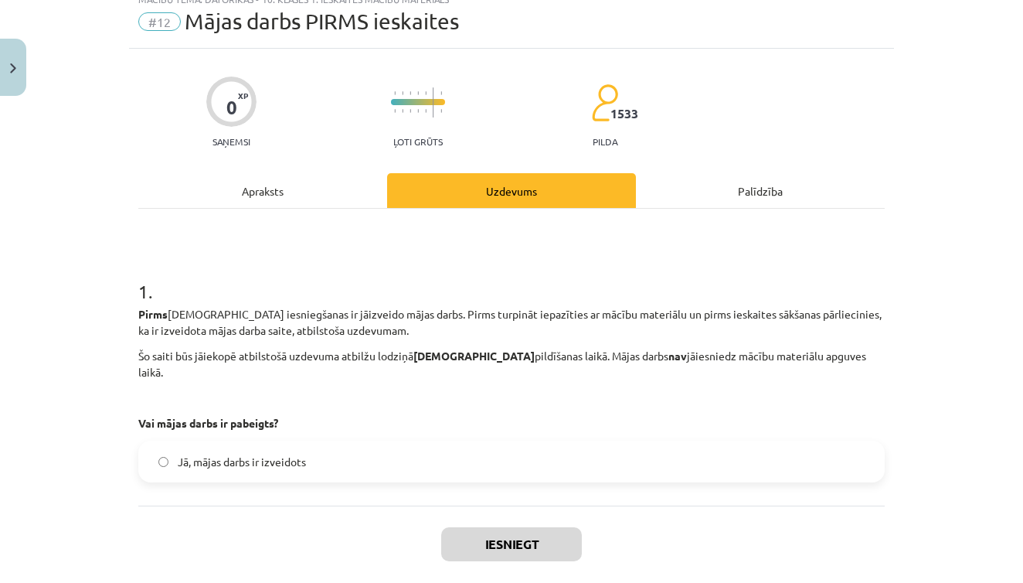
scroll to position [51, 0]
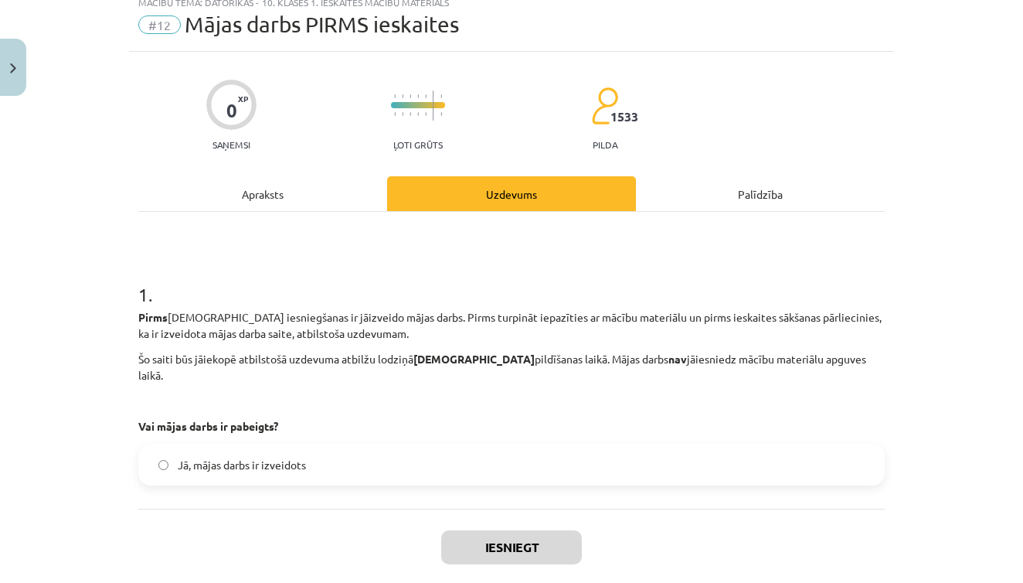
click at [336, 191] on div "Apraksts" at bounding box center [262, 193] width 249 height 35
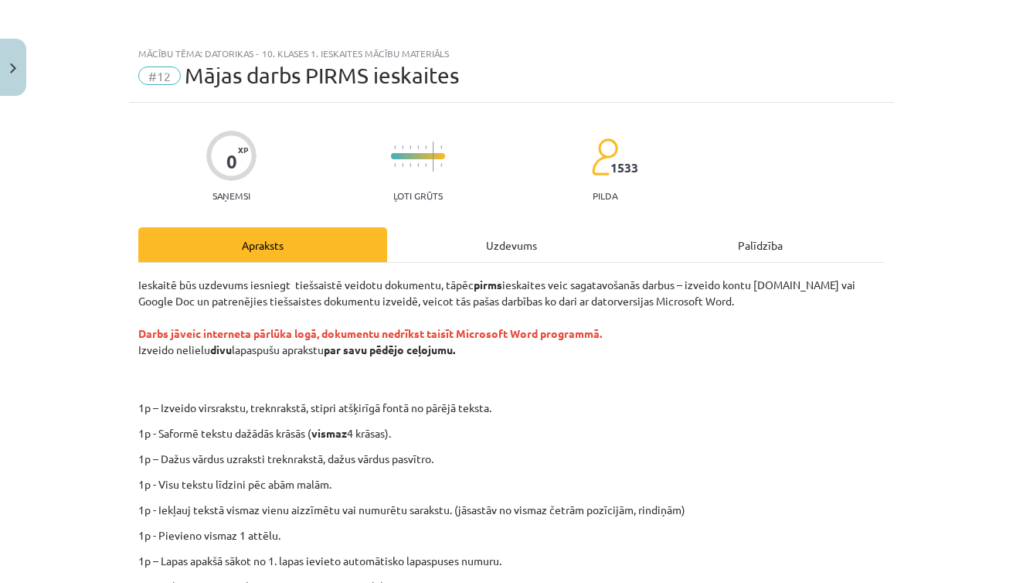
scroll to position [0, 0]
click at [15, 74] on button "Close" at bounding box center [13, 67] width 26 height 57
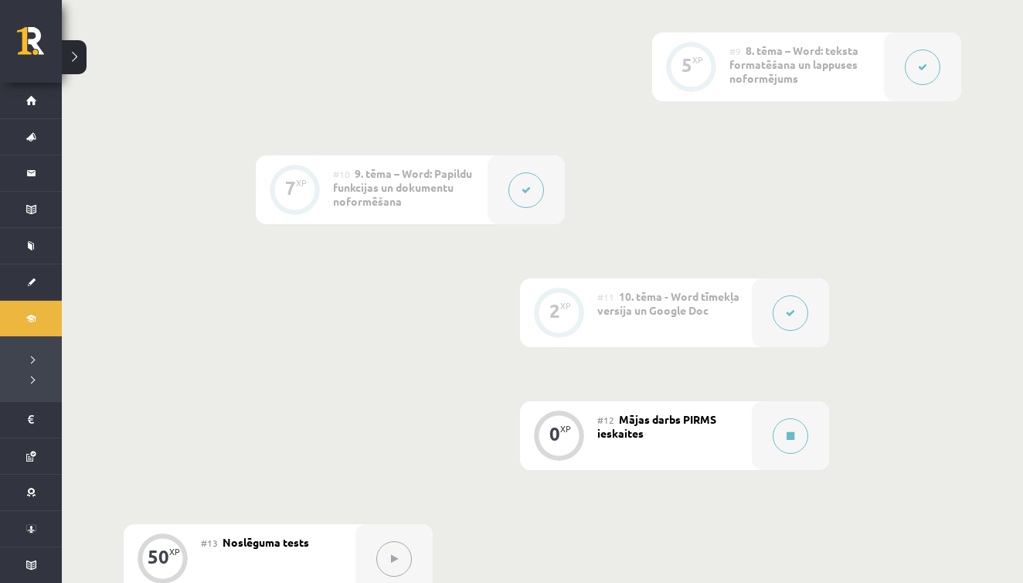
scroll to position [1330, 0]
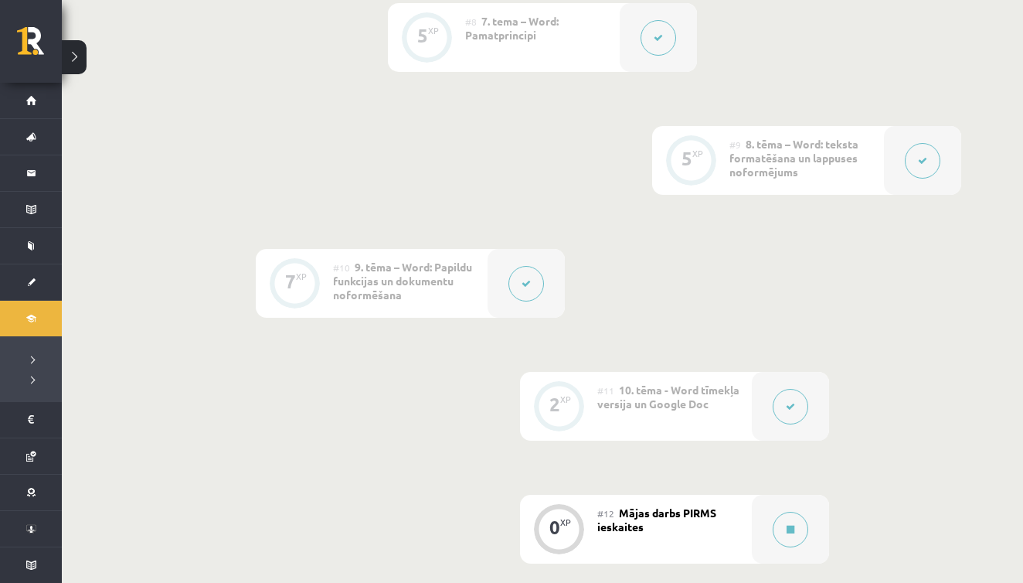
click at [63, 53] on button at bounding box center [74, 57] width 25 height 34
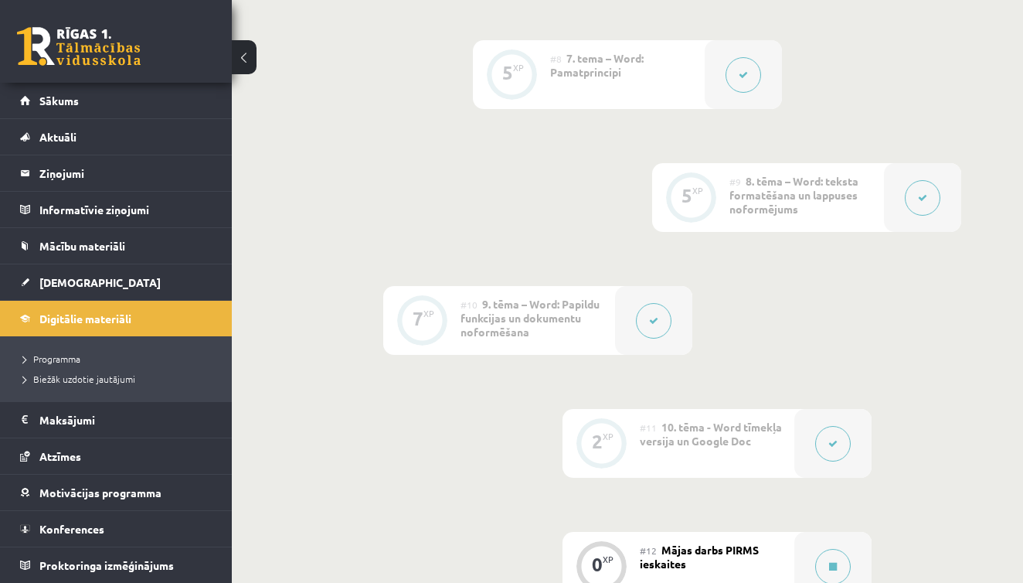
click at [240, 53] on button at bounding box center [244, 57] width 25 height 34
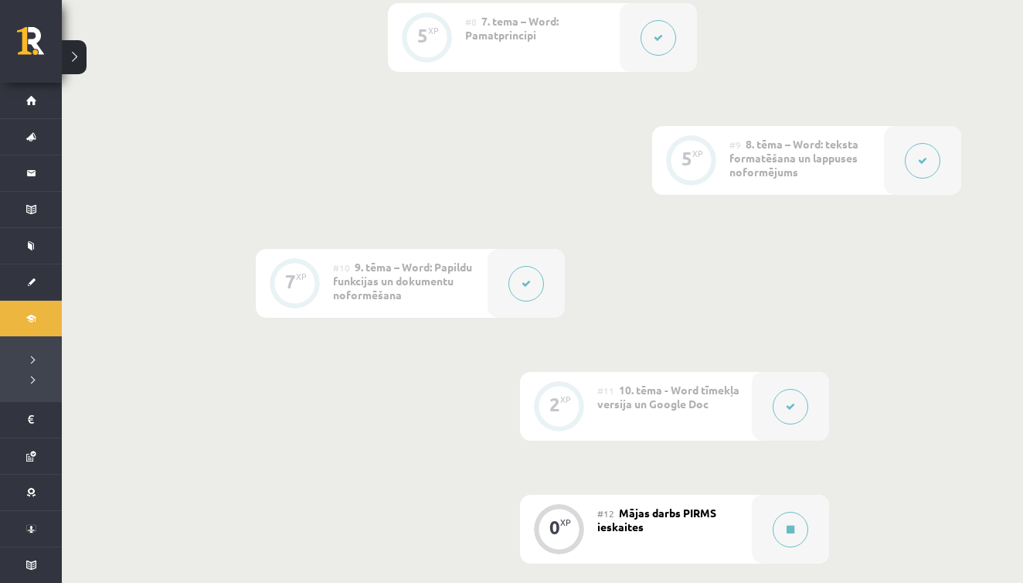
click at [91, 56] on div "0 XP #1 Pirms sāc mācīties! Ievada daļa 6 XP #2 1. tēma – Ievads datorikā un in…" at bounding box center [542, 3] width 961 height 1844
click at [67, 53] on button at bounding box center [74, 57] width 25 height 34
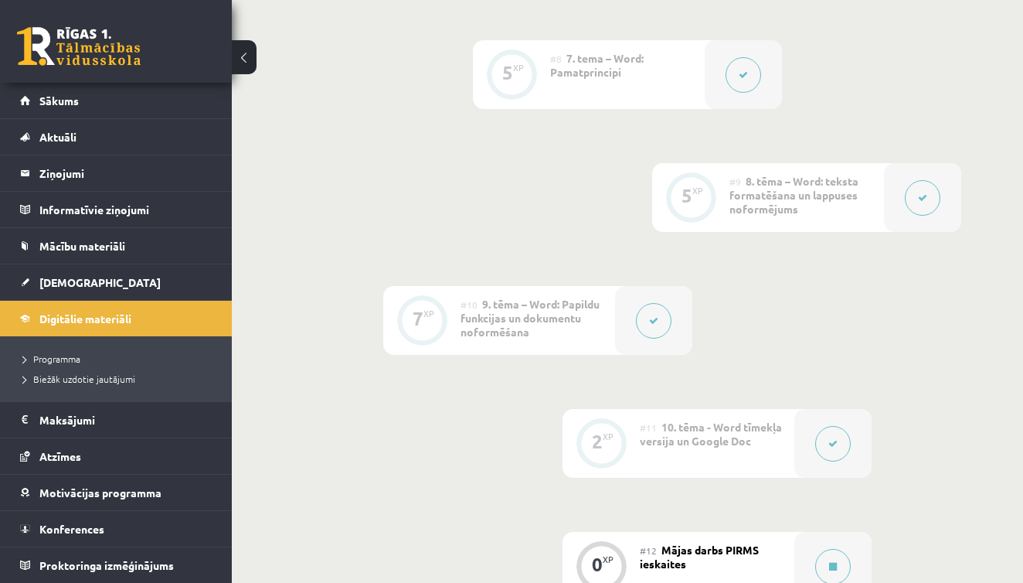
click at [255, 61] on button at bounding box center [244, 57] width 25 height 34
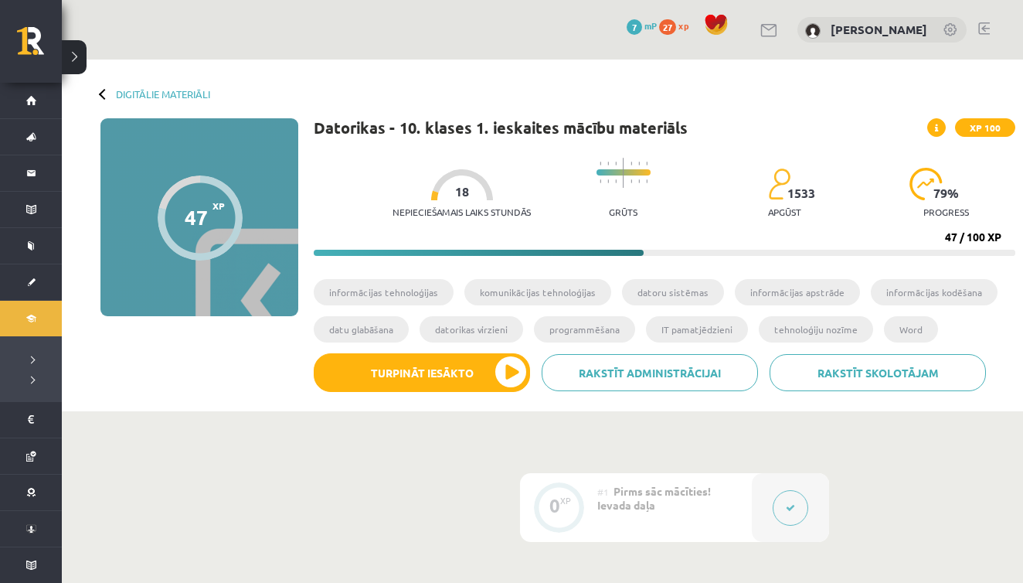
scroll to position [0, 0]
click at [125, 90] on link "Digitālie materiāli" at bounding box center [163, 94] width 94 height 12
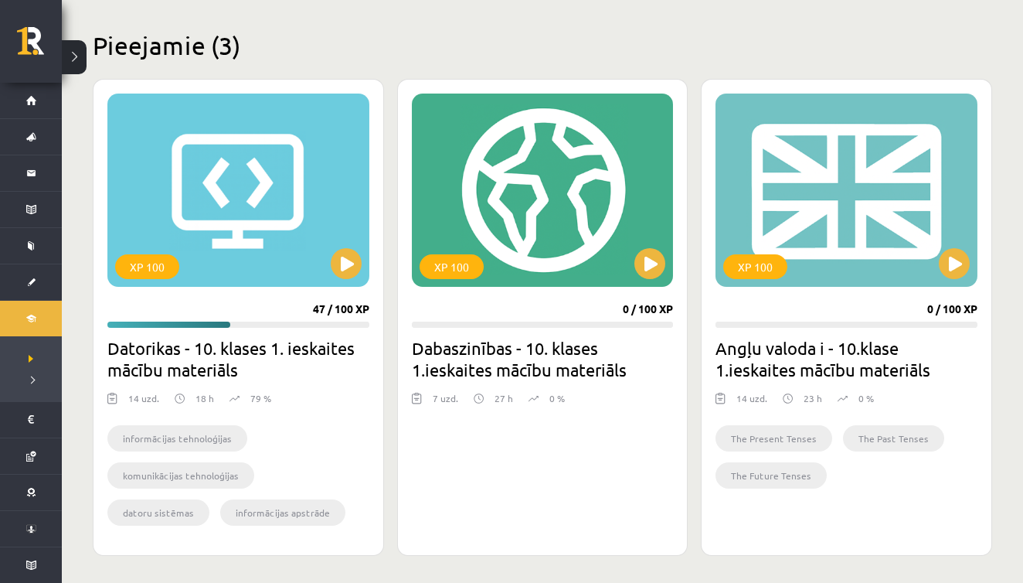
scroll to position [361, 0]
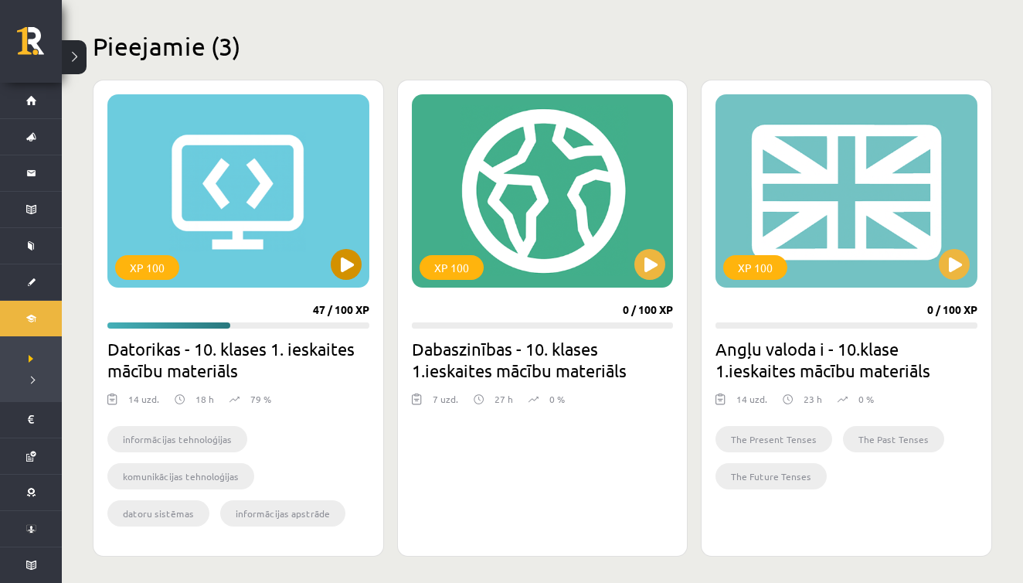
click at [352, 266] on button at bounding box center [346, 264] width 31 height 31
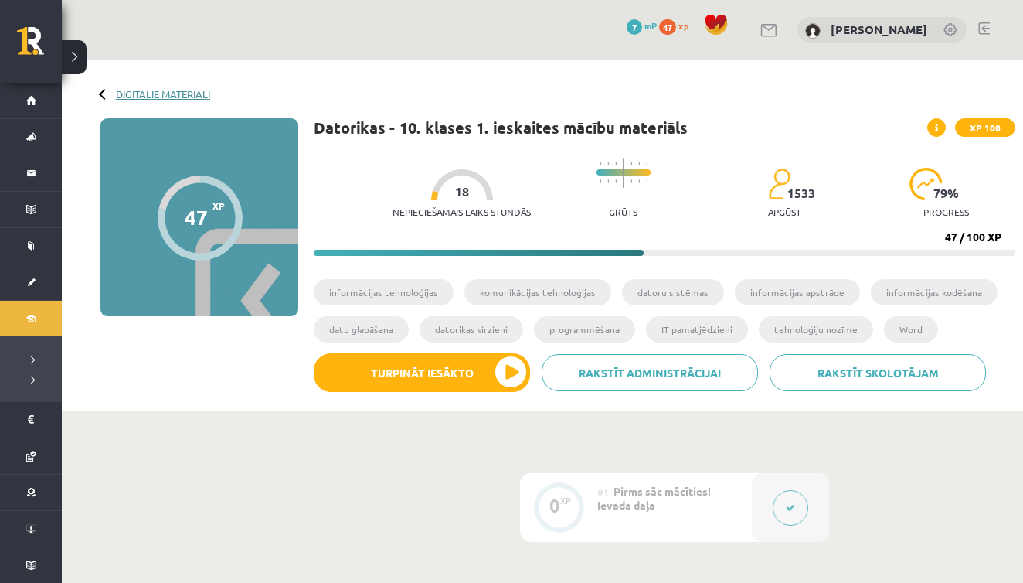
click at [124, 93] on link "Digitālie materiāli" at bounding box center [163, 94] width 94 height 12
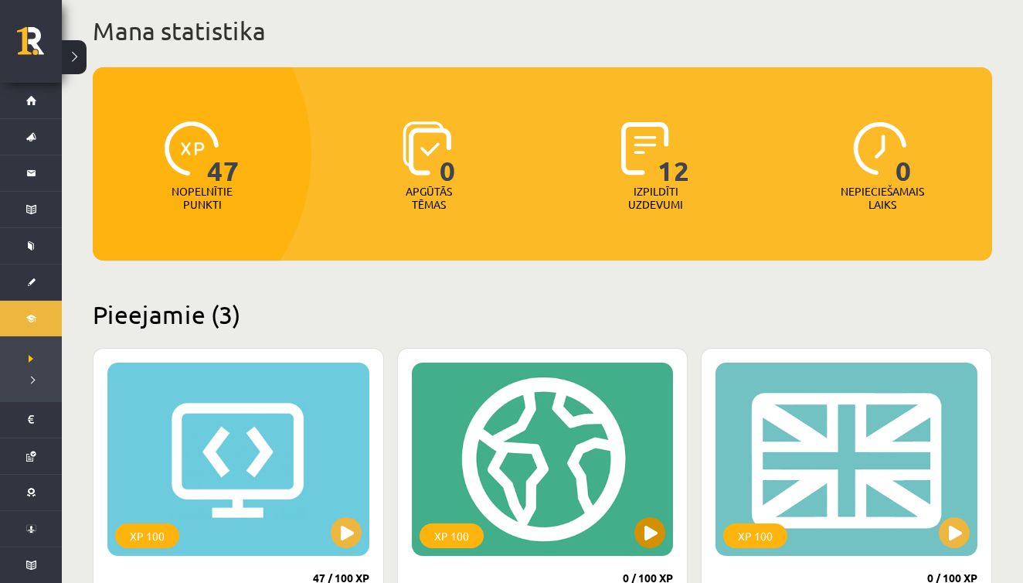
scroll to position [42, 0]
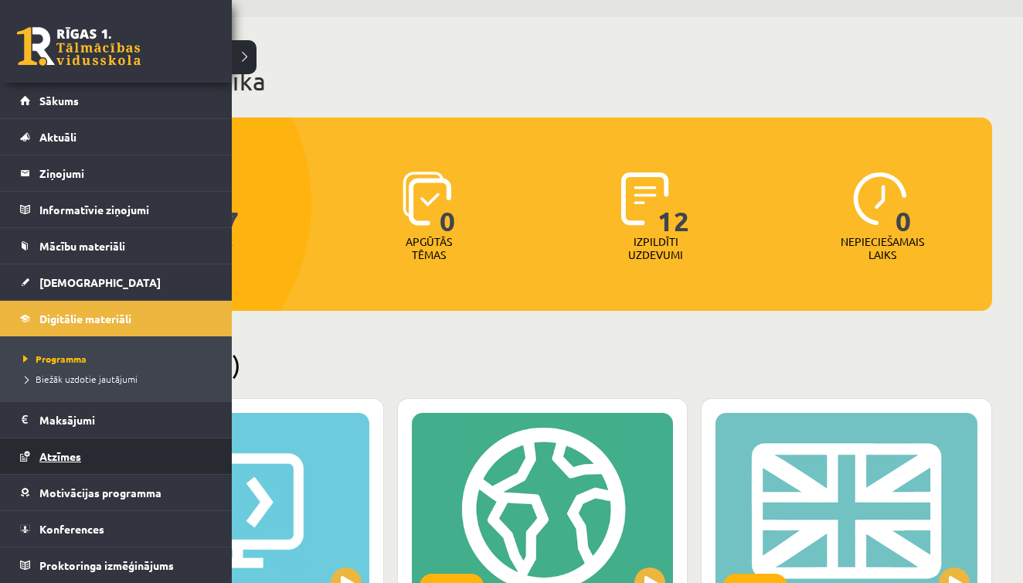
click at [61, 455] on span "Atzīmes" at bounding box center [60, 456] width 42 height 14
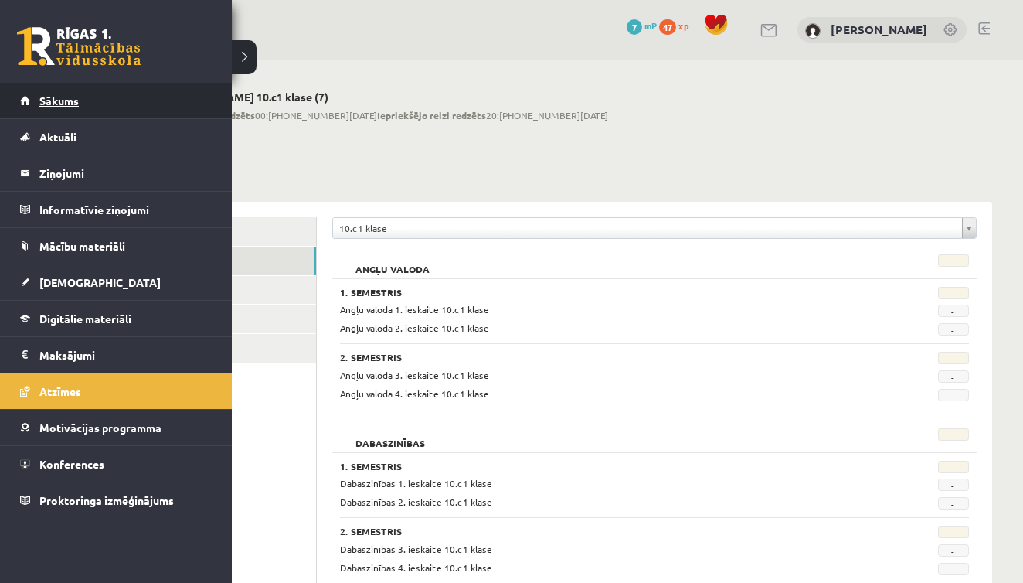
click at [78, 97] on span "Sākums" at bounding box center [58, 100] width 39 height 14
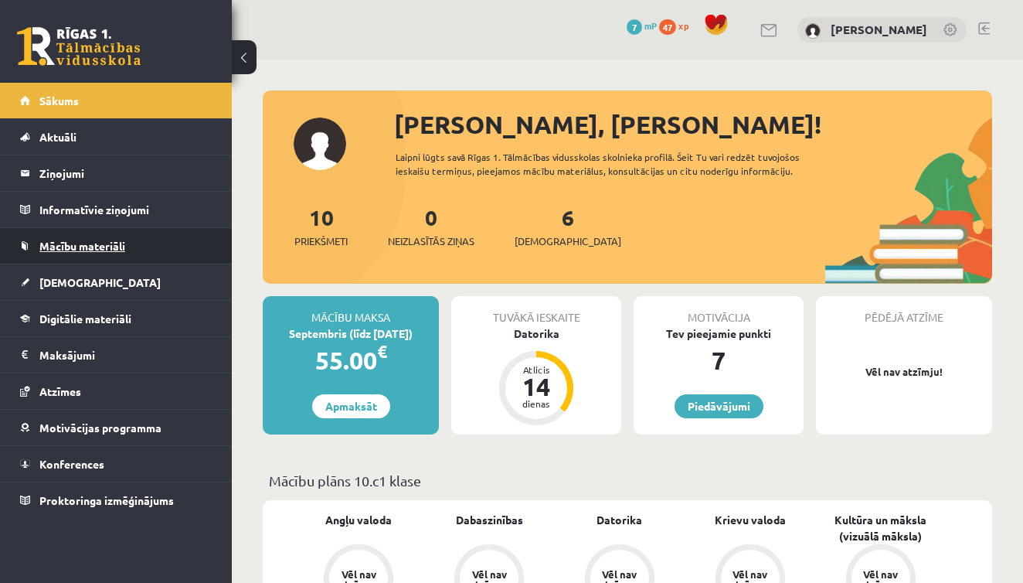
click at [91, 242] on span "Mācību materiāli" at bounding box center [82, 246] width 86 height 14
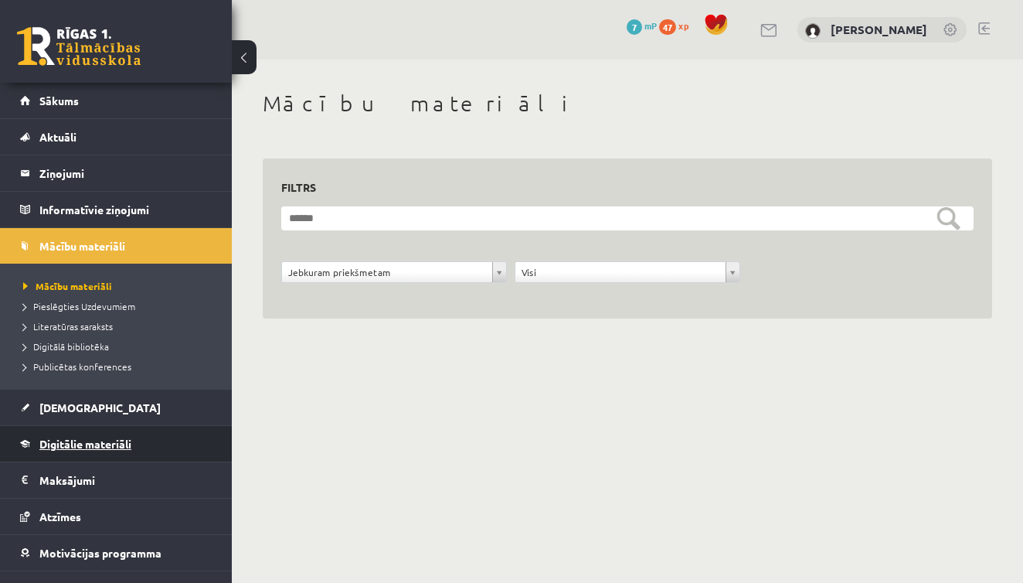
click at [77, 449] on span "Digitālie materiāli" at bounding box center [85, 444] width 92 height 14
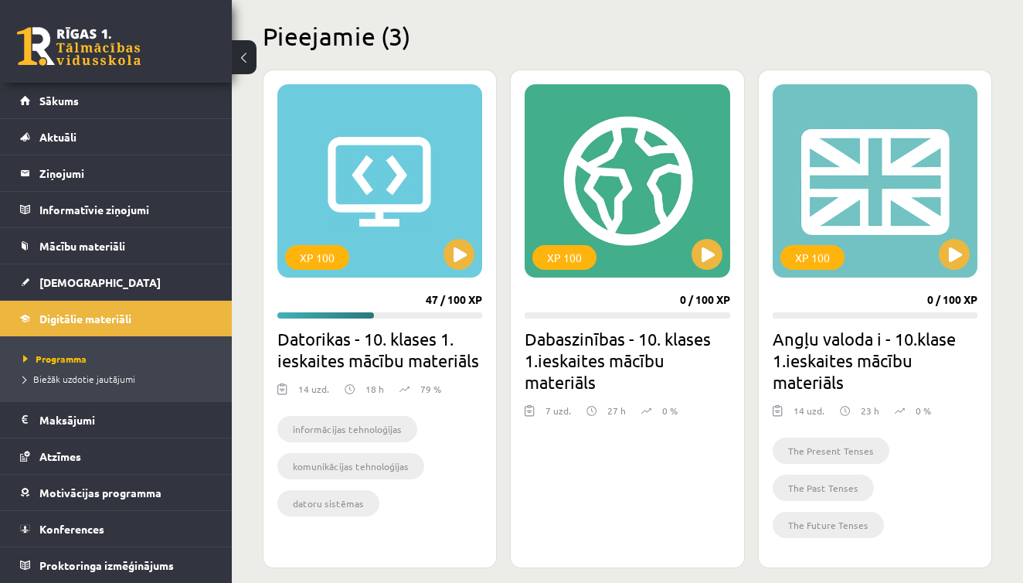
scroll to position [379, 0]
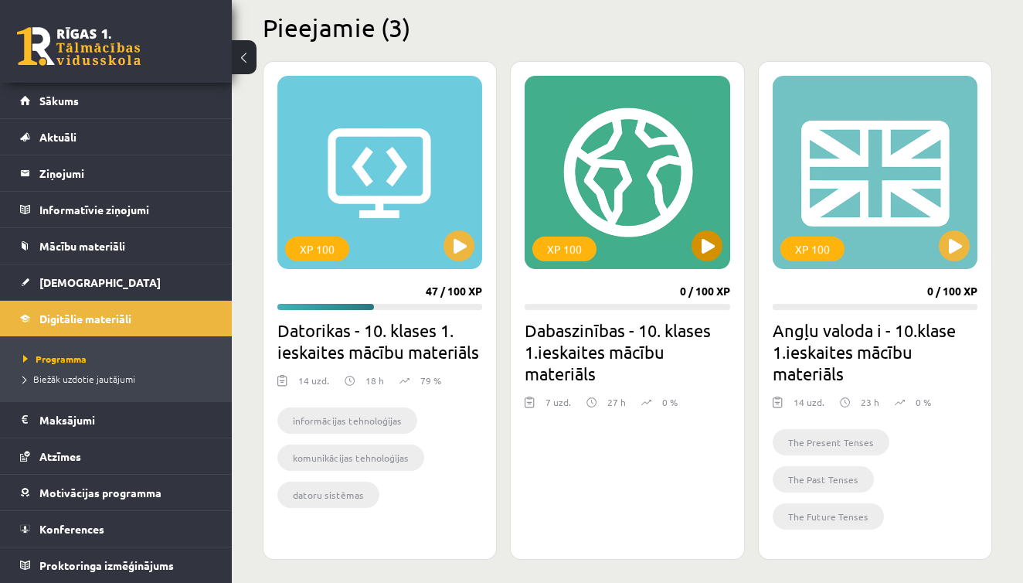
click at [710, 251] on button at bounding box center [707, 245] width 31 height 31
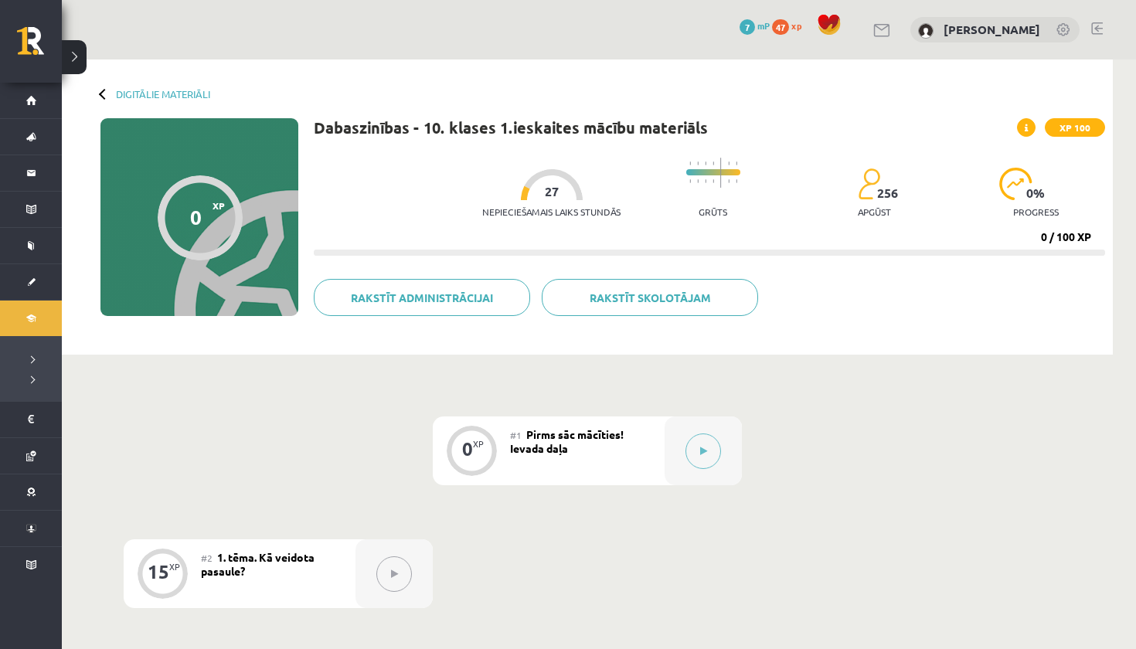
click at [702, 447] on icon at bounding box center [703, 451] width 7 height 9
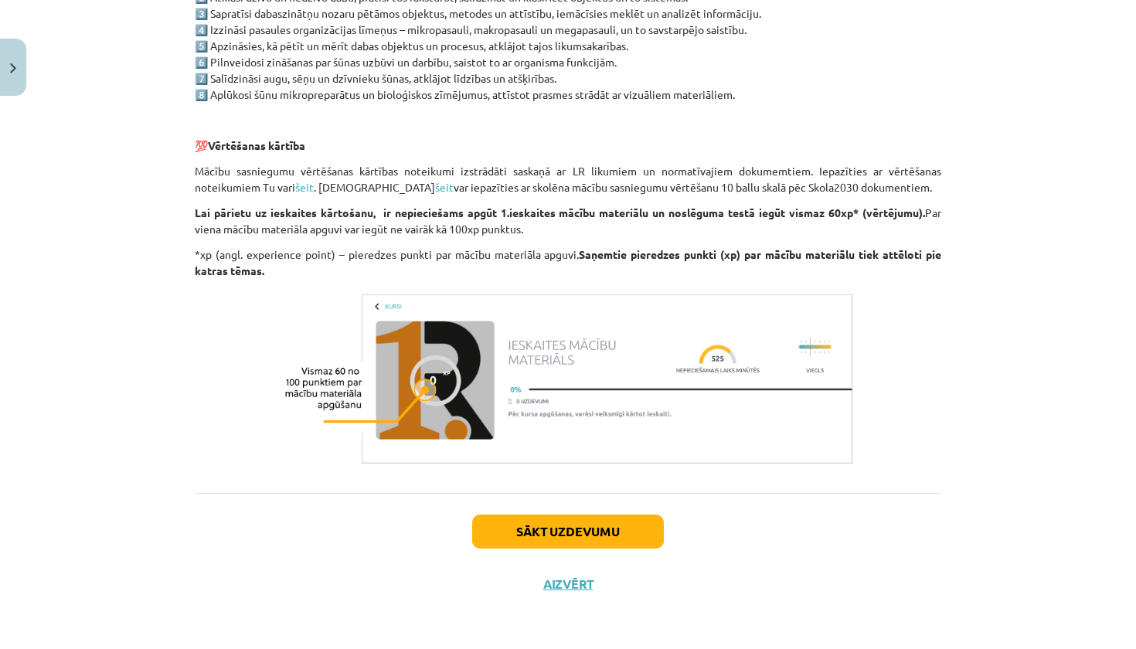
scroll to position [1138, 0]
click at [616, 530] on button "Sākt uzdevumu" at bounding box center [568, 532] width 192 height 34
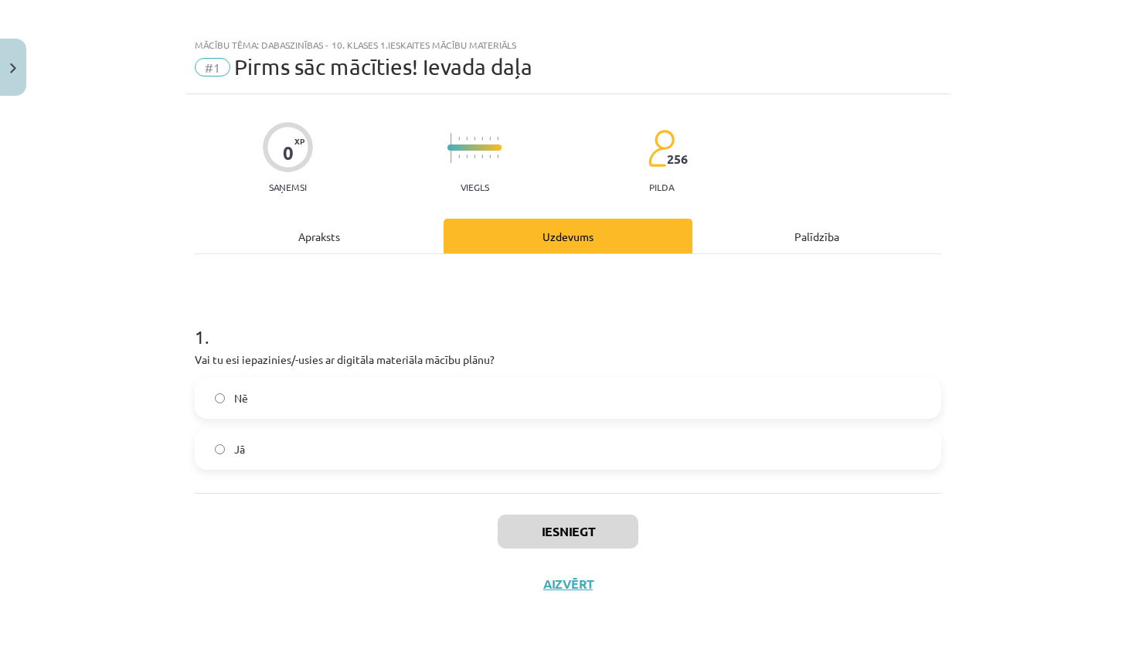
click at [593, 399] on label "Nē" at bounding box center [567, 398] width 743 height 39
click at [412, 441] on label "Jā" at bounding box center [567, 449] width 743 height 39
click at [554, 528] on button "Iesniegt" at bounding box center [568, 532] width 141 height 34
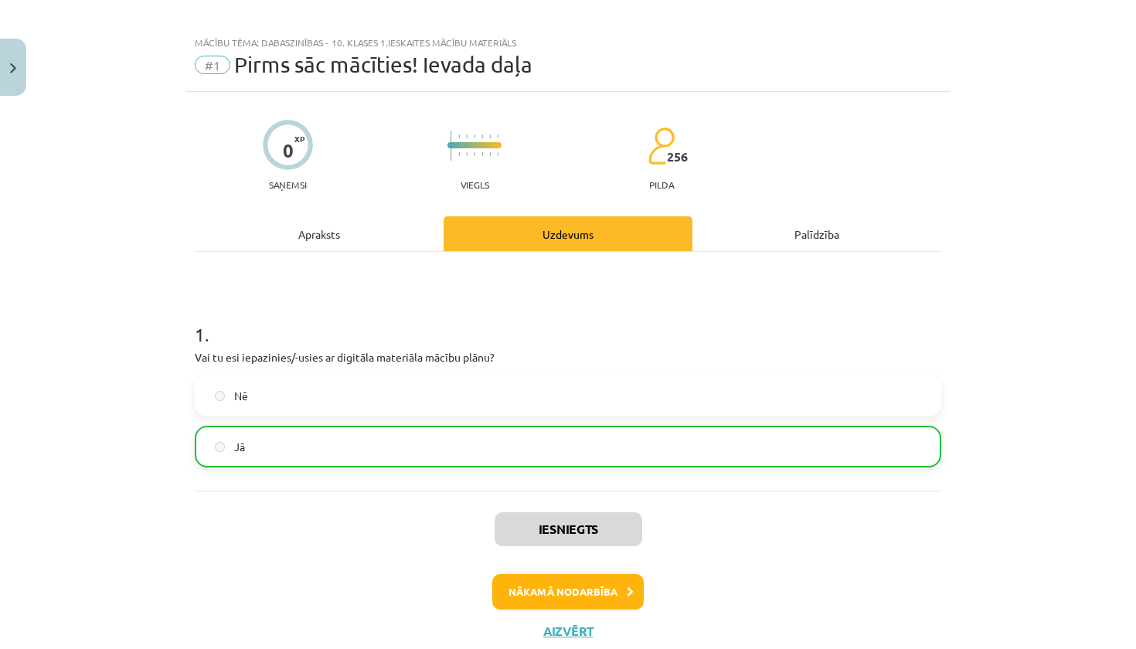
click at [557, 582] on button "Nākamā nodarbība" at bounding box center [567, 592] width 151 height 36
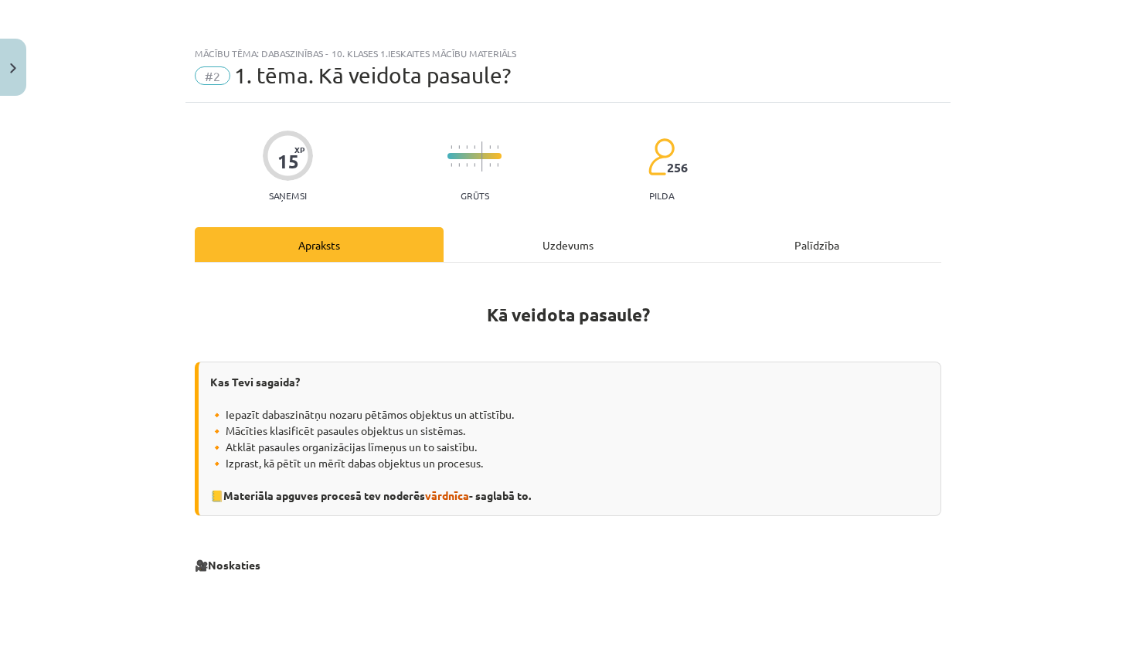
scroll to position [0, 0]
click at [15, 58] on button "Close" at bounding box center [13, 67] width 26 height 57
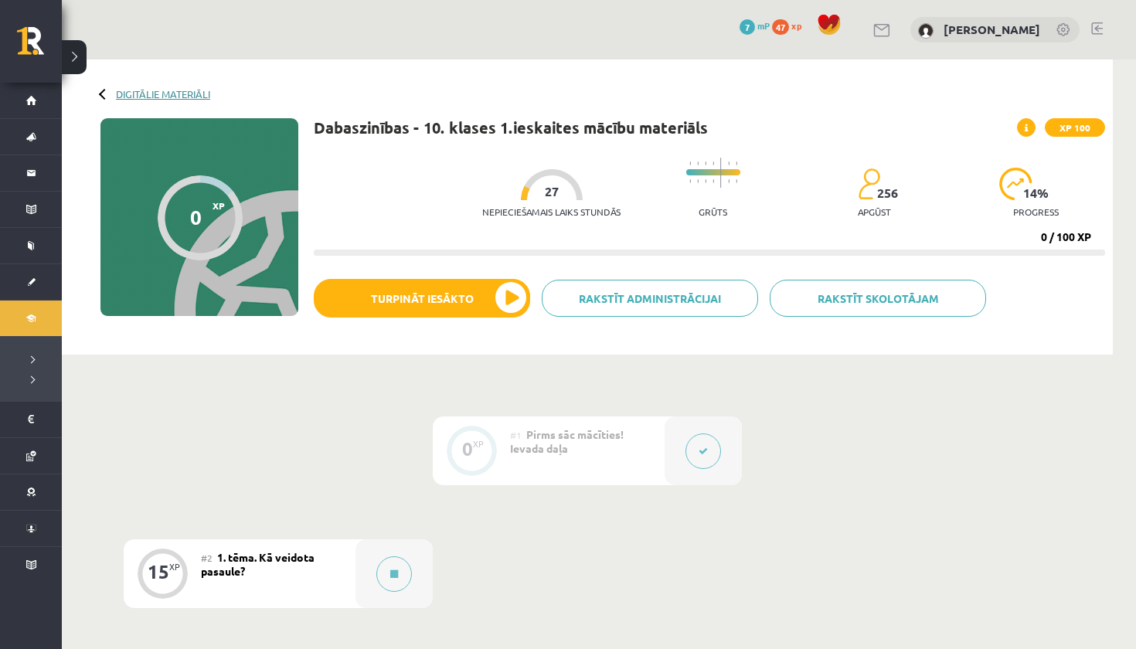
click at [133, 88] on link "Digitālie materiāli" at bounding box center [163, 94] width 94 height 12
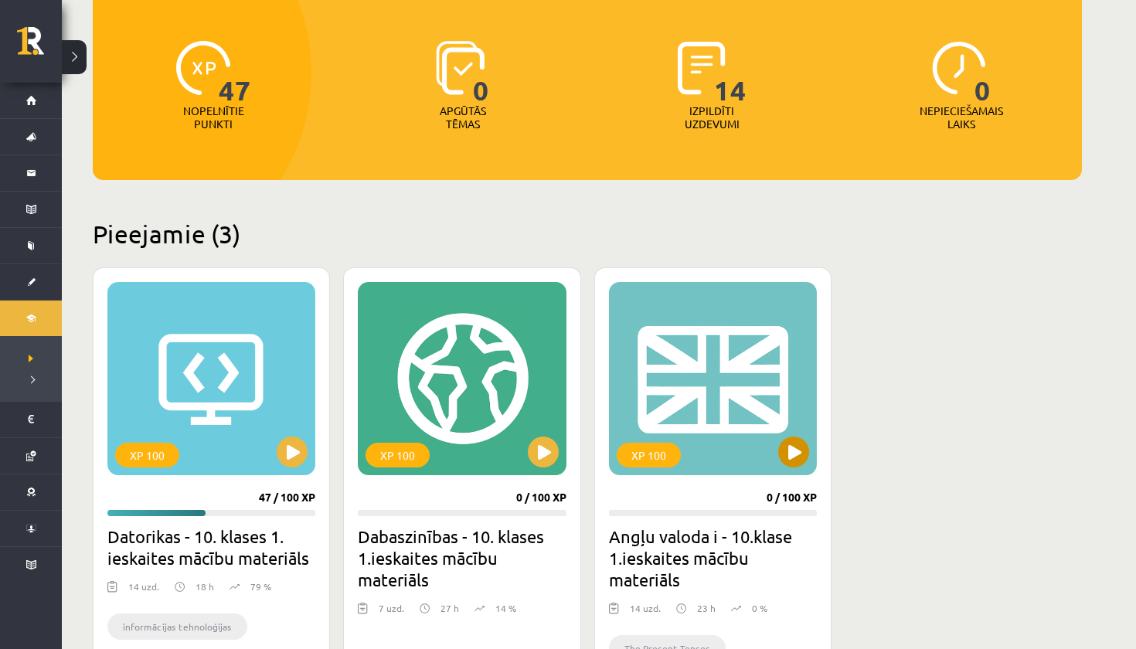
scroll to position [180, 0]
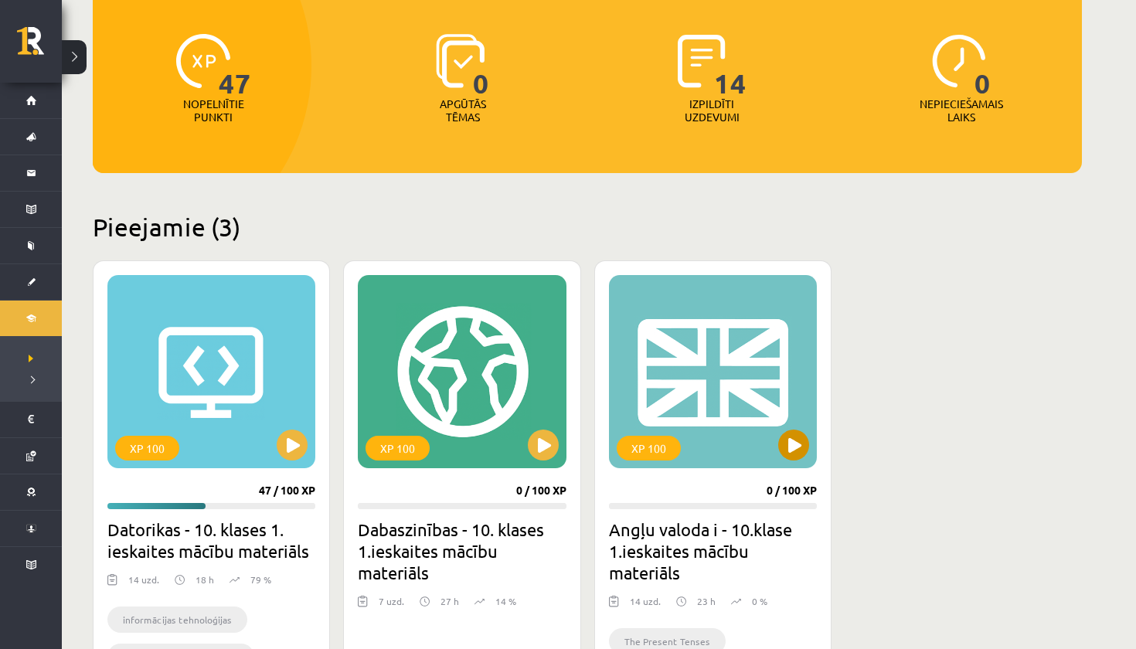
click at [797, 444] on button at bounding box center [793, 445] width 31 height 31
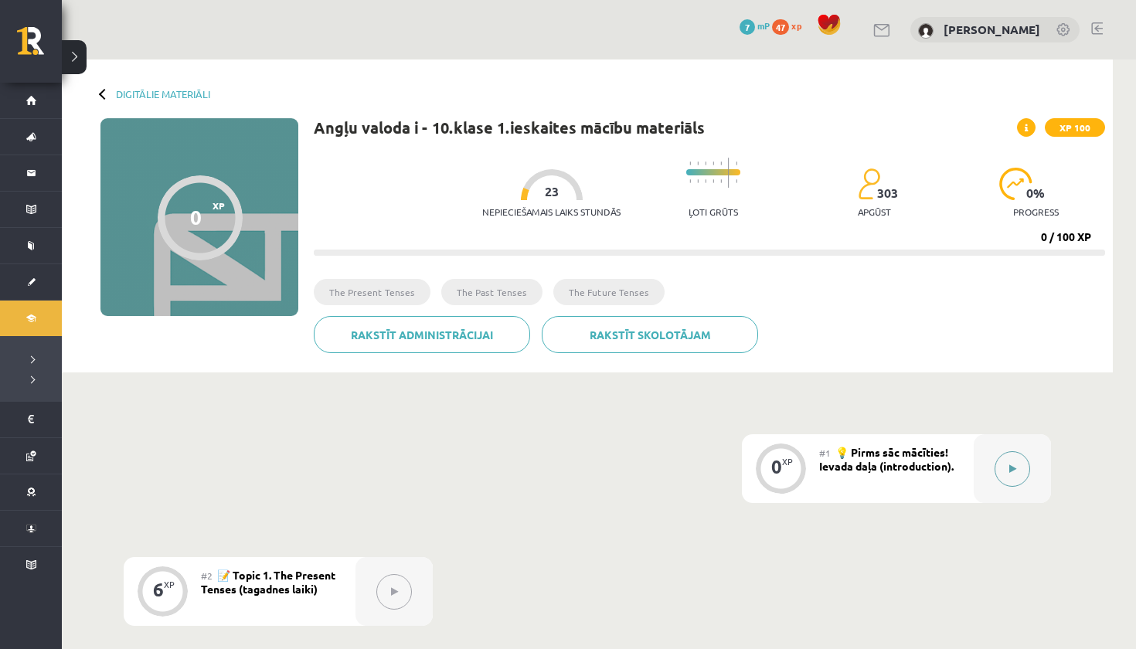
click at [1025, 461] on button at bounding box center [1012, 469] width 36 height 36
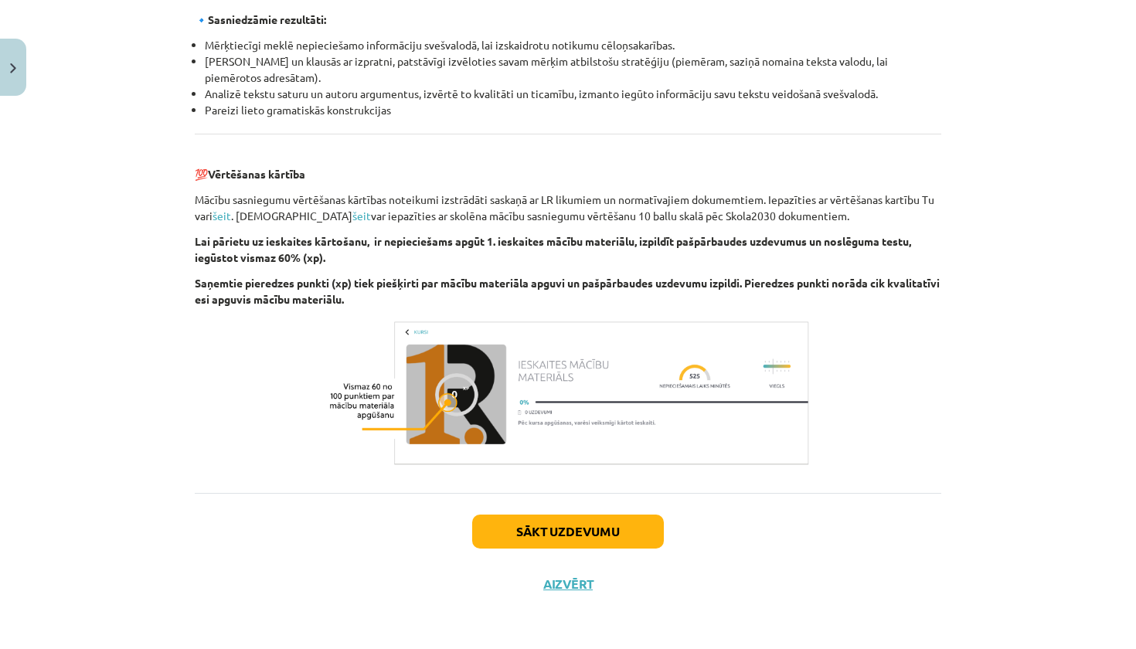
scroll to position [1677, 0]
click at [605, 532] on button "Sākt uzdevumu" at bounding box center [568, 532] width 192 height 34
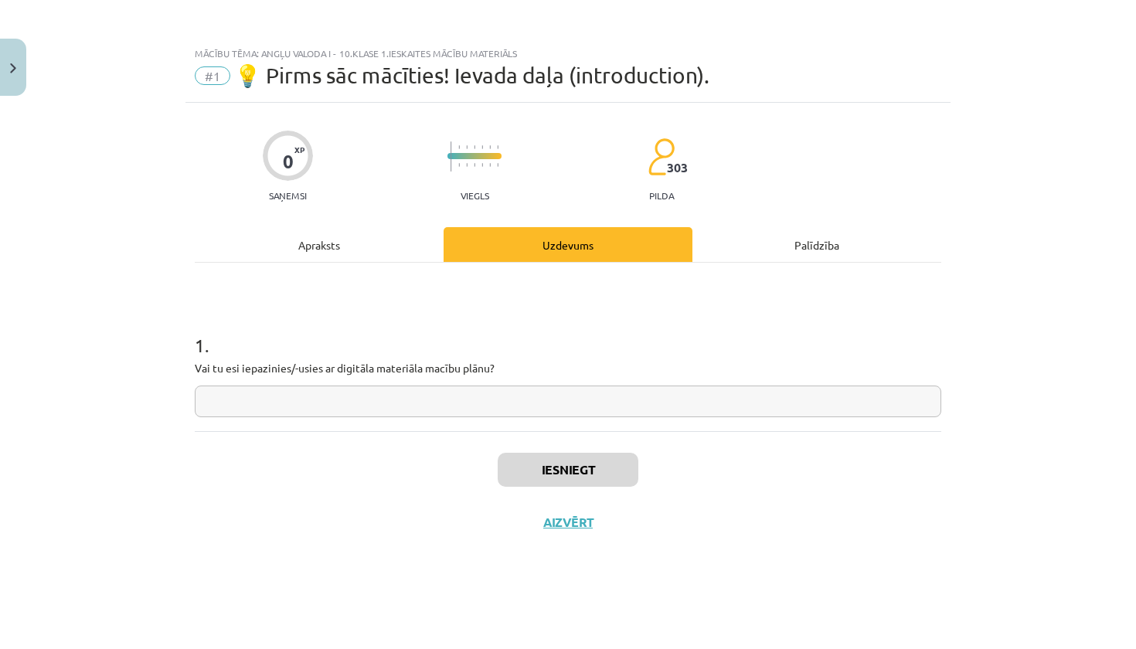
scroll to position [0, 0]
click at [391, 403] on input "text" at bounding box center [568, 402] width 746 height 32
click at [229, 405] on input "**********" at bounding box center [568, 402] width 746 height 32
click at [306, 403] on input "**********" at bounding box center [568, 402] width 746 height 32
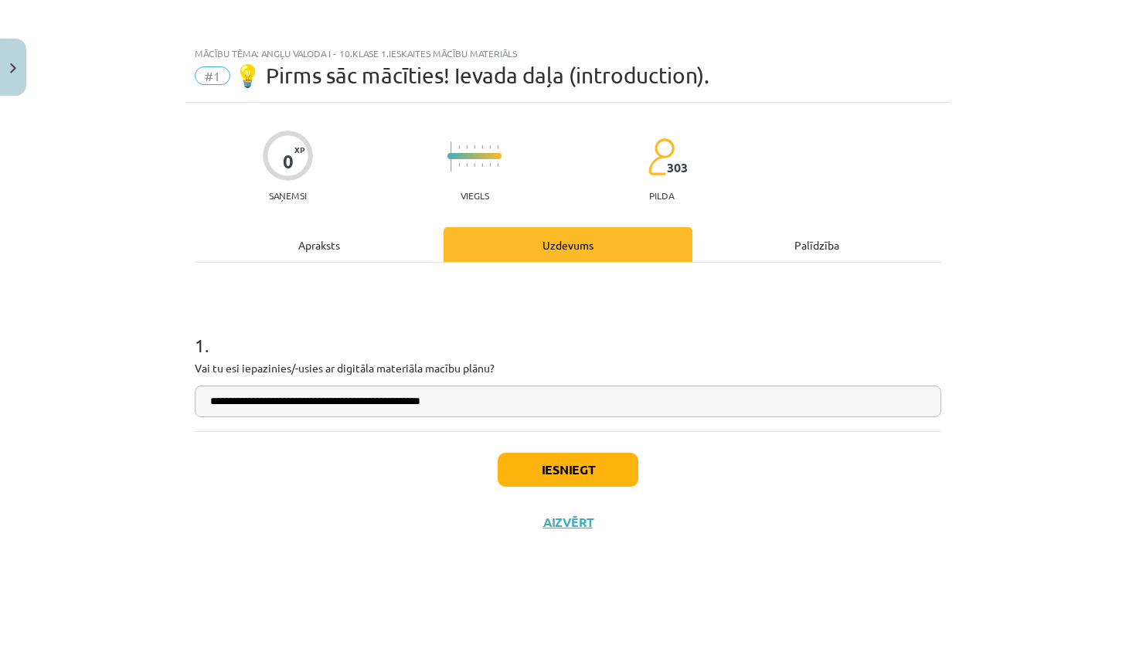
click at [305, 403] on input "**********" at bounding box center [568, 402] width 746 height 32
click at [468, 403] on input "**********" at bounding box center [568, 402] width 746 height 32
type input "**********"
click at [549, 474] on button "Iesniegt" at bounding box center [568, 470] width 141 height 34
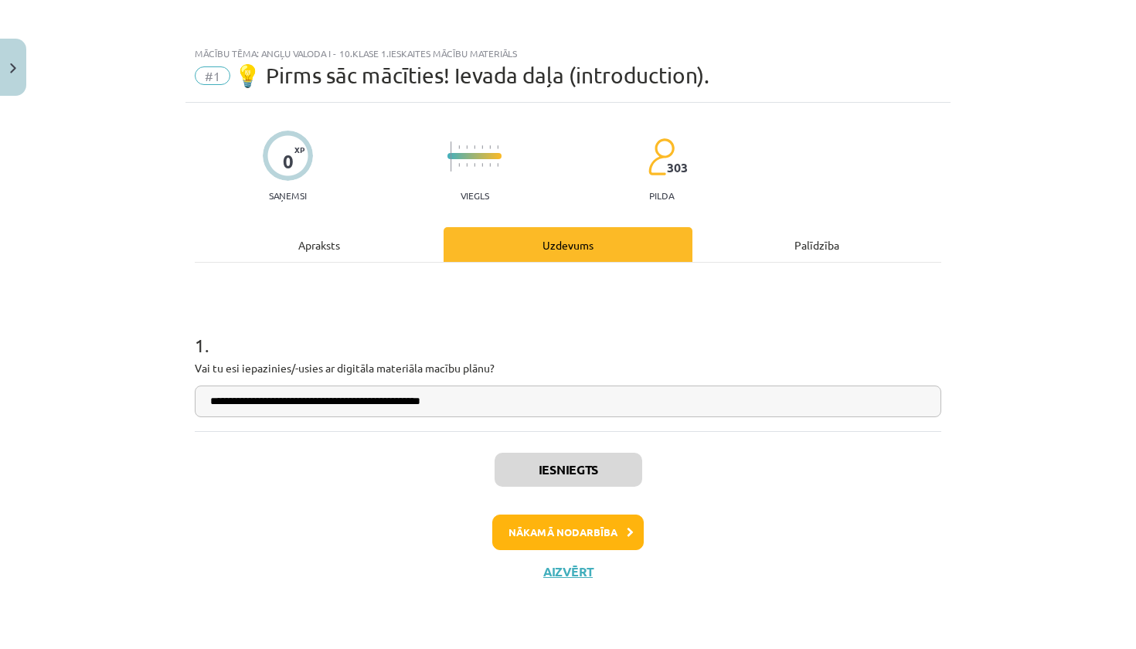
click at [560, 530] on button "Nākamā nodarbība" at bounding box center [567, 533] width 151 height 36
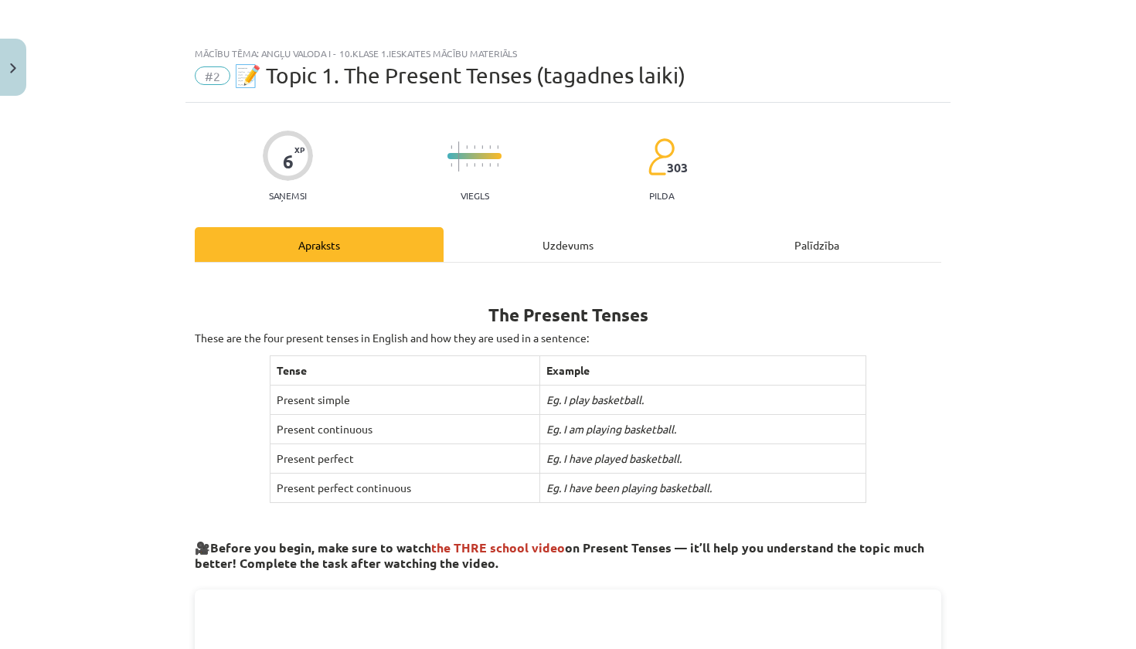
click at [7, 65] on button "Close" at bounding box center [13, 67] width 26 height 57
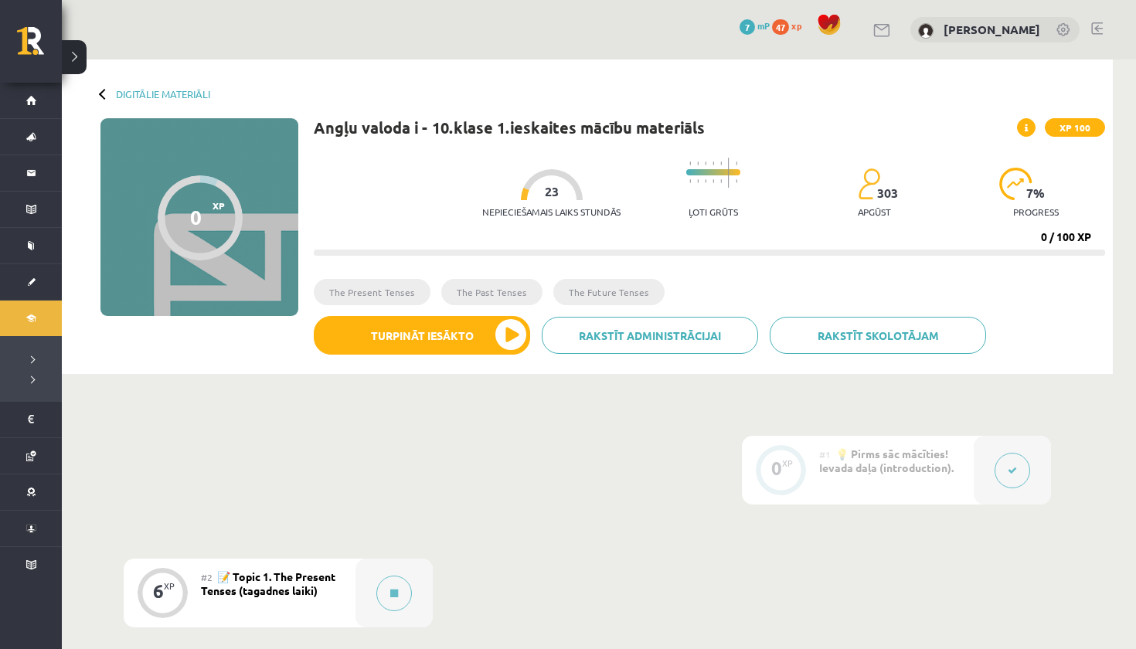
click at [81, 60] on button at bounding box center [74, 57] width 25 height 34
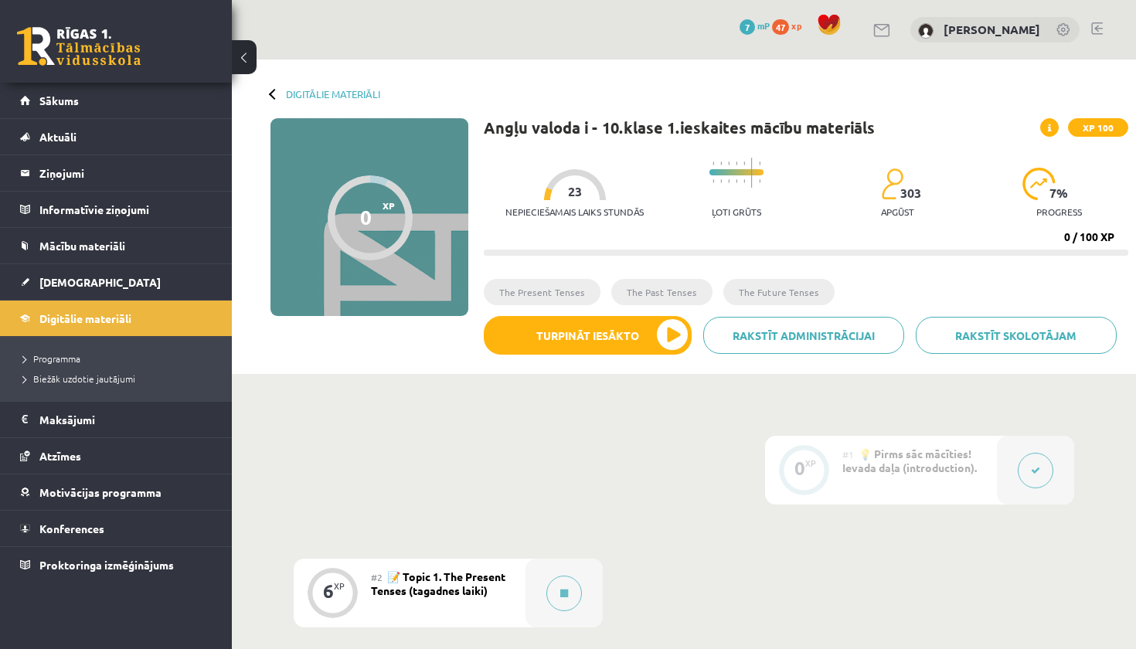
click at [272, 93] on div at bounding box center [274, 93] width 11 height 11
click at [310, 86] on div "Digitālie materiāli 0 XP XP 100 0 / 100 XP Angļu valoda i - 10.klase 1.ieskaite…" at bounding box center [684, 216] width 904 height 314
click at [311, 92] on link "Digitālie materiāli" at bounding box center [333, 94] width 94 height 12
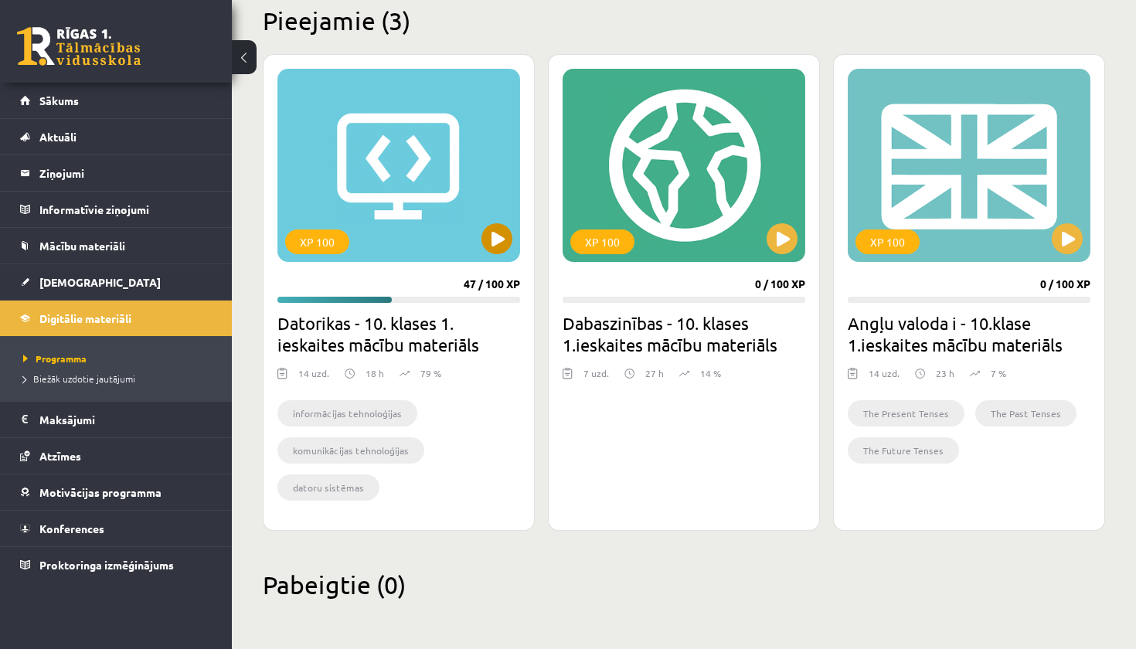
scroll to position [386, 0]
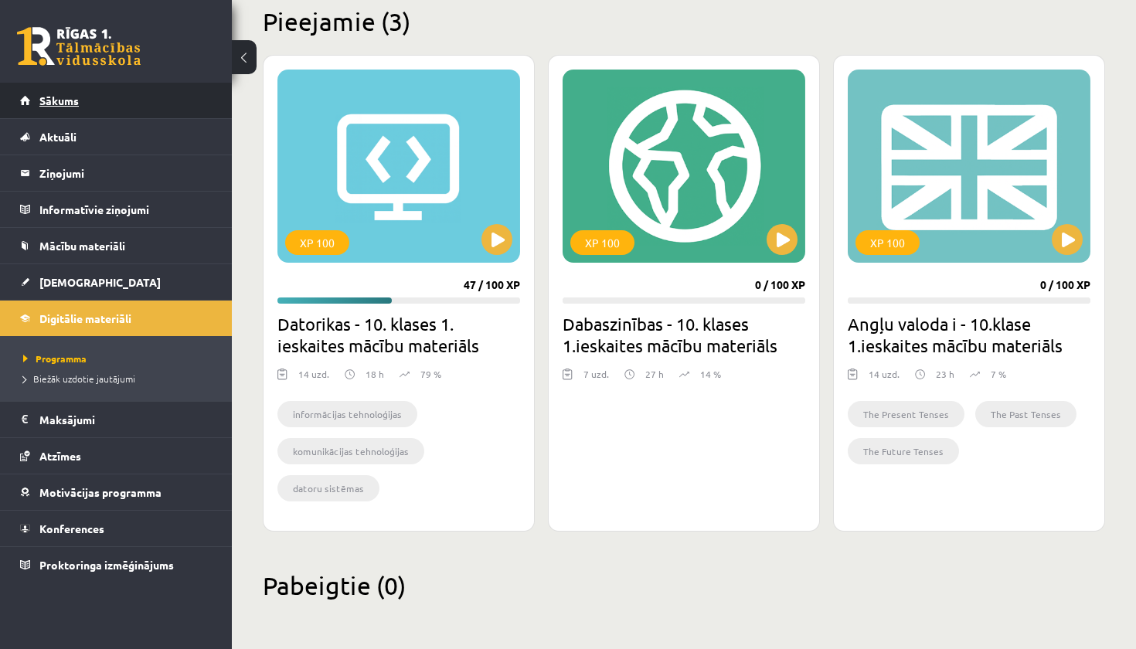
click at [49, 104] on span "Sākums" at bounding box center [58, 100] width 39 height 14
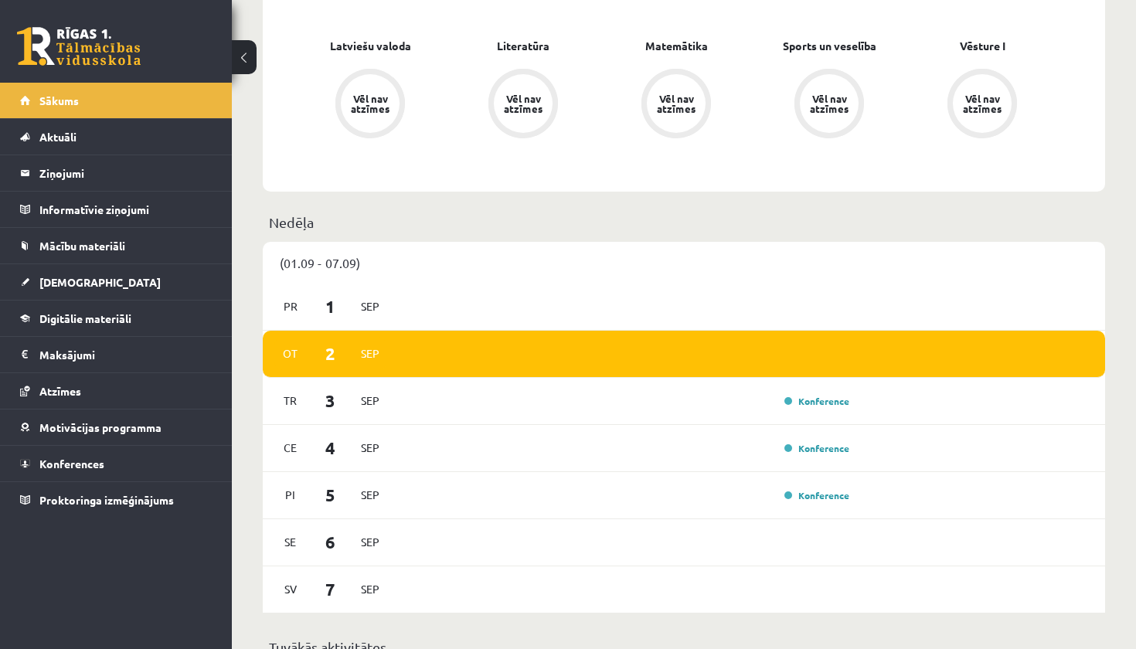
scroll to position [624, 0]
